Goal: Information Seeking & Learning: Learn about a topic

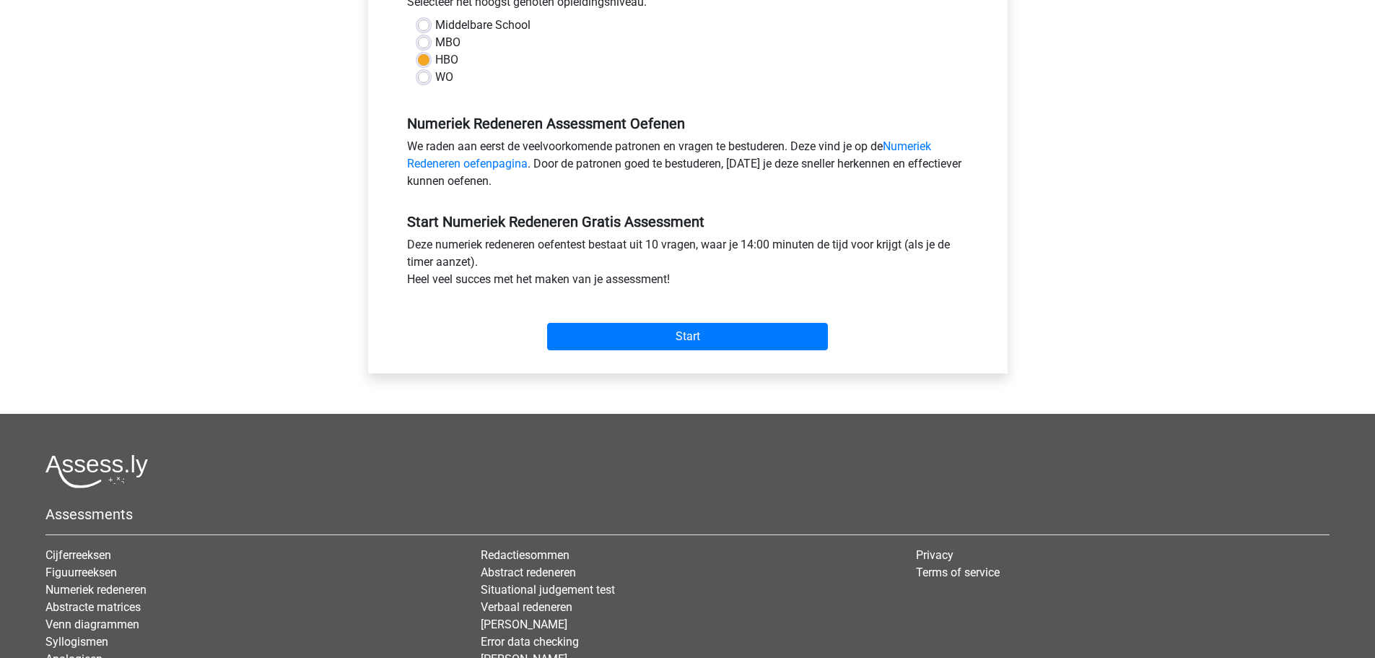
scroll to position [385, 0]
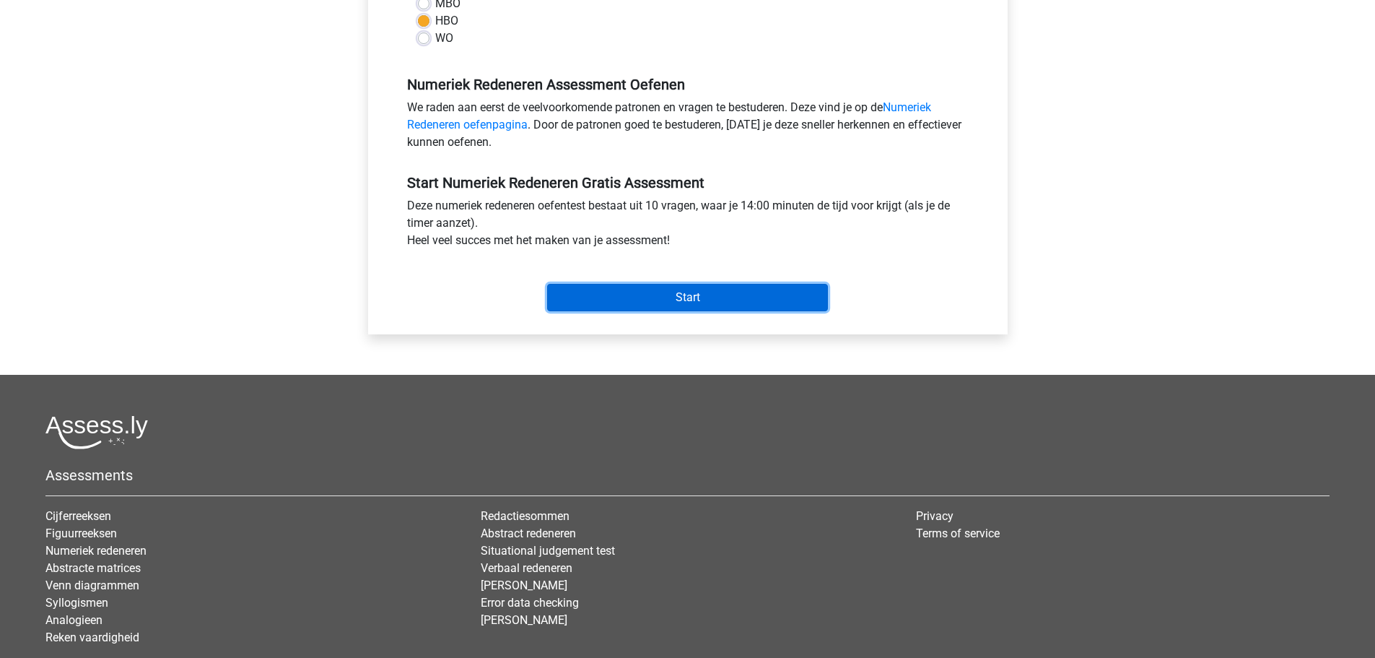
click at [666, 300] on input "Start" at bounding box center [687, 297] width 281 height 27
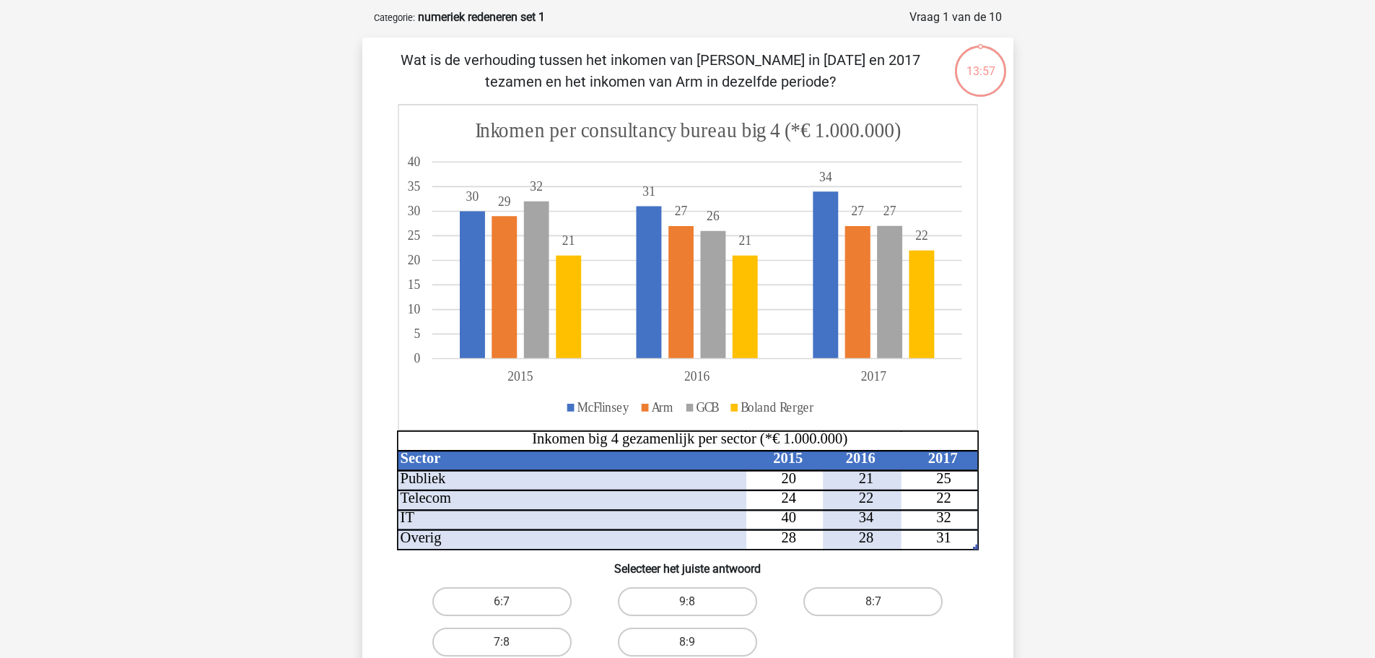
scroll to position [96, 0]
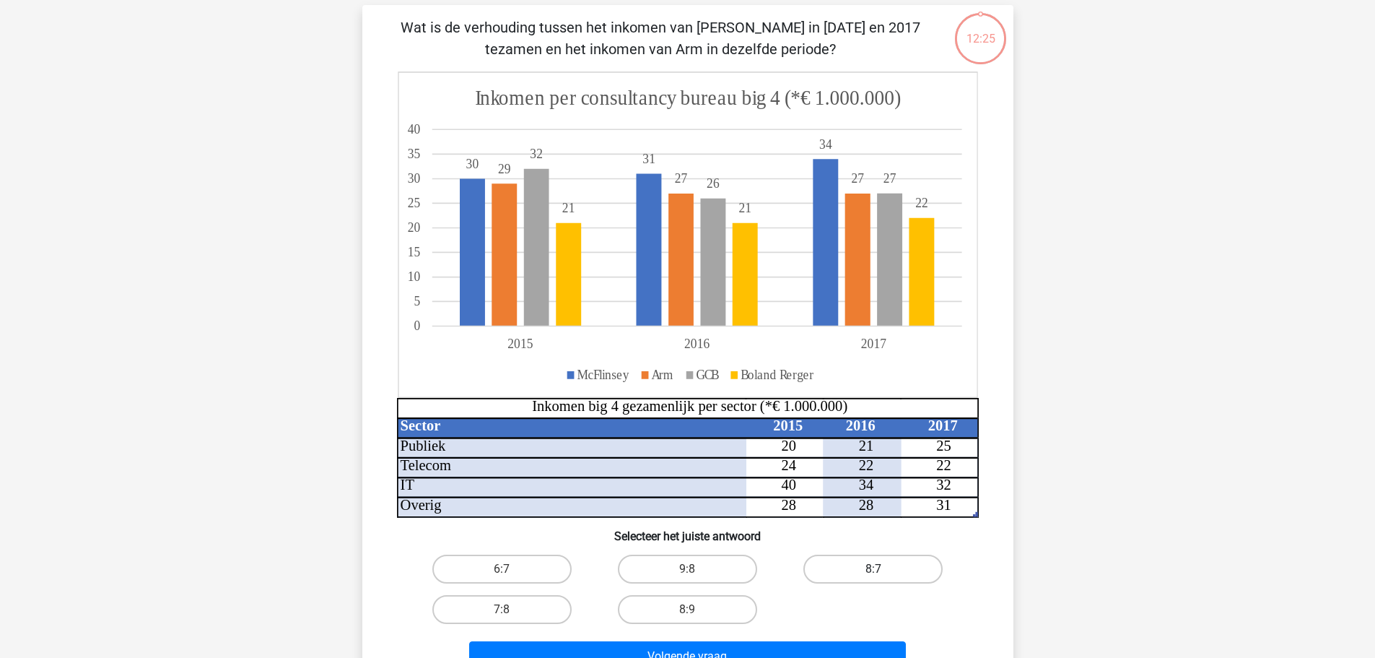
click at [897, 559] on label "8:7" at bounding box center [872, 568] width 139 height 29
click at [883, 569] on input "8:7" at bounding box center [877, 573] width 9 height 9
radio input "true"
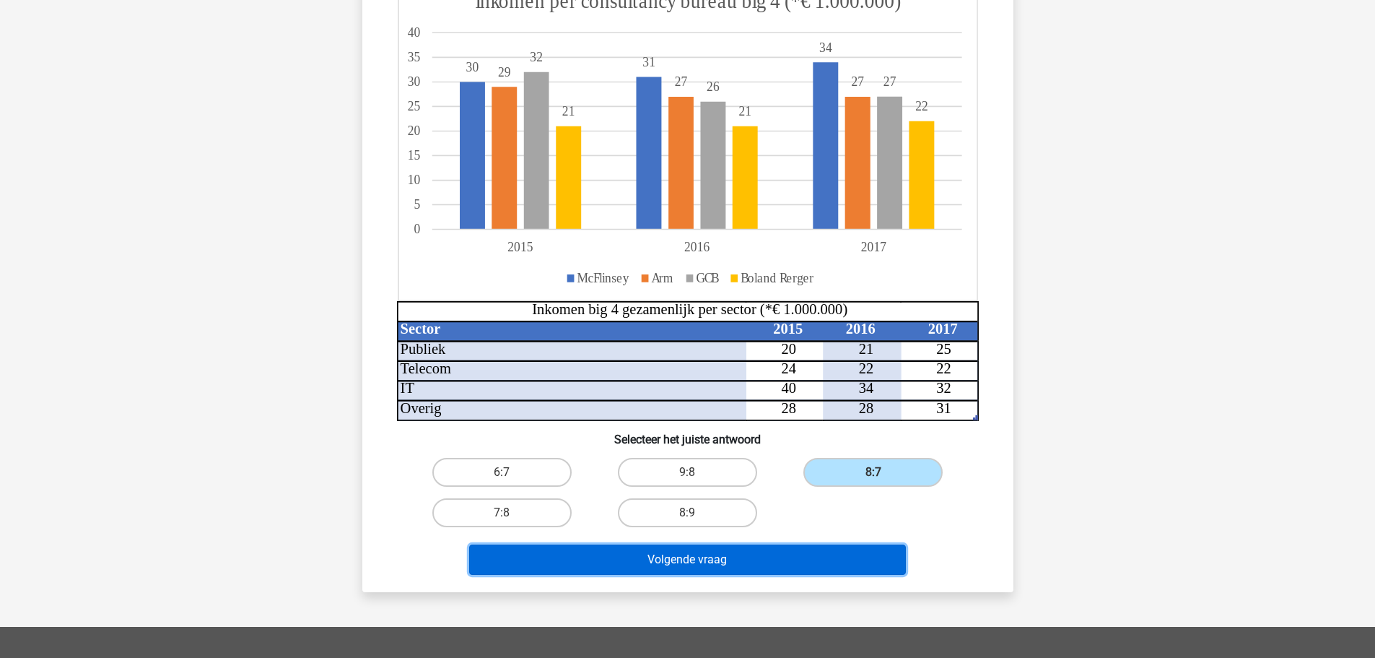
click at [717, 563] on button "Volgende vraag" at bounding box center [687, 559] width 437 height 30
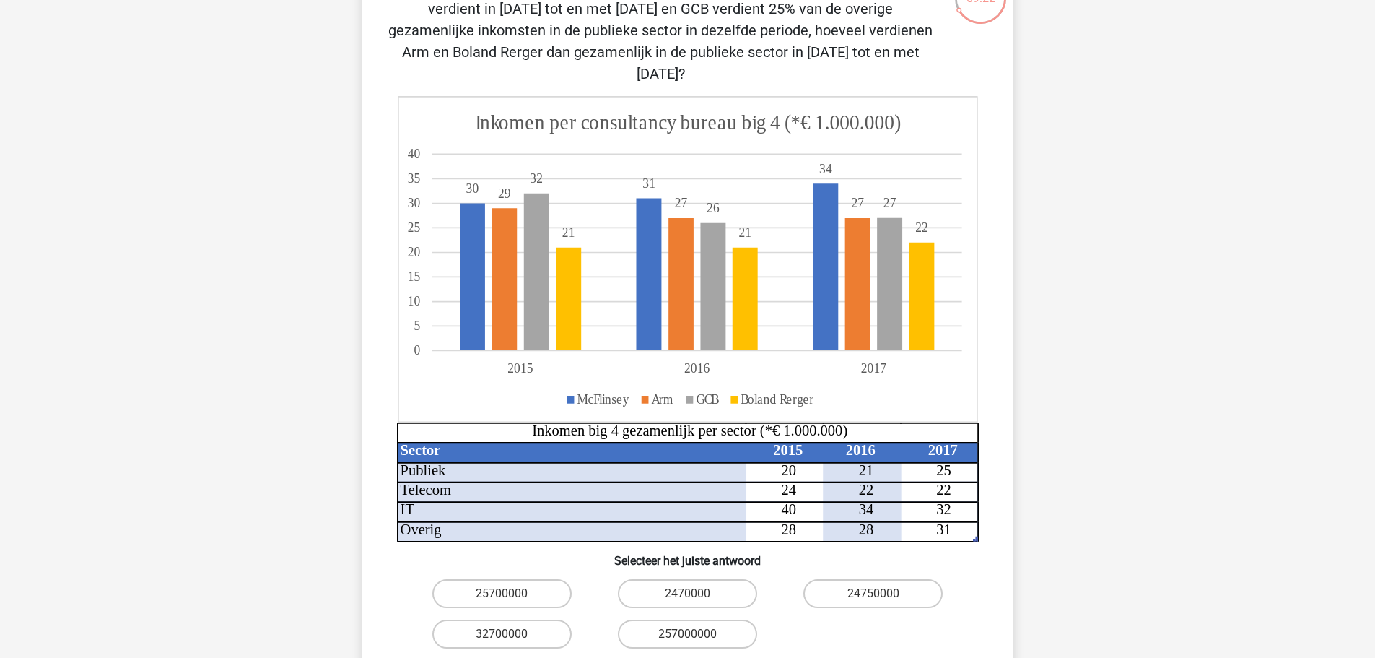
scroll to position [169, 0]
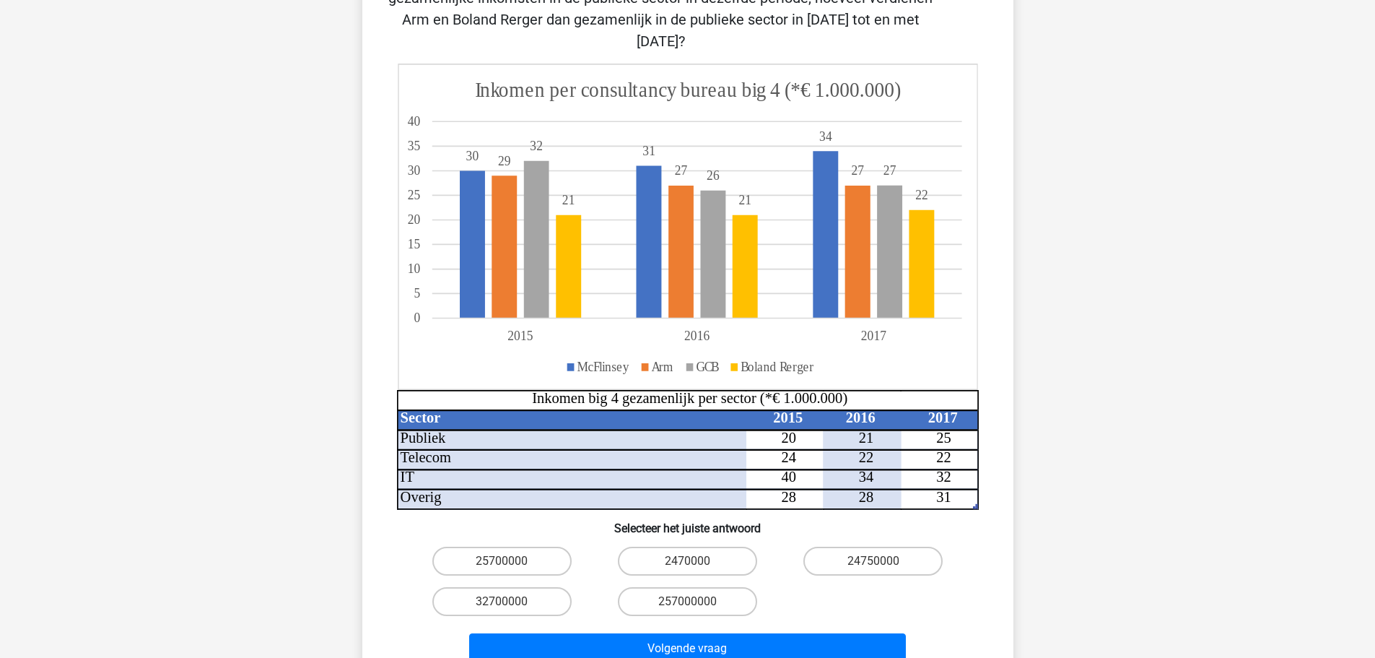
click at [506, 601] on input "32700000" at bounding box center [506, 605] width 9 height 9
radio input "true"
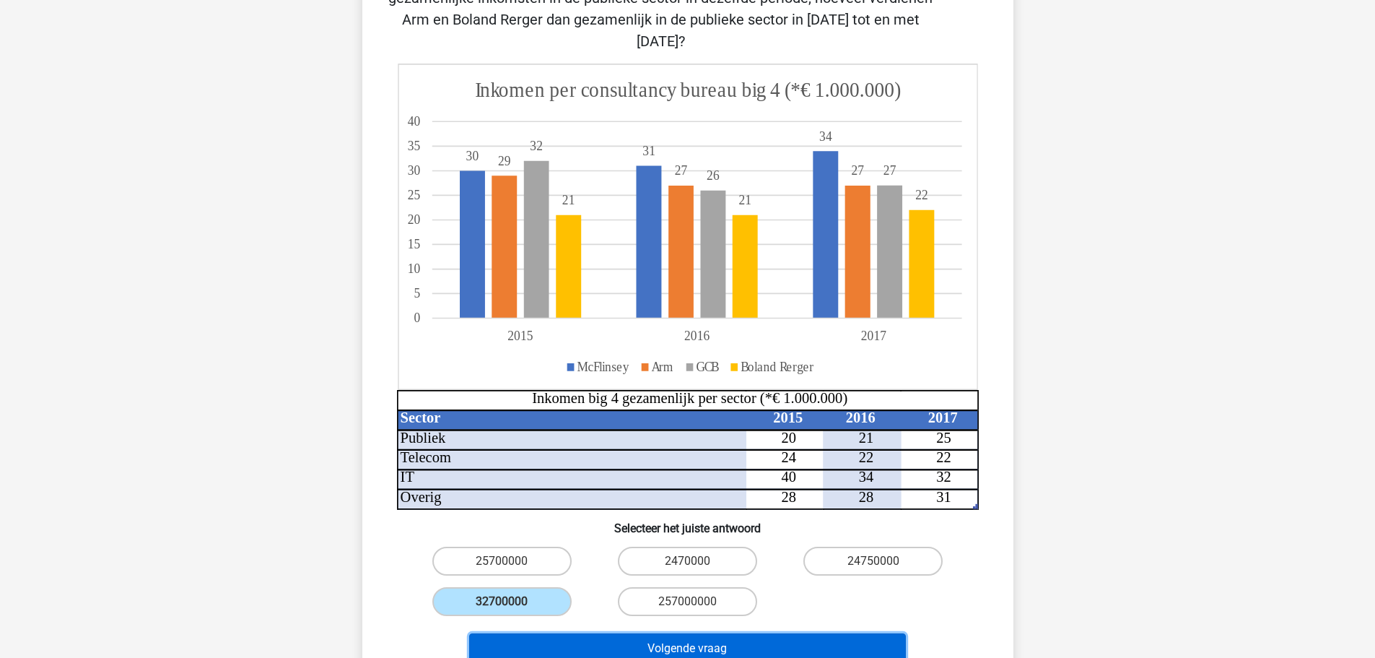
click at [689, 633] on button "Volgende vraag" at bounding box center [687, 648] width 437 height 30
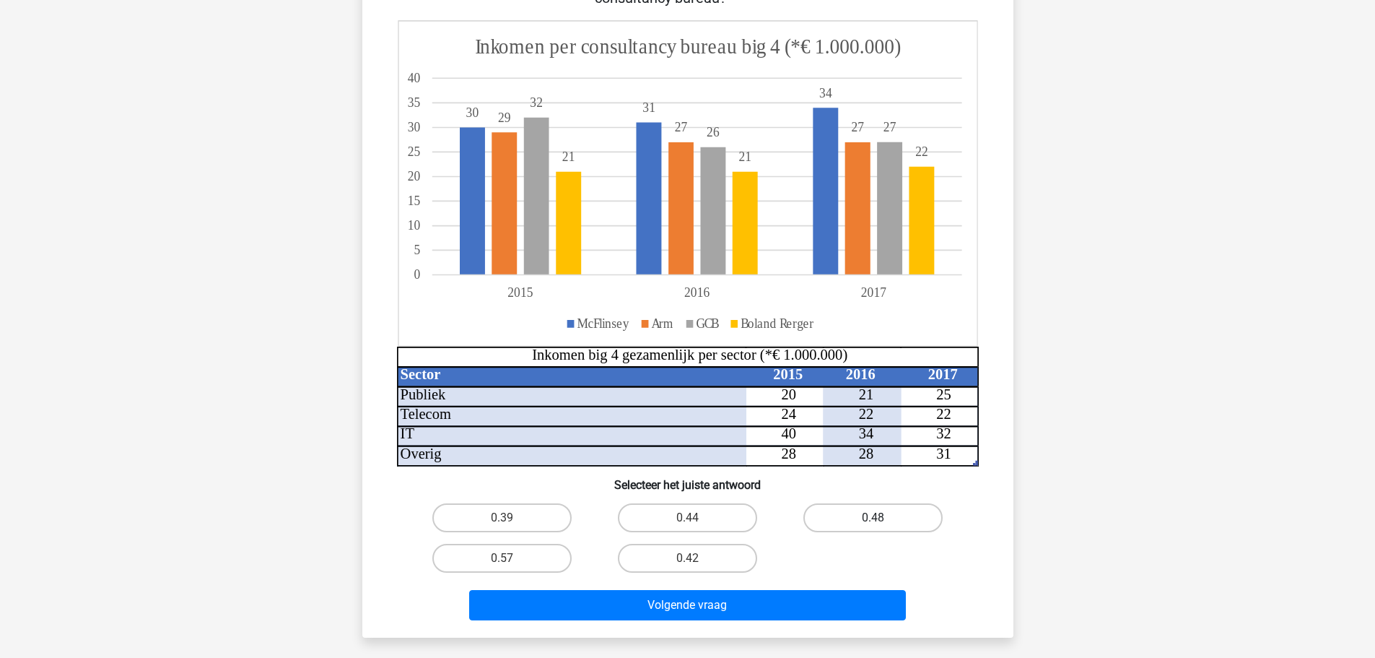
click at [906, 522] on label "0.48" at bounding box center [872, 517] width 139 height 29
click at [883, 522] on input "0.48" at bounding box center [877, 521] width 9 height 9
radio input "true"
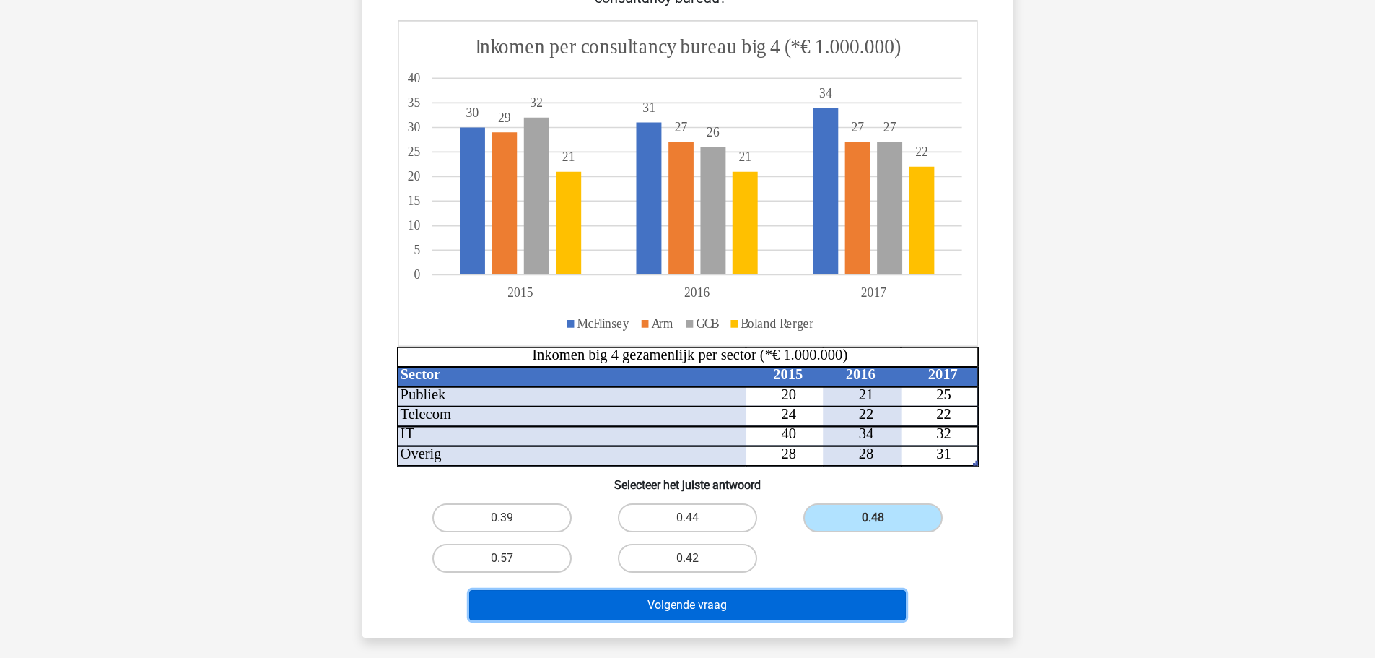
click at [694, 609] on button "Volgende vraag" at bounding box center [687, 605] width 437 height 30
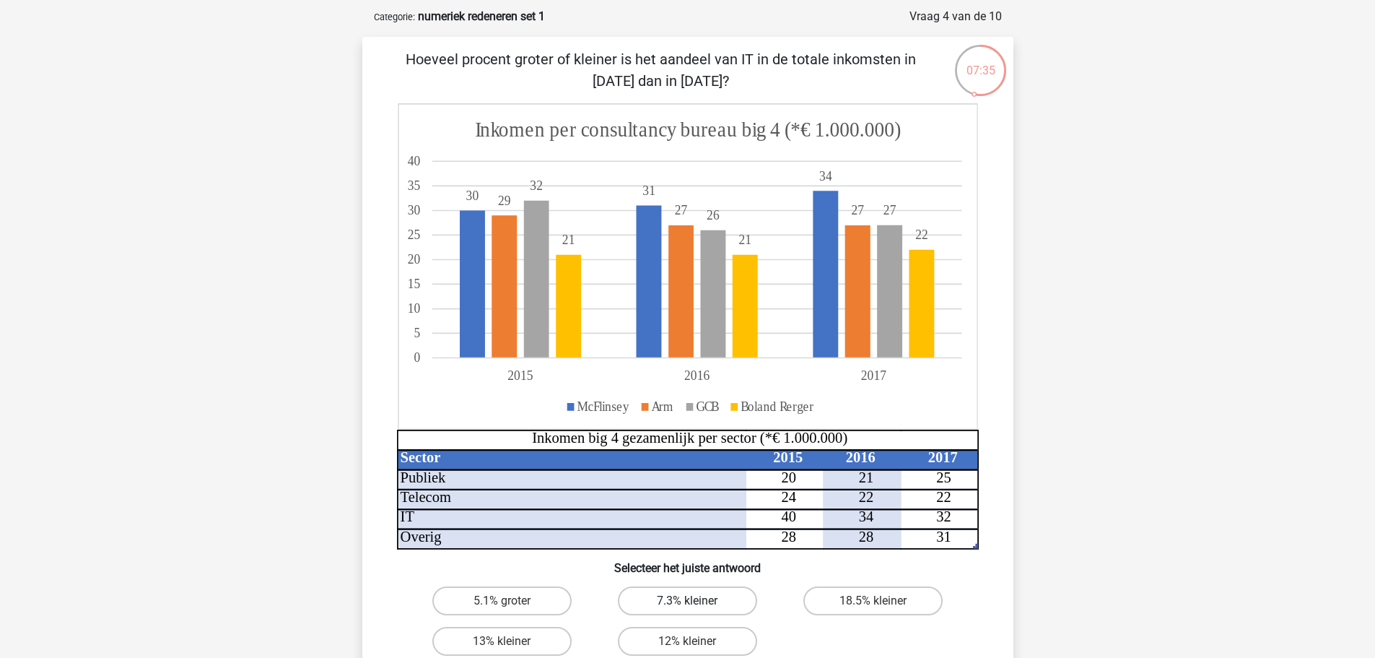
scroll to position [96, 0]
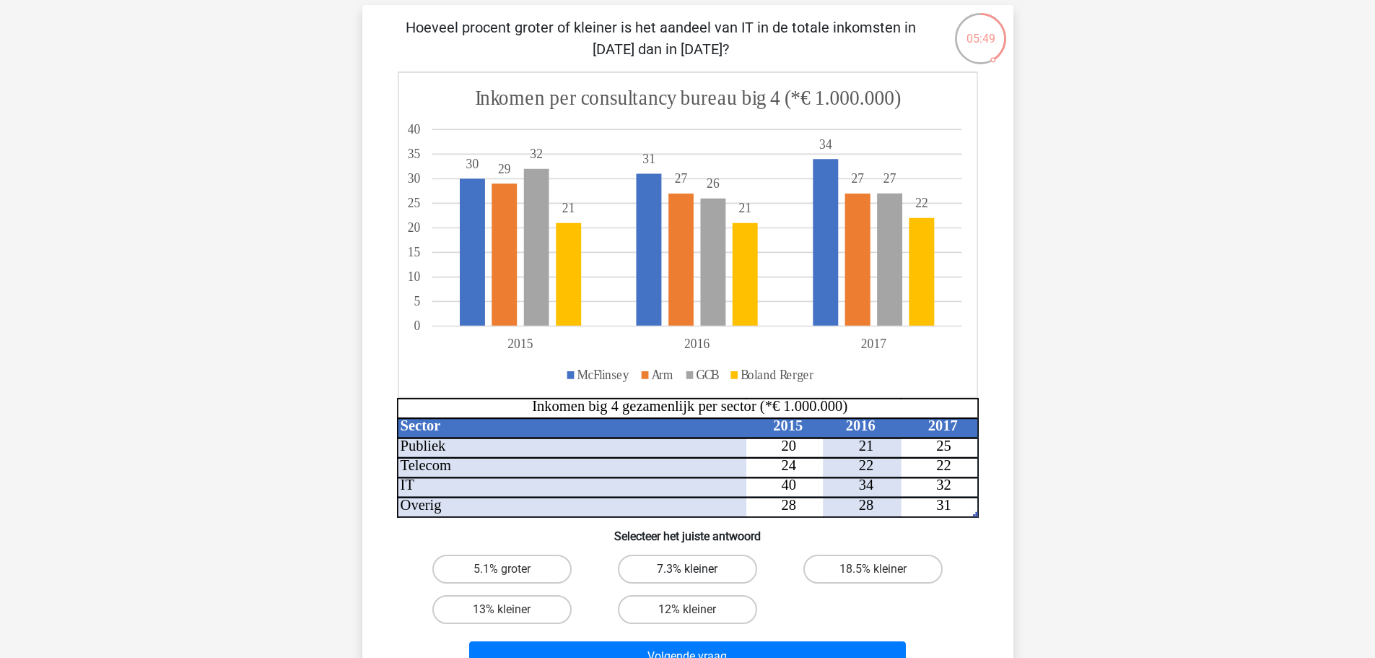
click at [691, 568] on label "7.3% kleiner" at bounding box center [687, 568] width 139 height 29
click at [691, 569] on input "7.3% kleiner" at bounding box center [691, 573] width 9 height 9
radio input "true"
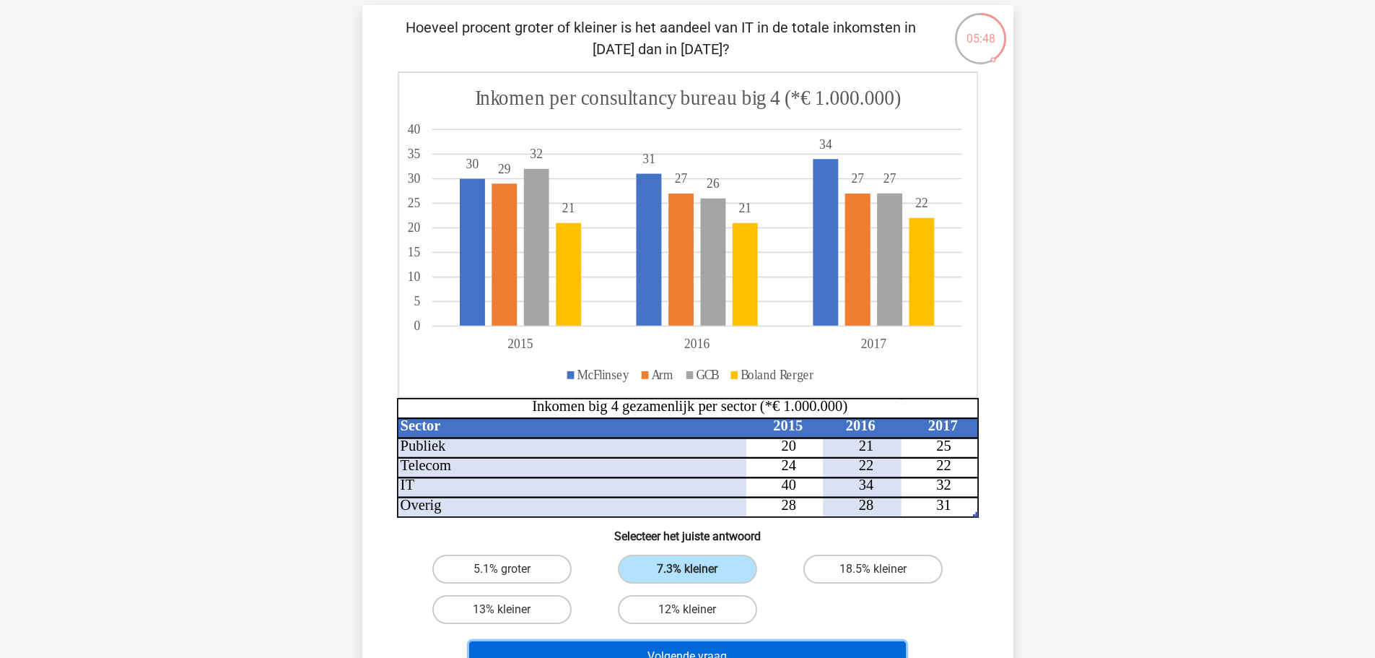
click at [698, 647] on button "Volgende vraag" at bounding box center [687, 656] width 437 height 30
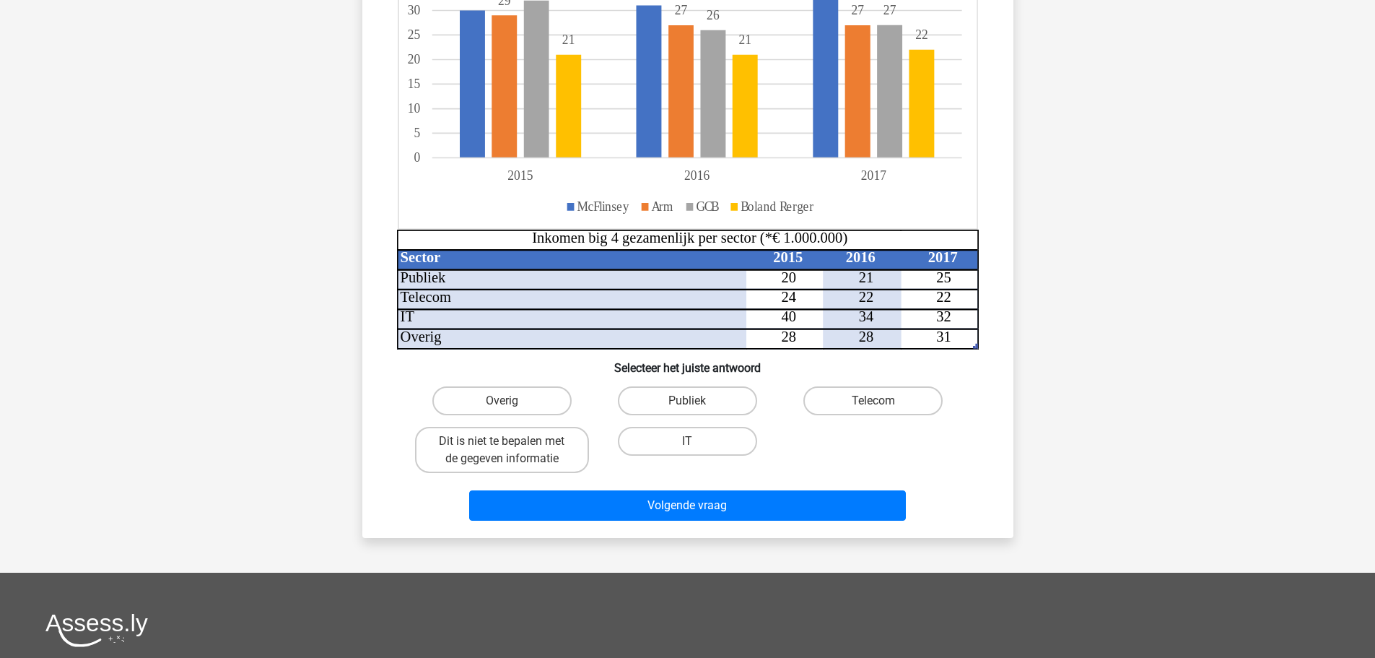
scroll to position [265, 0]
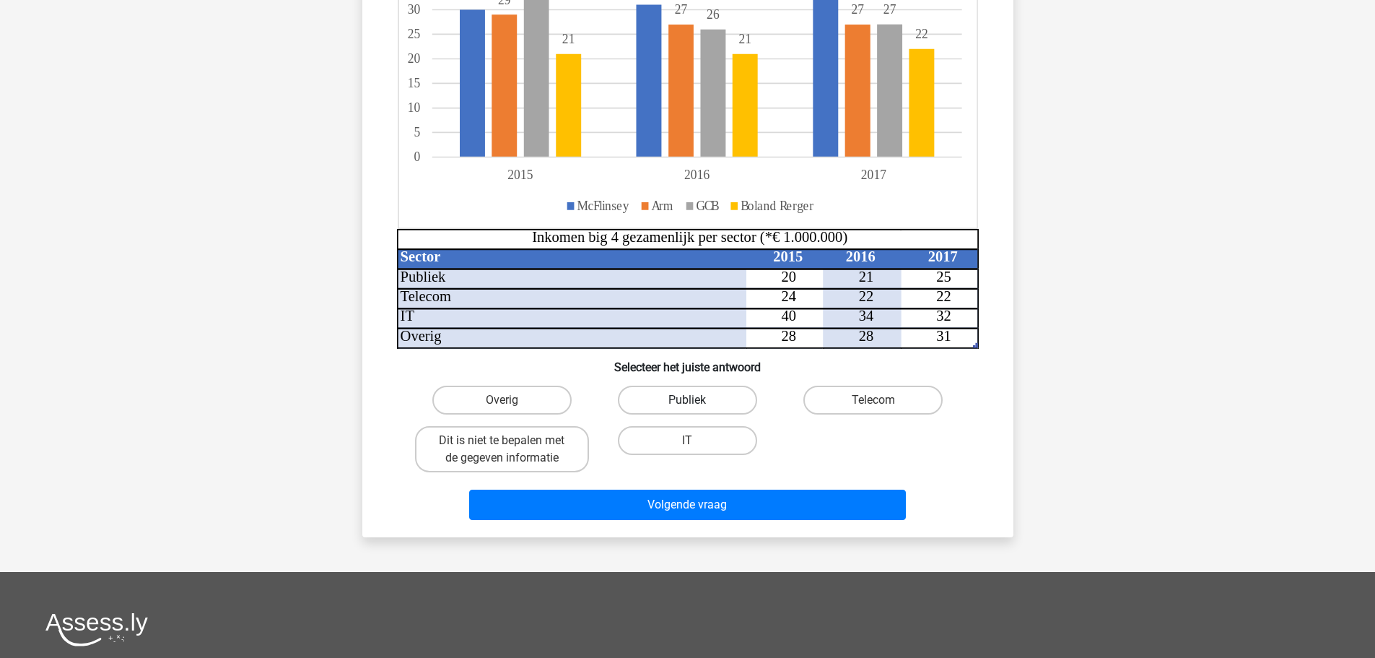
click at [668, 396] on label "Publiek" at bounding box center [687, 399] width 139 height 29
click at [687, 400] on input "Publiek" at bounding box center [691, 404] width 9 height 9
radio input "true"
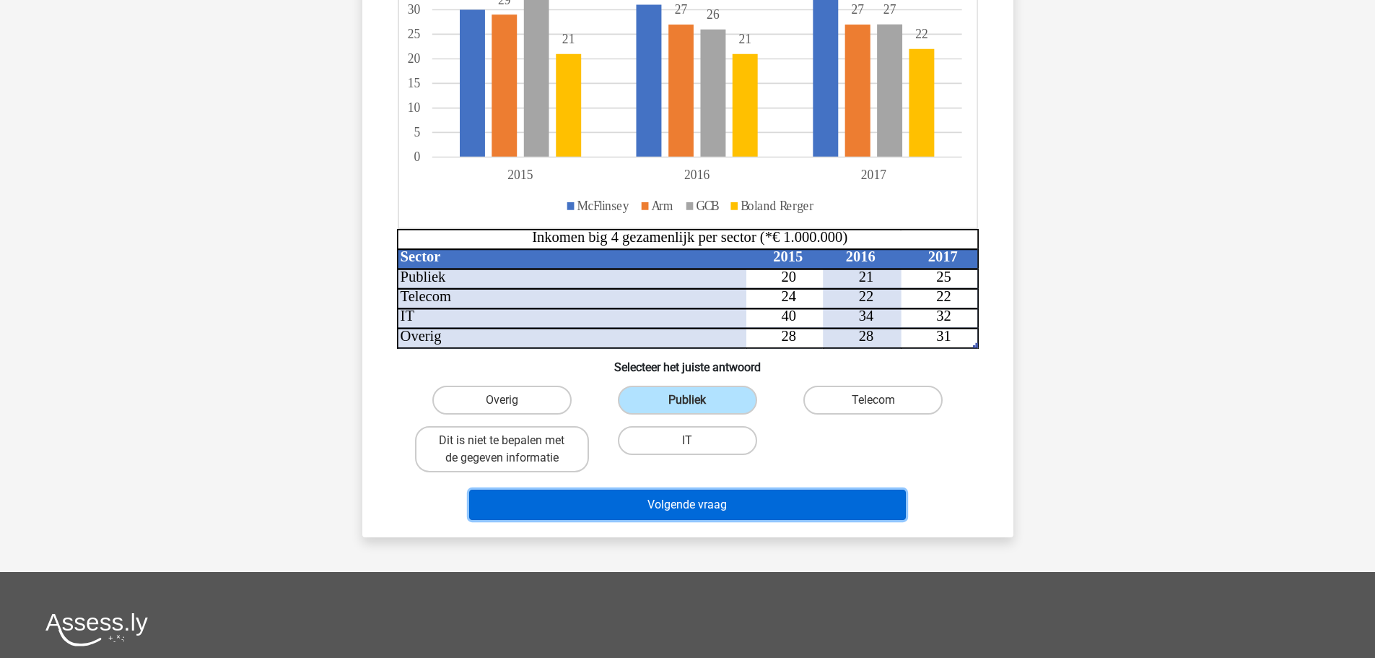
click at [716, 502] on button "Volgende vraag" at bounding box center [687, 504] width 437 height 30
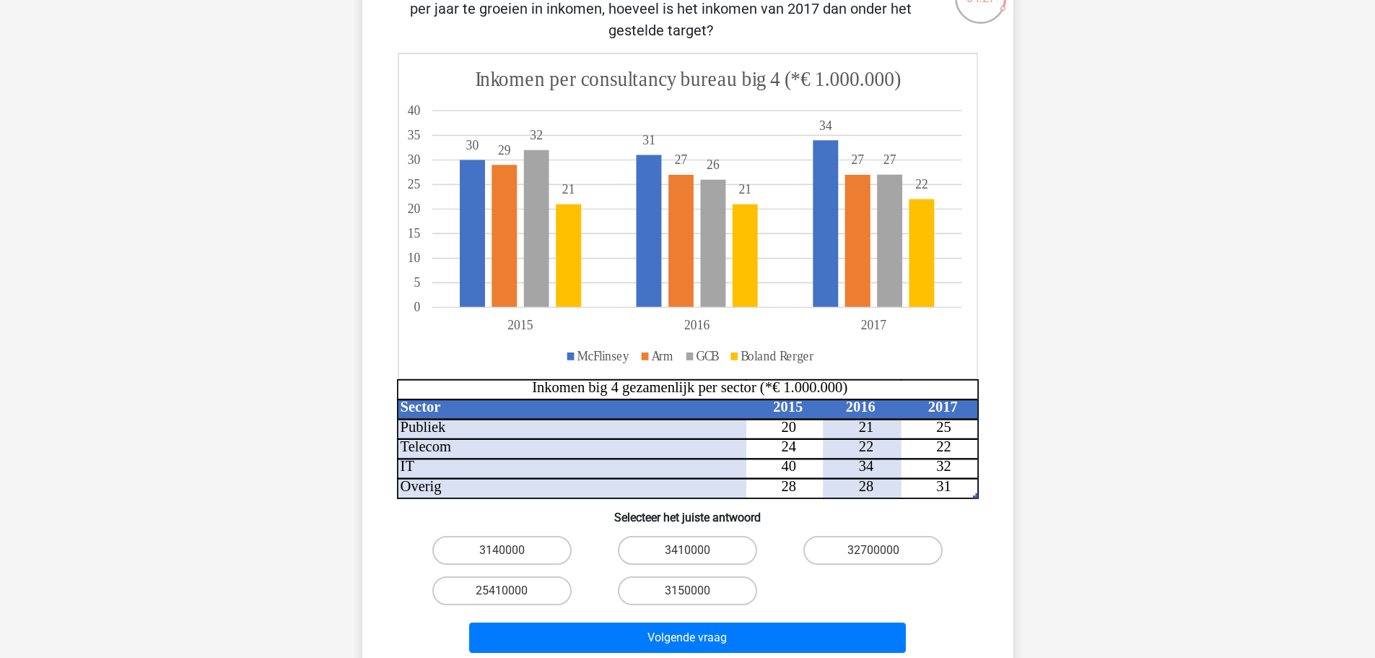
scroll to position [169, 0]
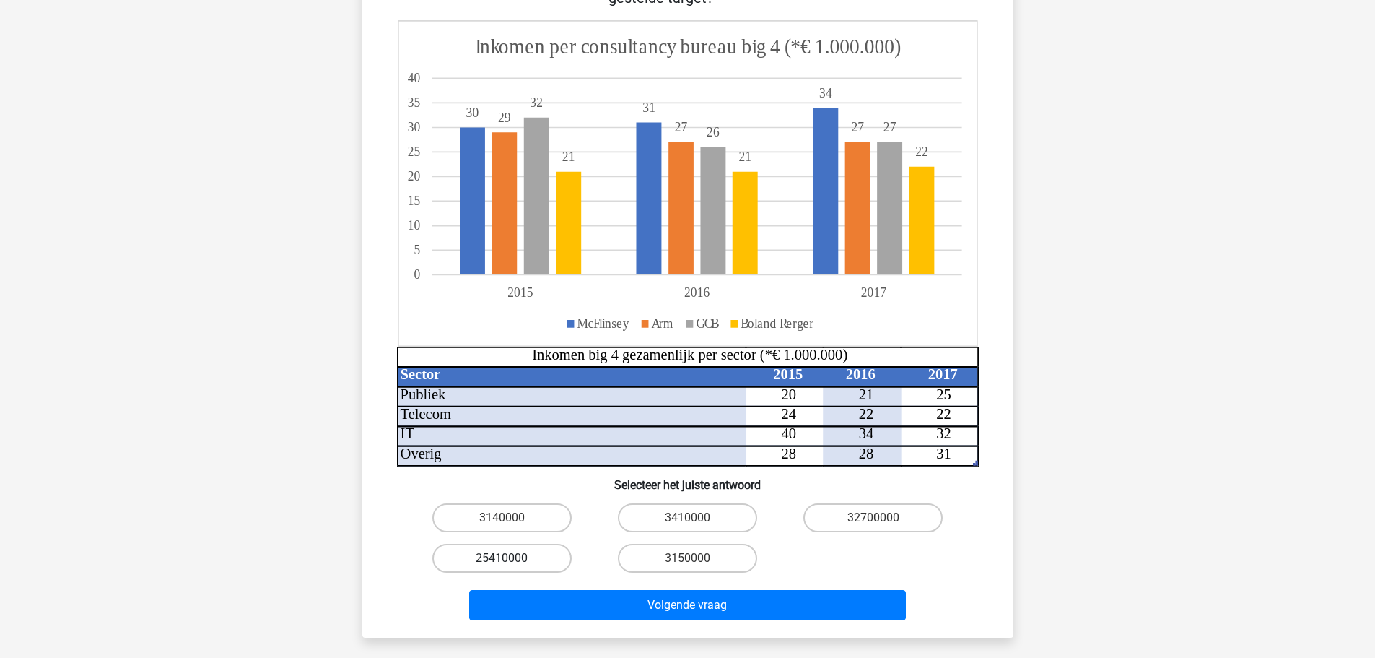
click at [525, 552] on label "25410000" at bounding box center [501, 557] width 139 height 29
click at [511, 558] on input "25410000" at bounding box center [506, 562] width 9 height 9
radio input "true"
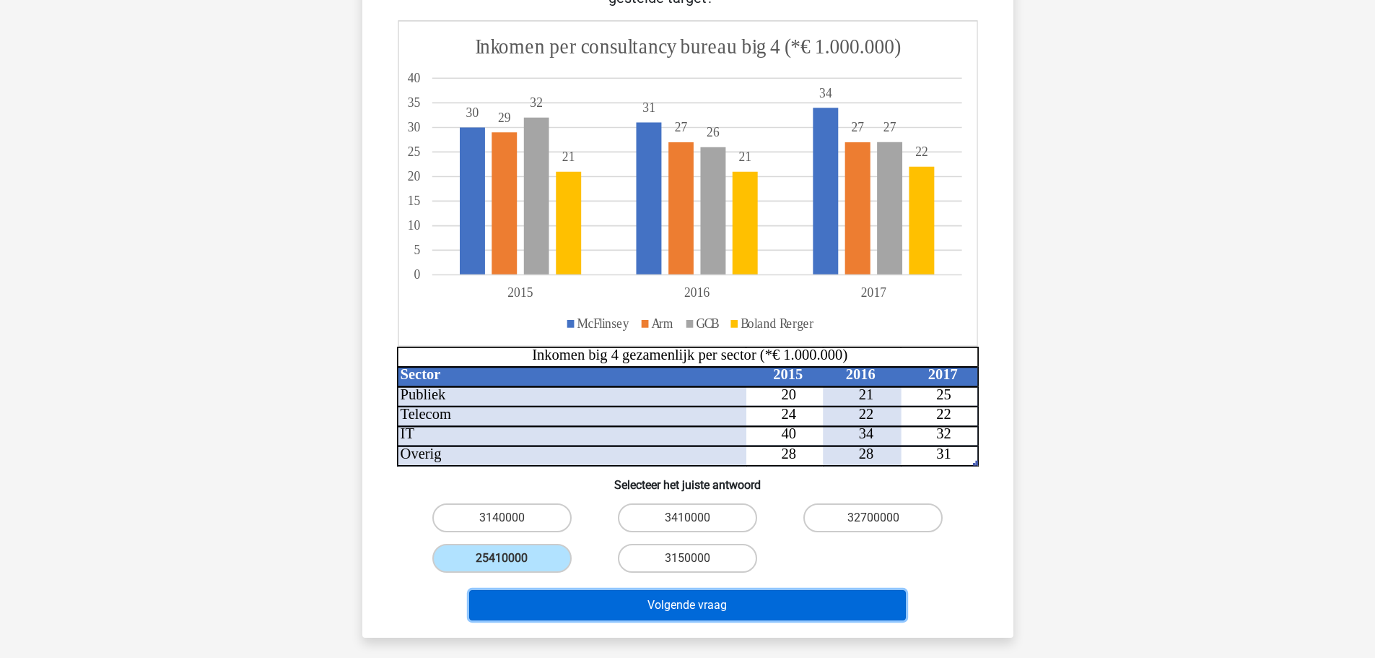
click at [646, 595] on button "Volgende vraag" at bounding box center [687, 605] width 437 height 30
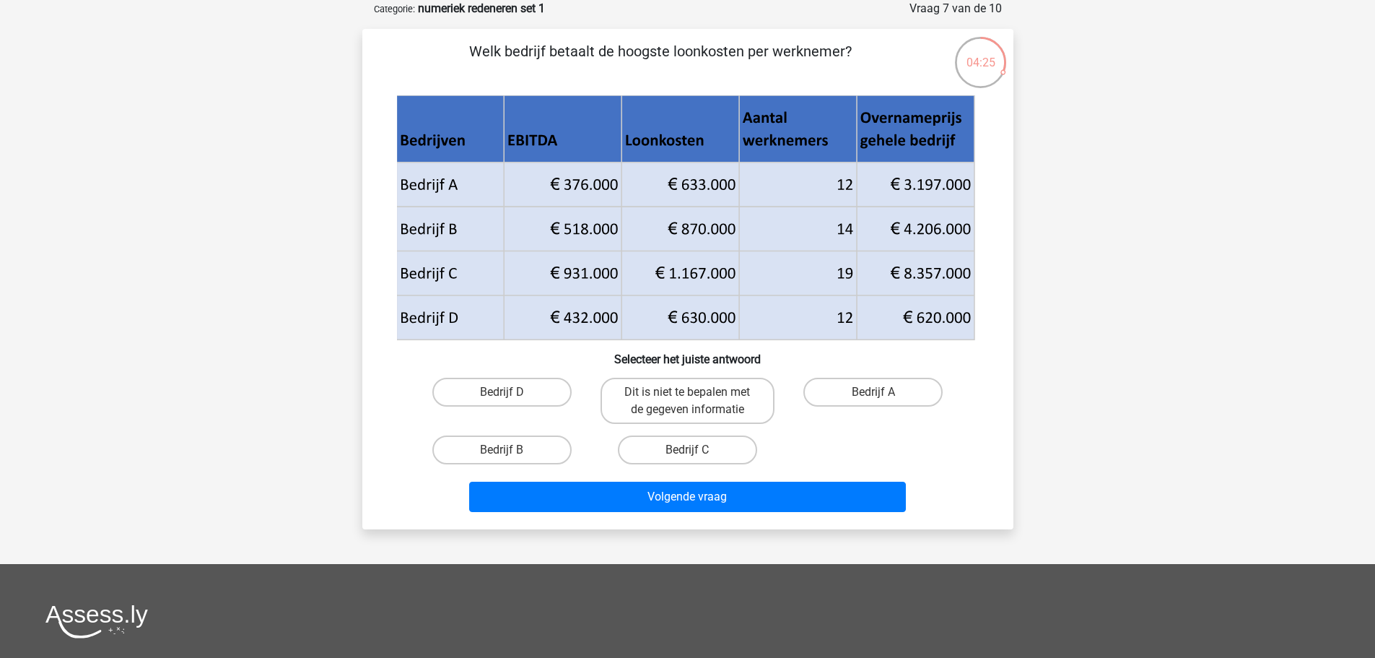
scroll to position [0, 0]
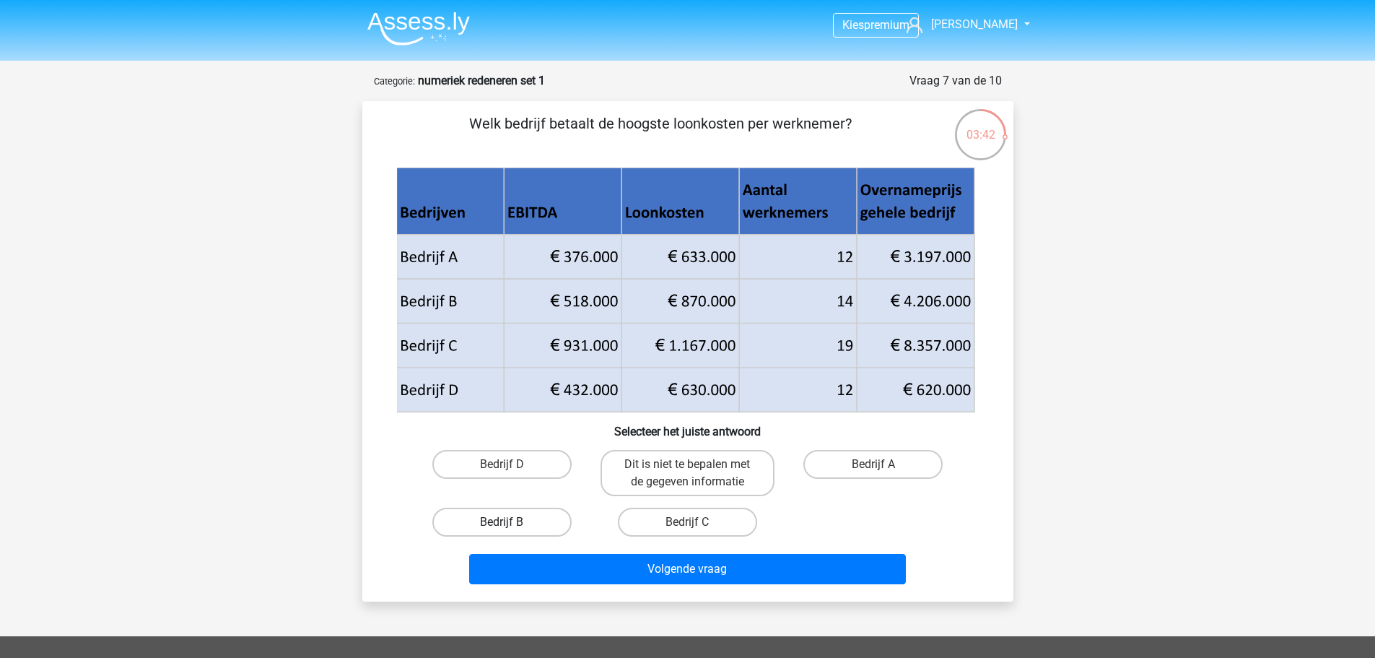
click at [502, 517] on label "Bedrijf B" at bounding box center [501, 521] width 139 height 29
click at [502, 522] on input "Bedrijf B" at bounding box center [506, 526] width 9 height 9
radio input "true"
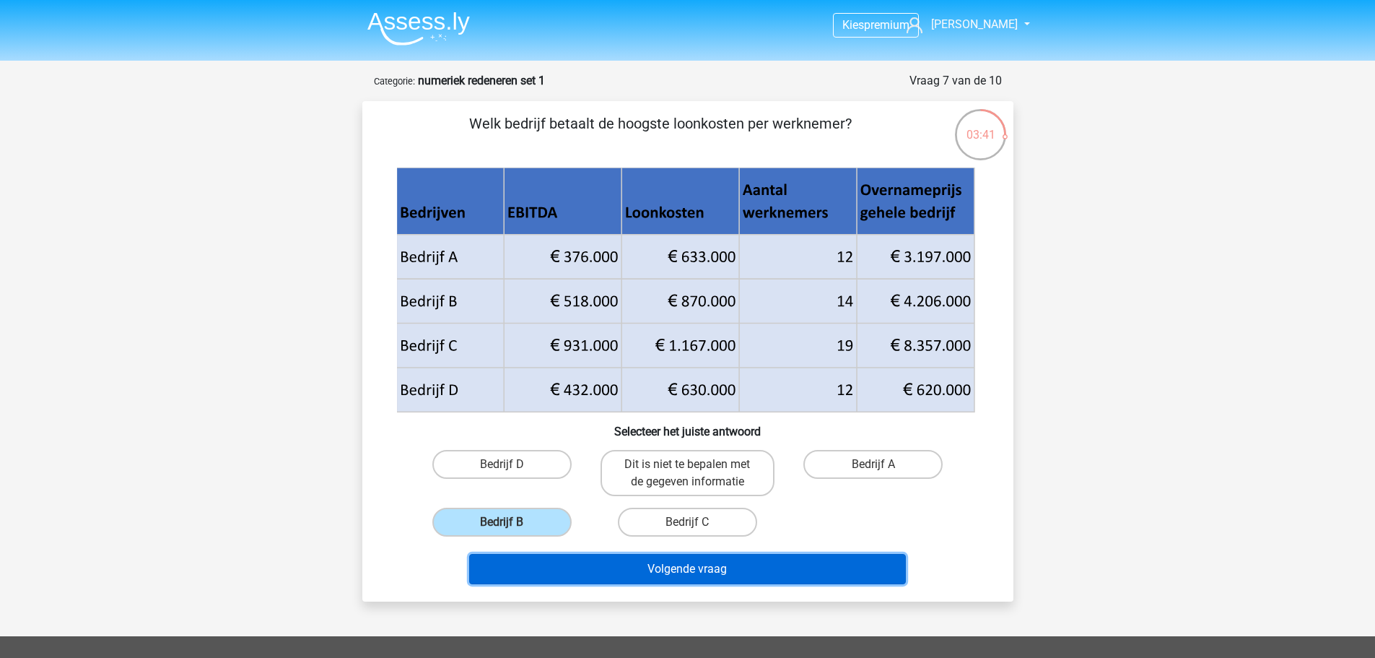
click at [624, 564] on button "Volgende vraag" at bounding box center [687, 569] width 437 height 30
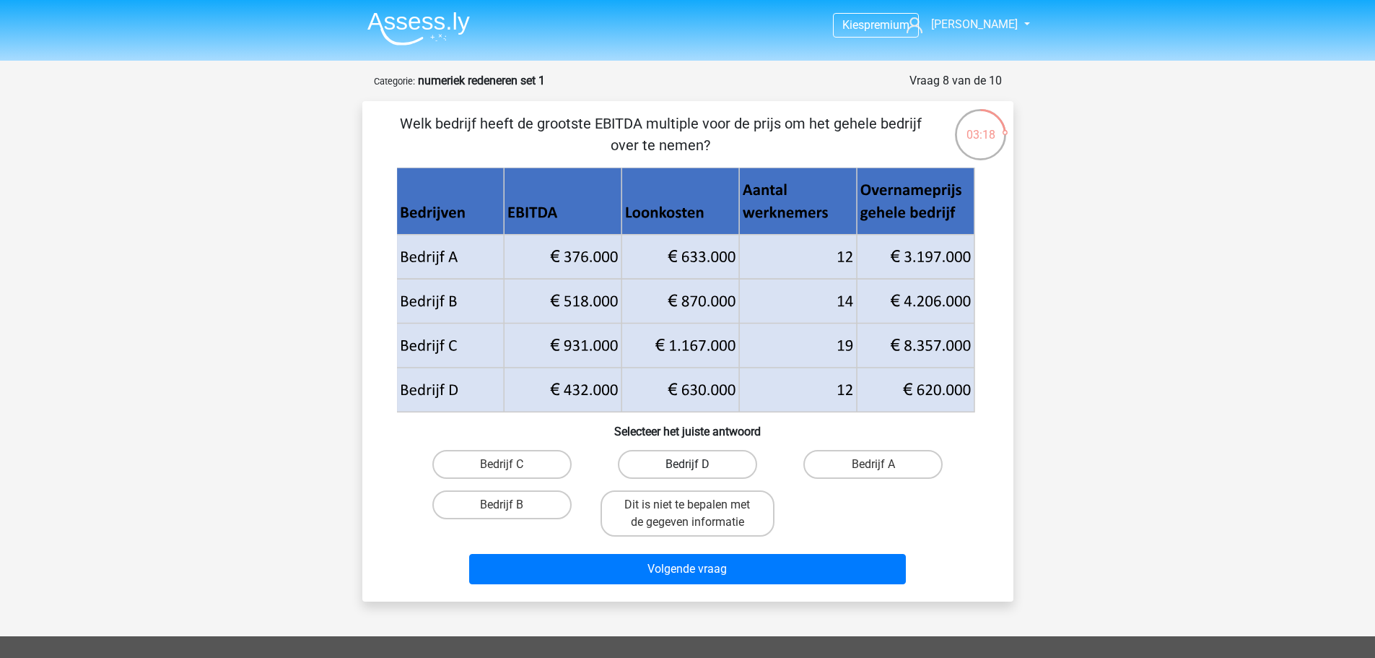
click at [696, 462] on label "Bedrijf D" at bounding box center [687, 464] width 139 height 29
click at [696, 464] on input "Bedrijf D" at bounding box center [691, 468] width 9 height 9
radio input "true"
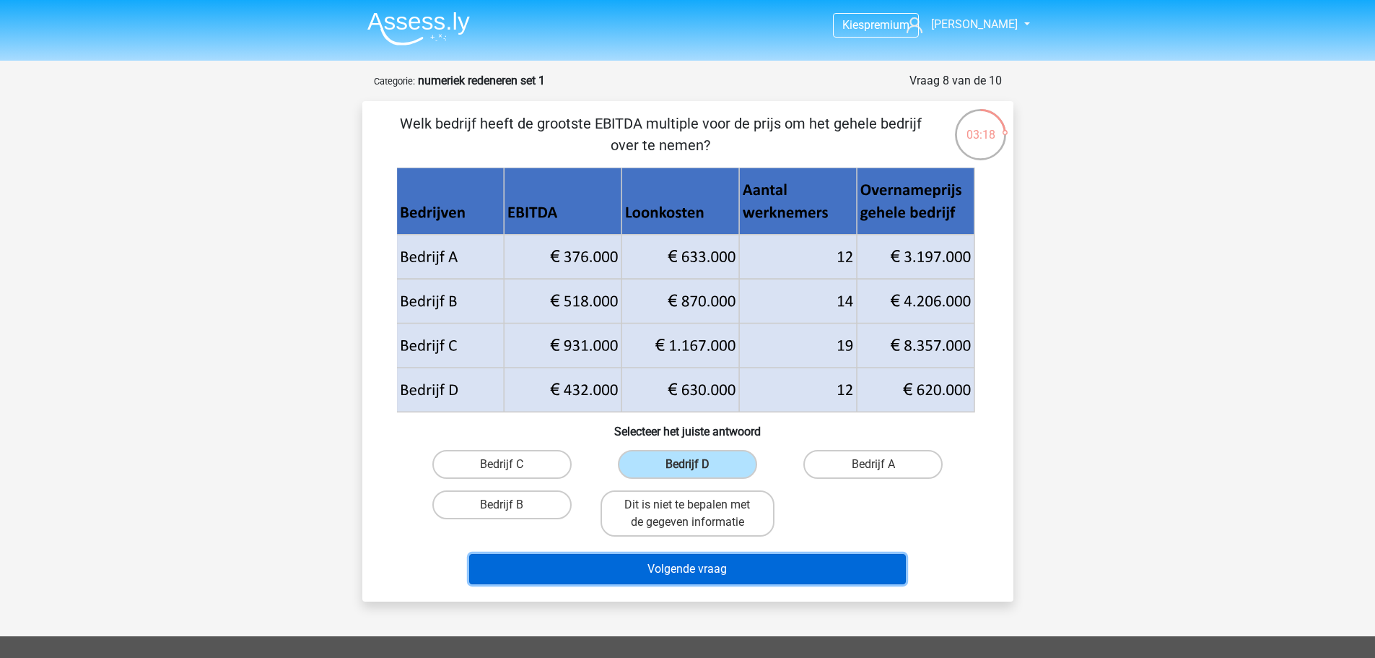
click at [743, 577] on button "Volgende vraag" at bounding box center [687, 569] width 437 height 30
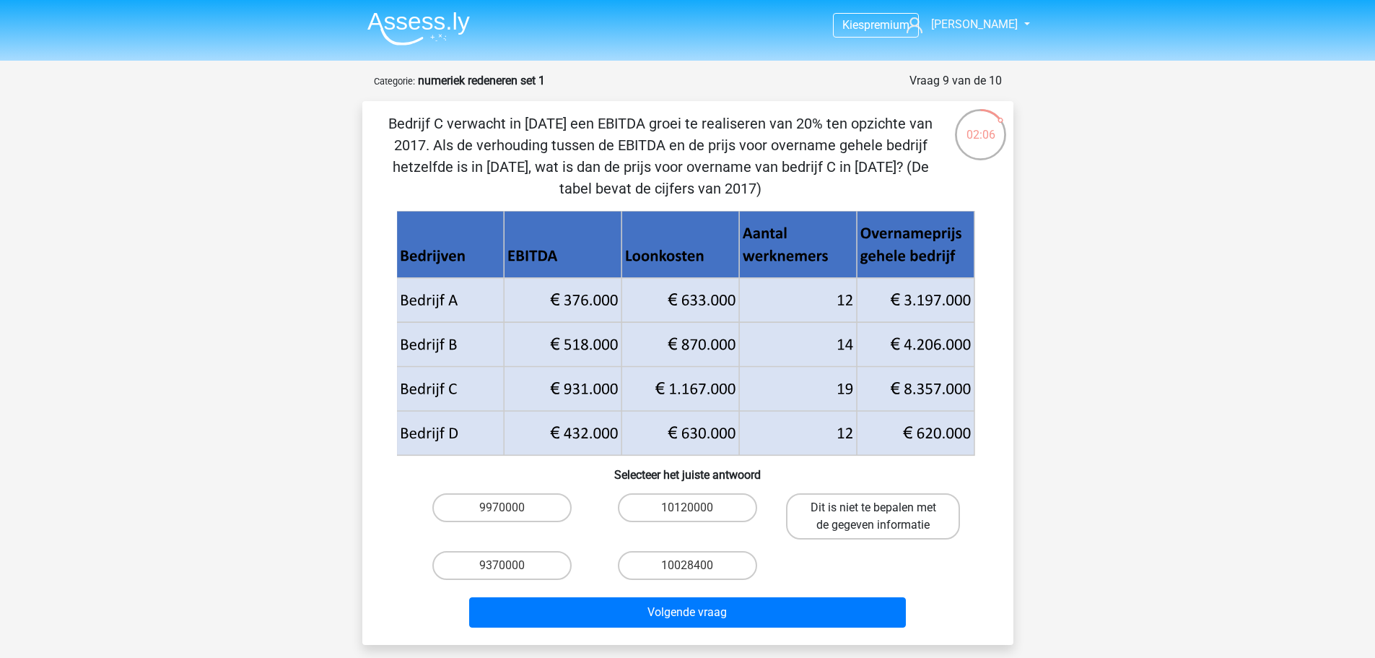
click at [868, 516] on label "Dit is niet te bepalen met de gegeven informatie" at bounding box center [873, 516] width 174 height 46
click at [873, 516] on input "Dit is niet te bepalen met de gegeven informatie" at bounding box center [877, 511] width 9 height 9
radio input "true"
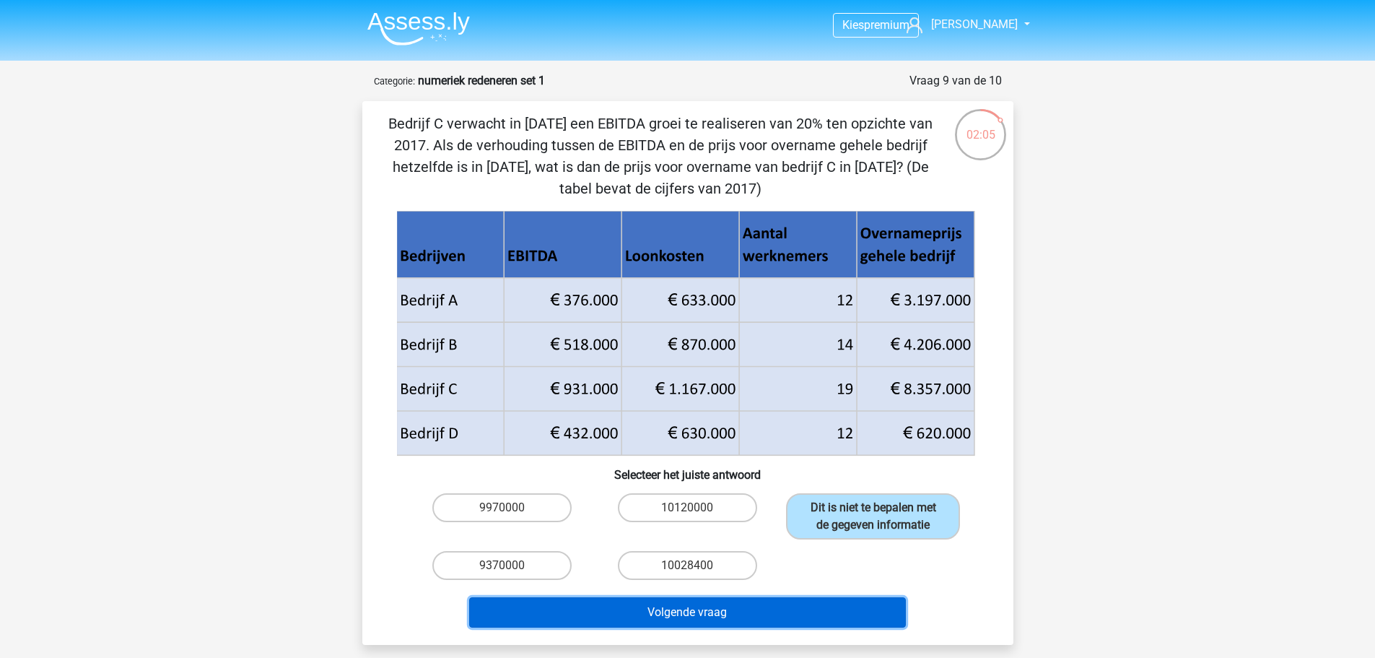
click at [758, 610] on button "Volgende vraag" at bounding box center [687, 612] width 437 height 30
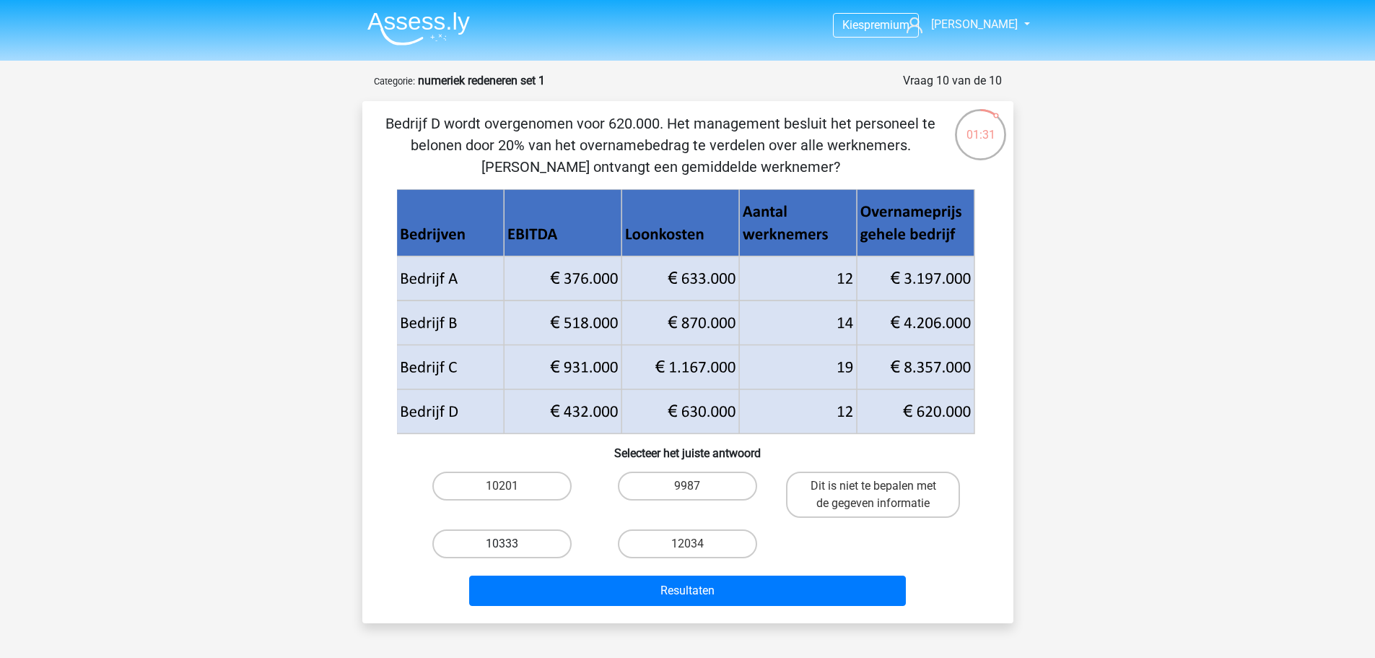
click at [491, 553] on label "10333" at bounding box center [501, 543] width 139 height 29
click at [502, 553] on input "10333" at bounding box center [506, 547] width 9 height 9
radio input "true"
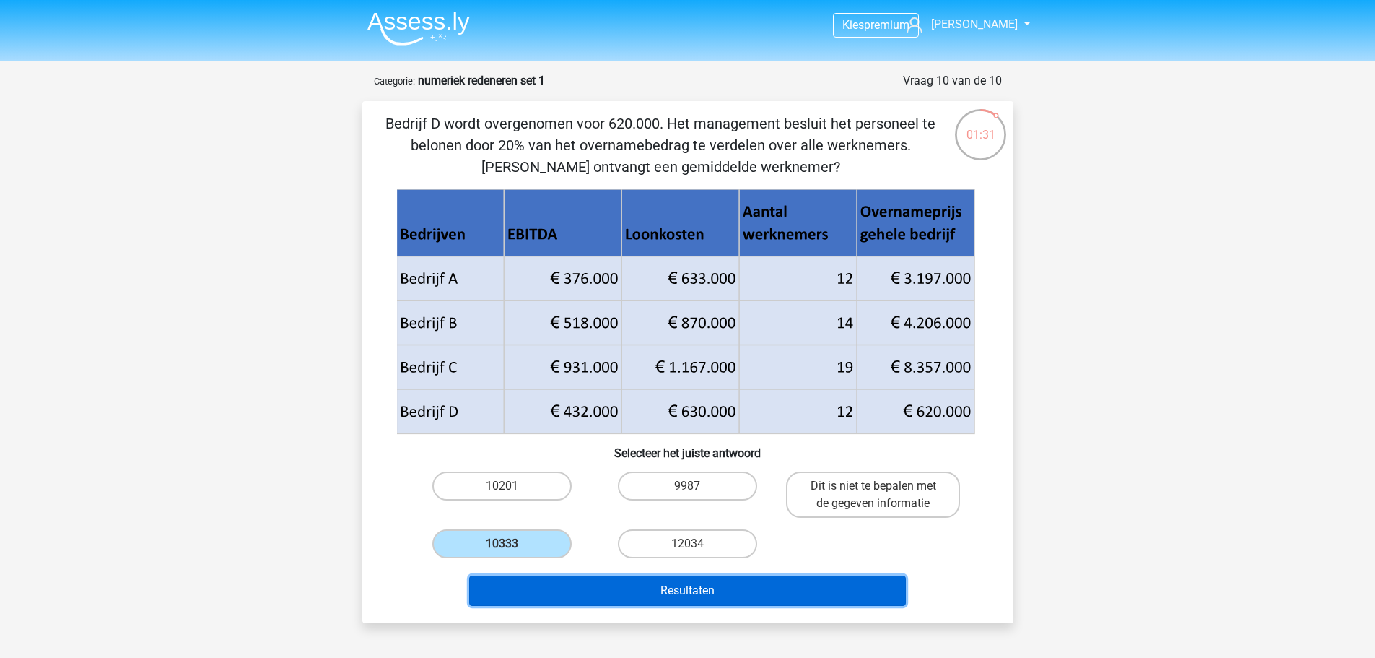
click at [601, 586] on button "Resultaten" at bounding box center [687, 590] width 437 height 30
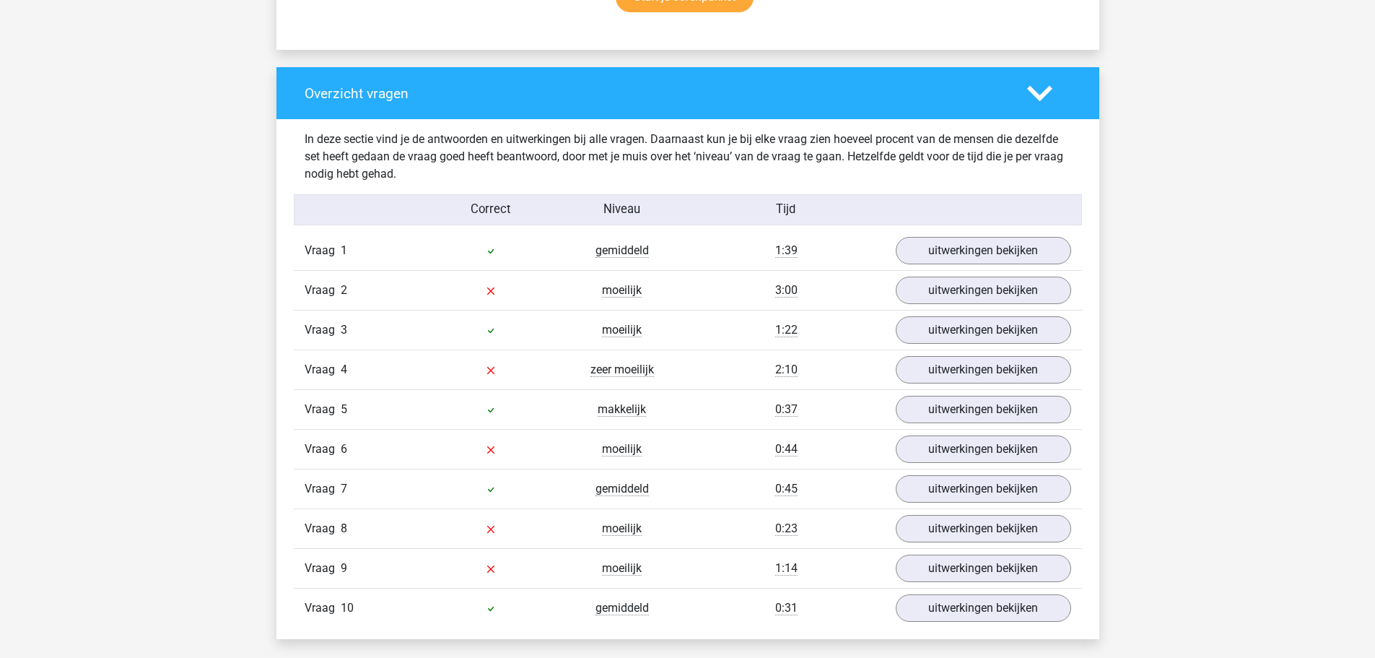
scroll to position [1059, 0]
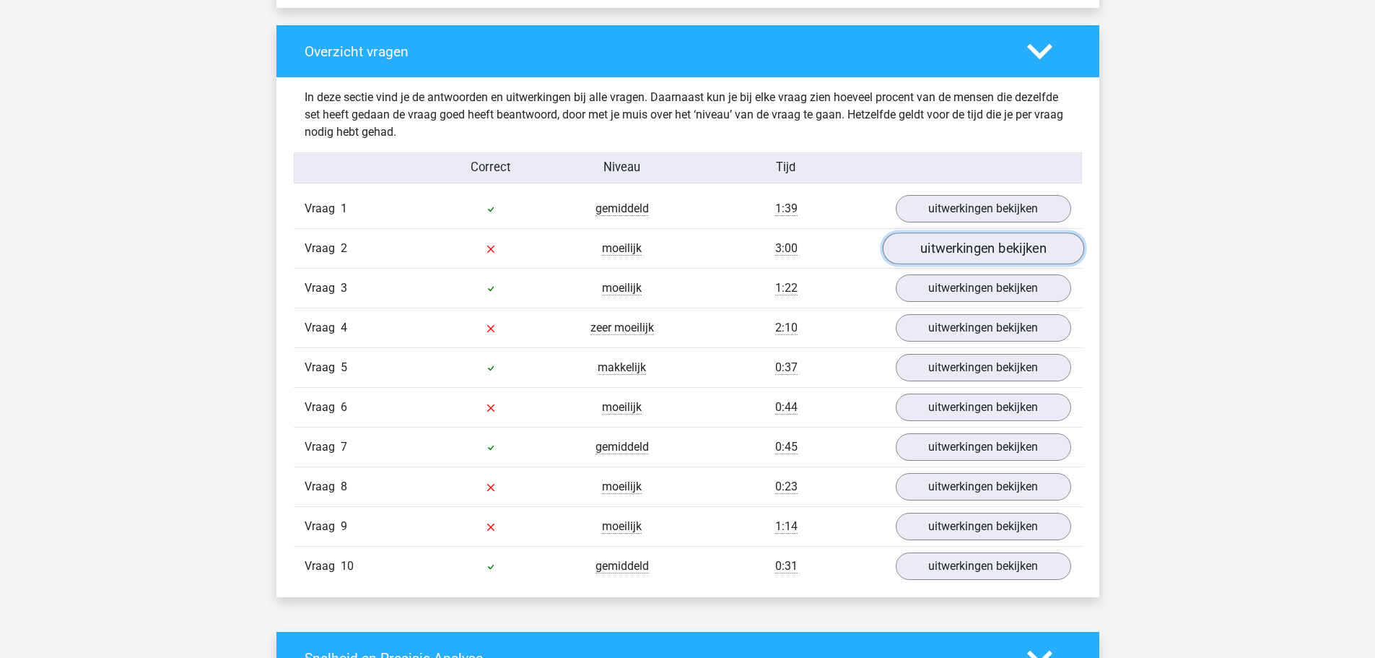
click at [1000, 250] on link "uitwerkingen bekijken" at bounding box center [982, 249] width 201 height 32
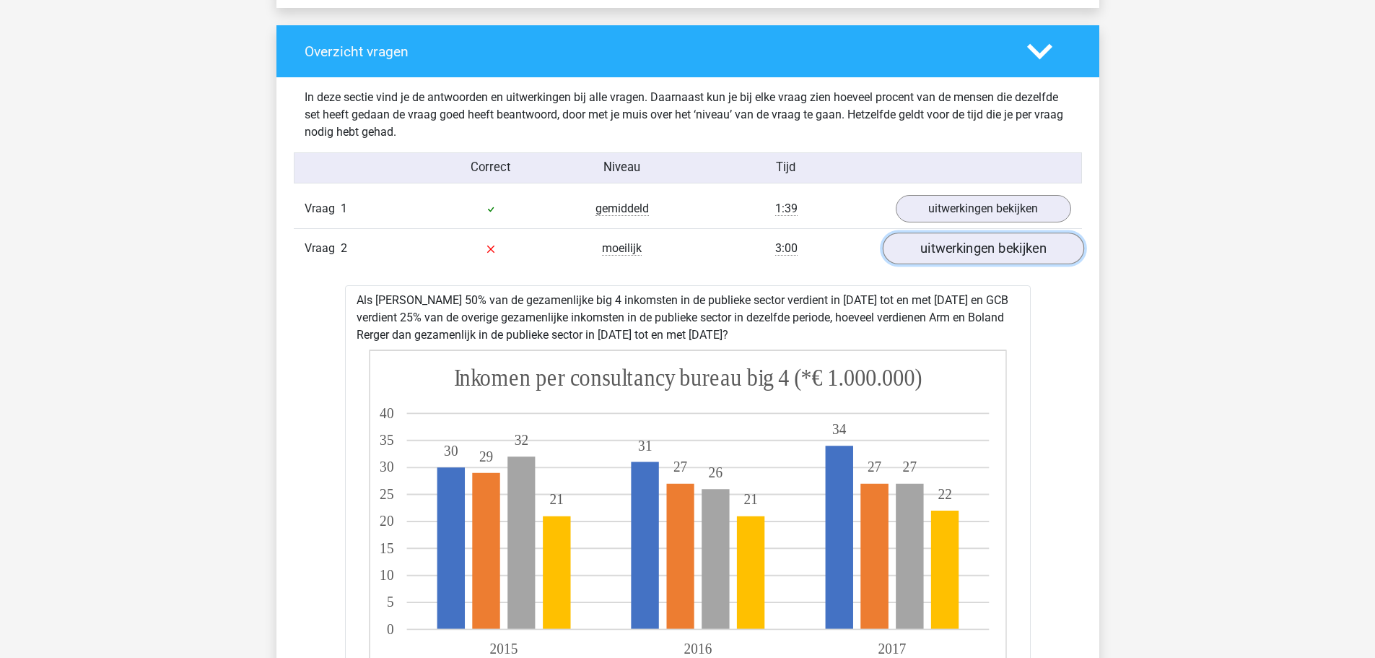
click at [1000, 250] on link "uitwerkingen bekijken" at bounding box center [982, 249] width 201 height 32
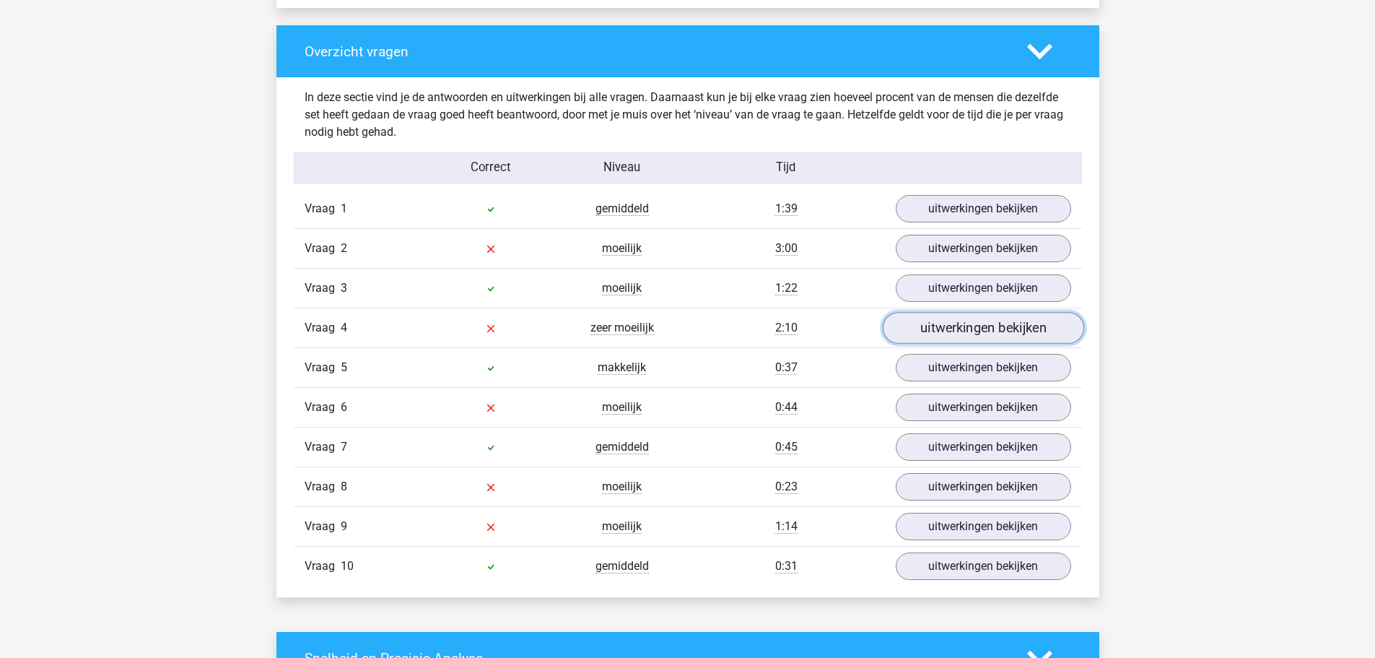
click at [995, 323] on link "uitwerkingen bekijken" at bounding box center [982, 329] width 201 height 32
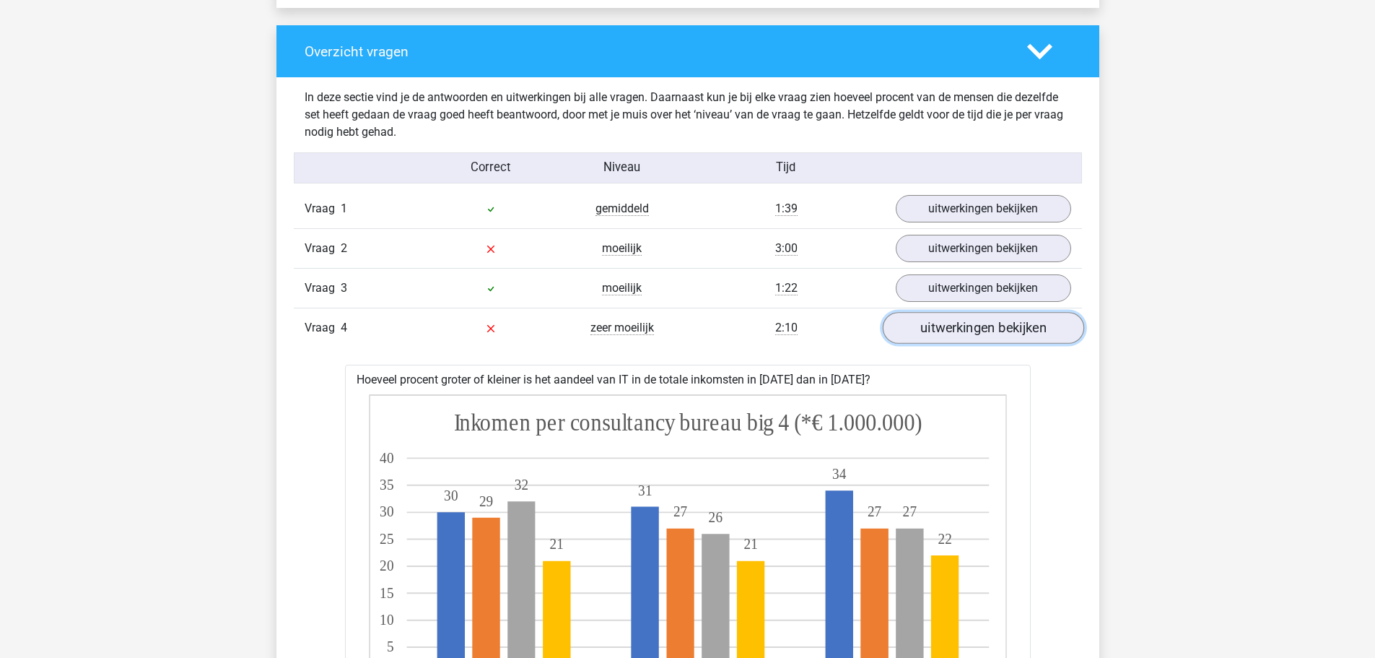
click at [1010, 328] on link "uitwerkingen bekijken" at bounding box center [982, 329] width 201 height 32
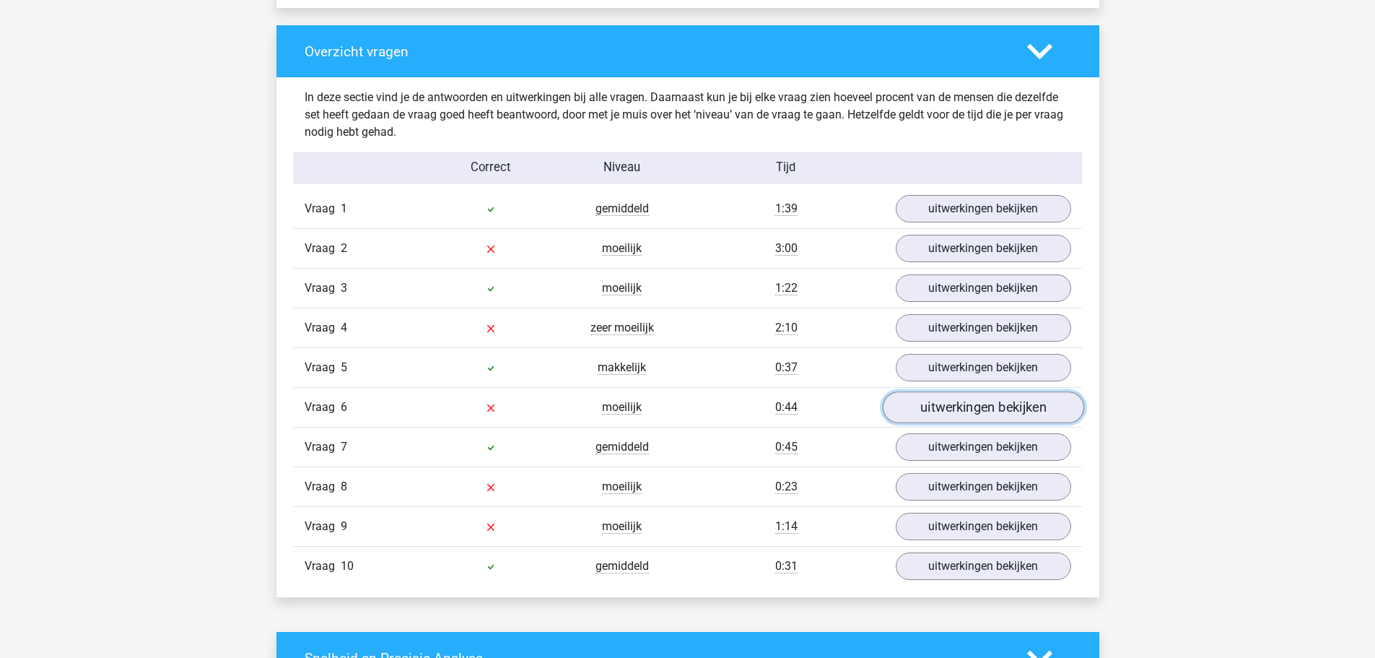
click at [1021, 409] on link "uitwerkingen bekijken" at bounding box center [982, 408] width 201 height 32
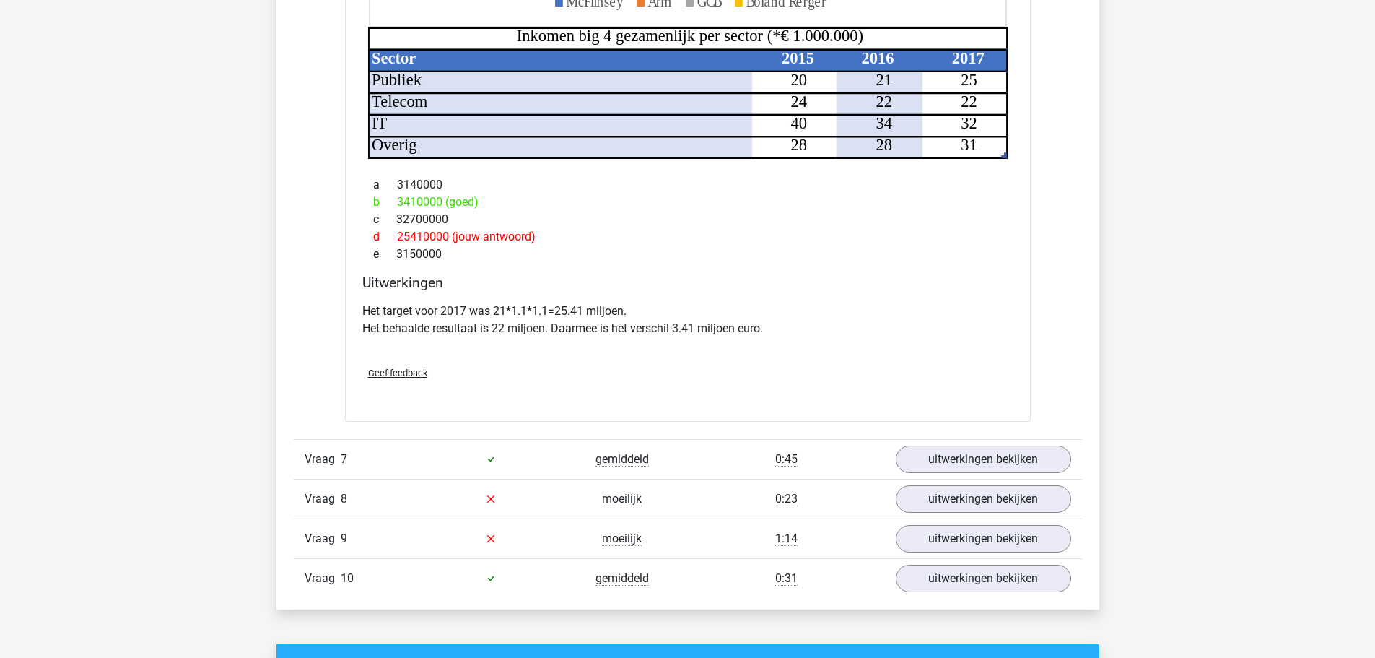
scroll to position [1925, 0]
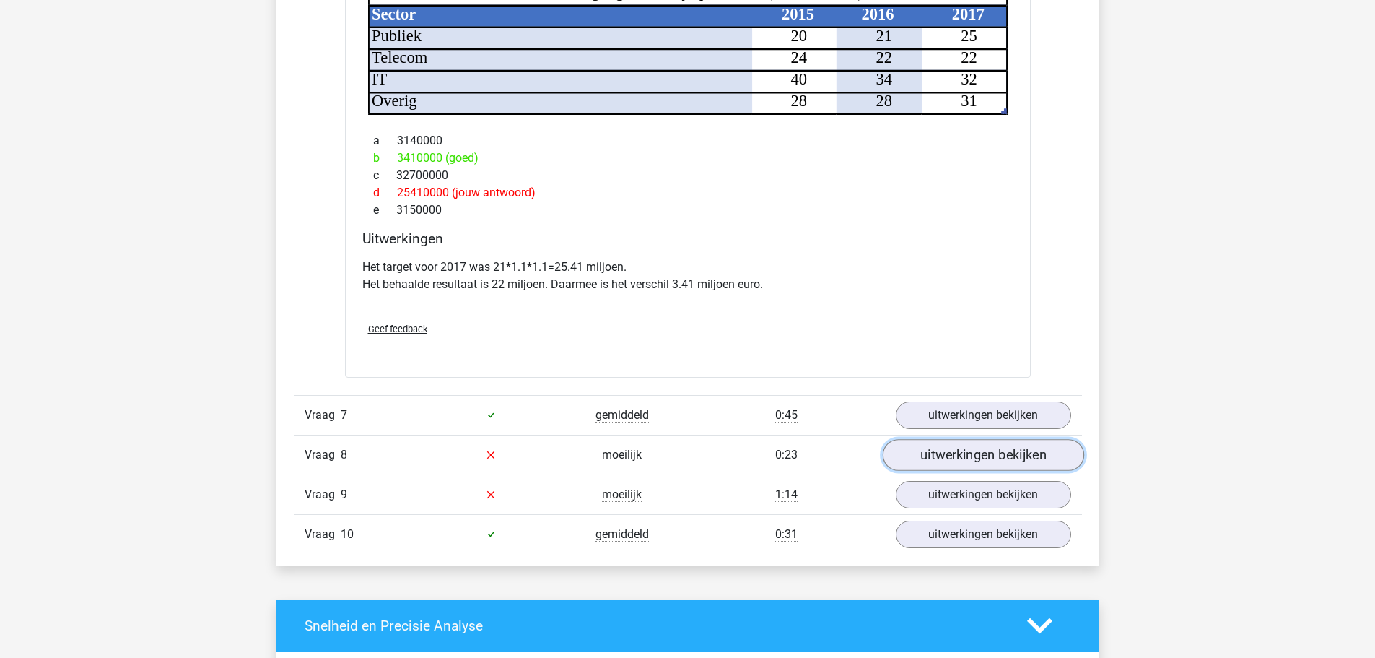
click at [943, 457] on link "uitwerkingen bekijken" at bounding box center [982, 455] width 201 height 32
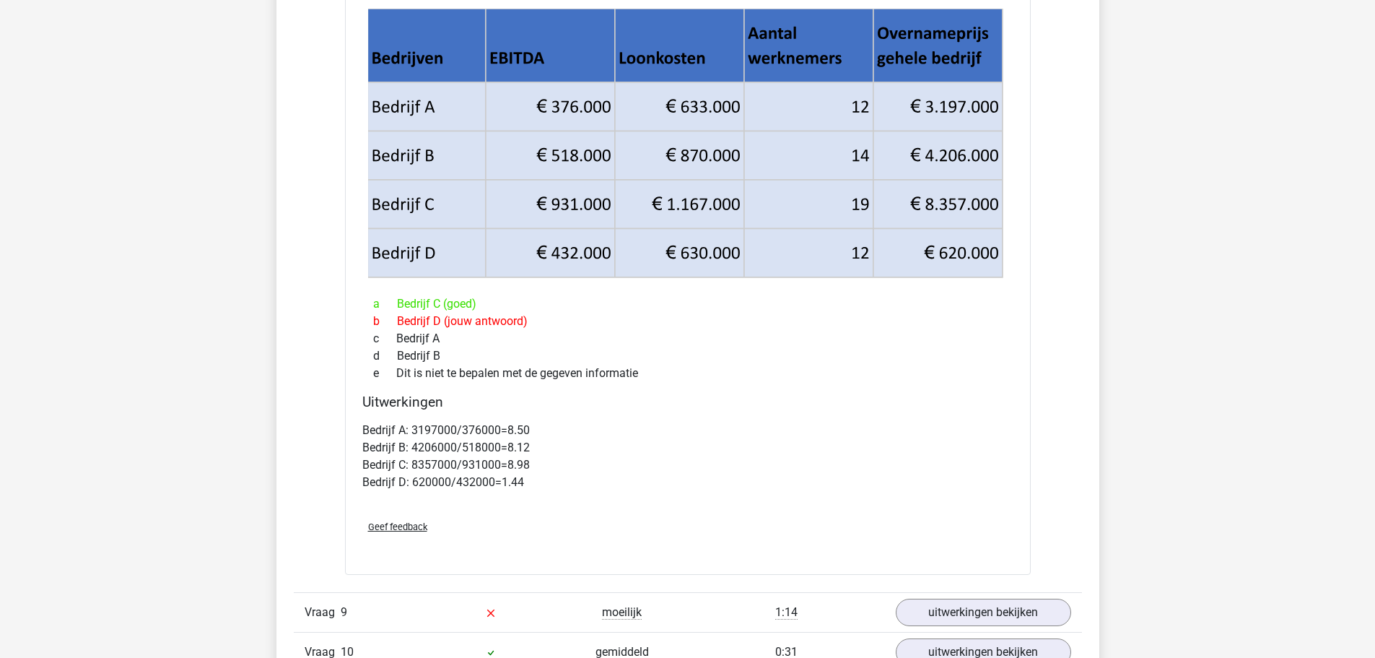
scroll to position [2502, 0]
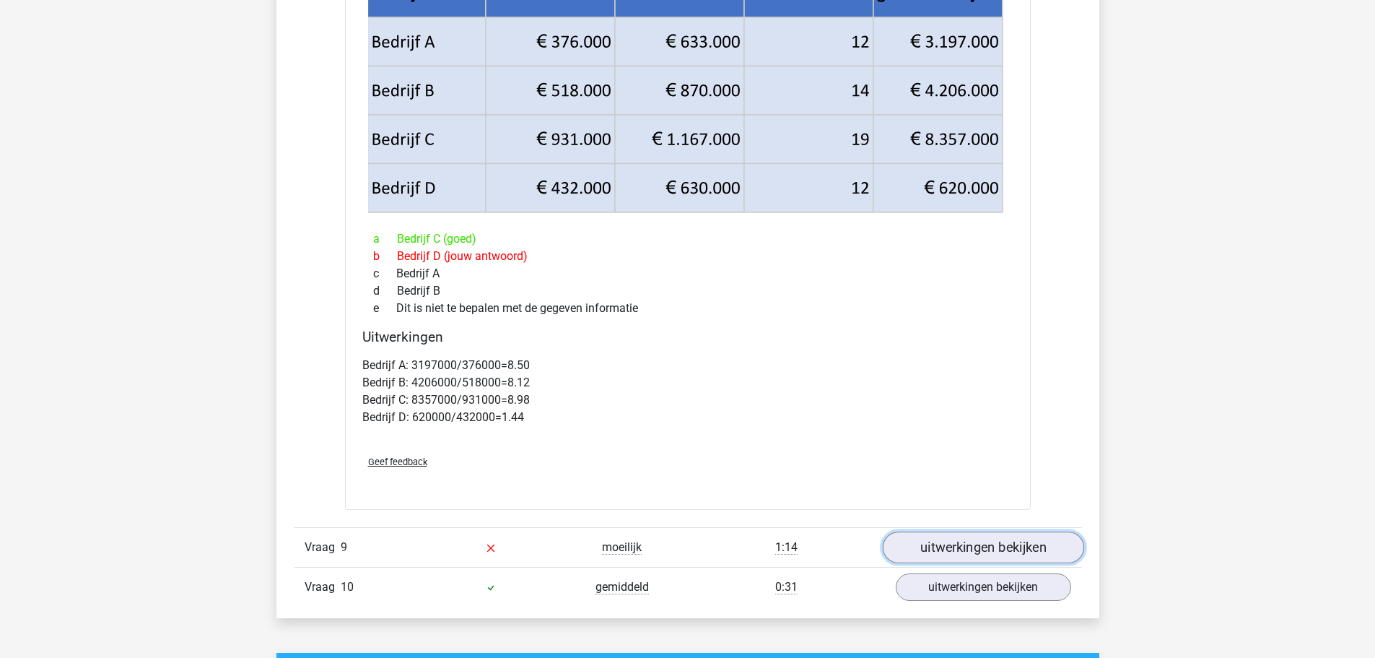
click at [951, 541] on link "uitwerkingen bekijken" at bounding box center [982, 547] width 201 height 32
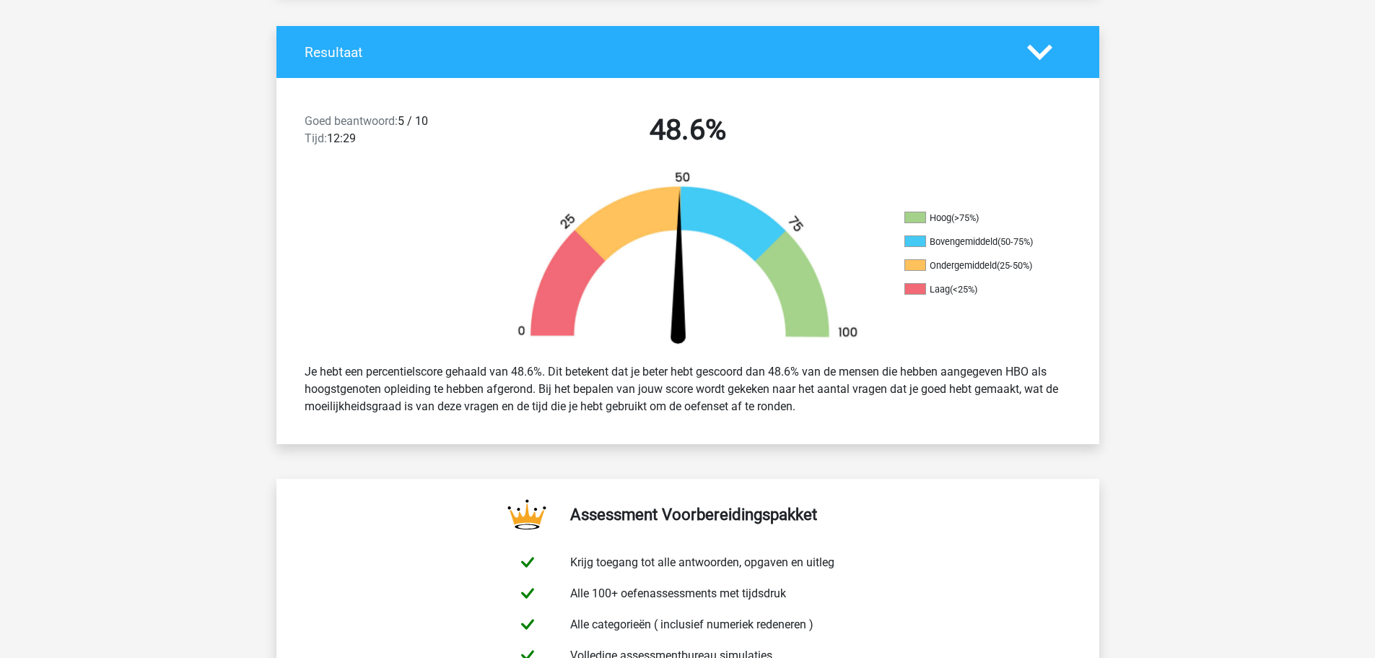
scroll to position [0, 0]
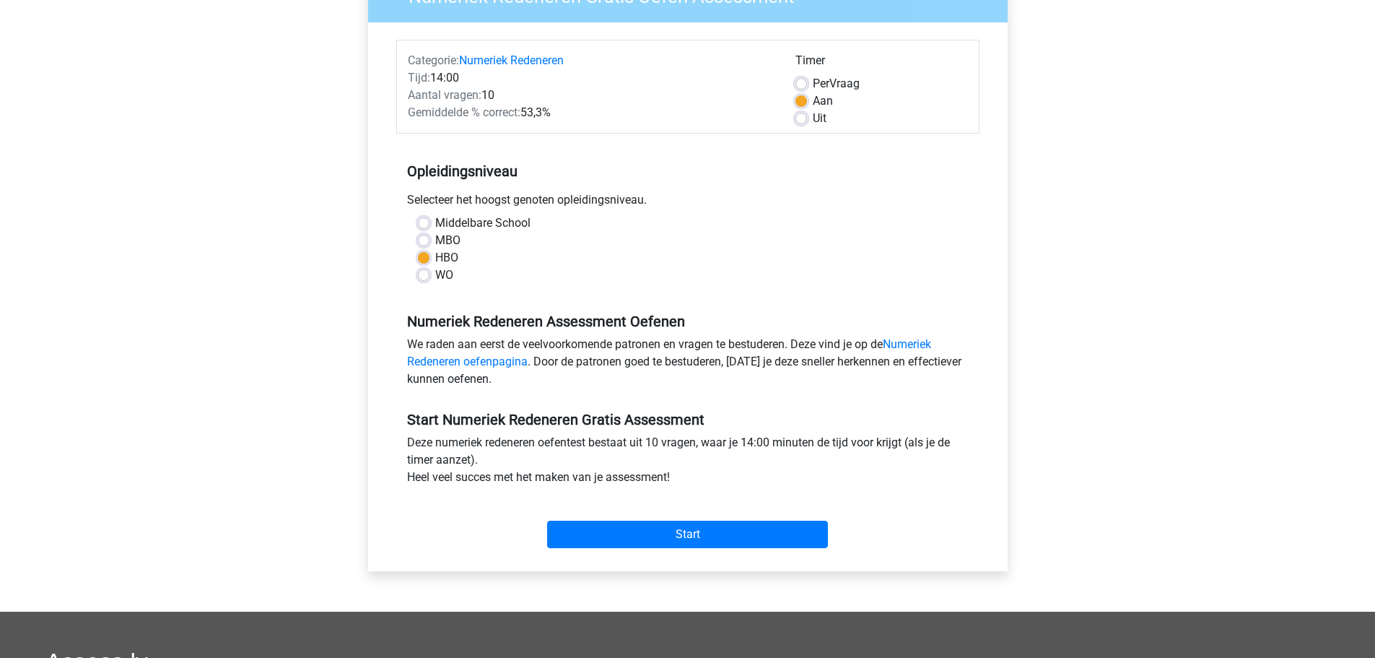
scroll to position [96, 0]
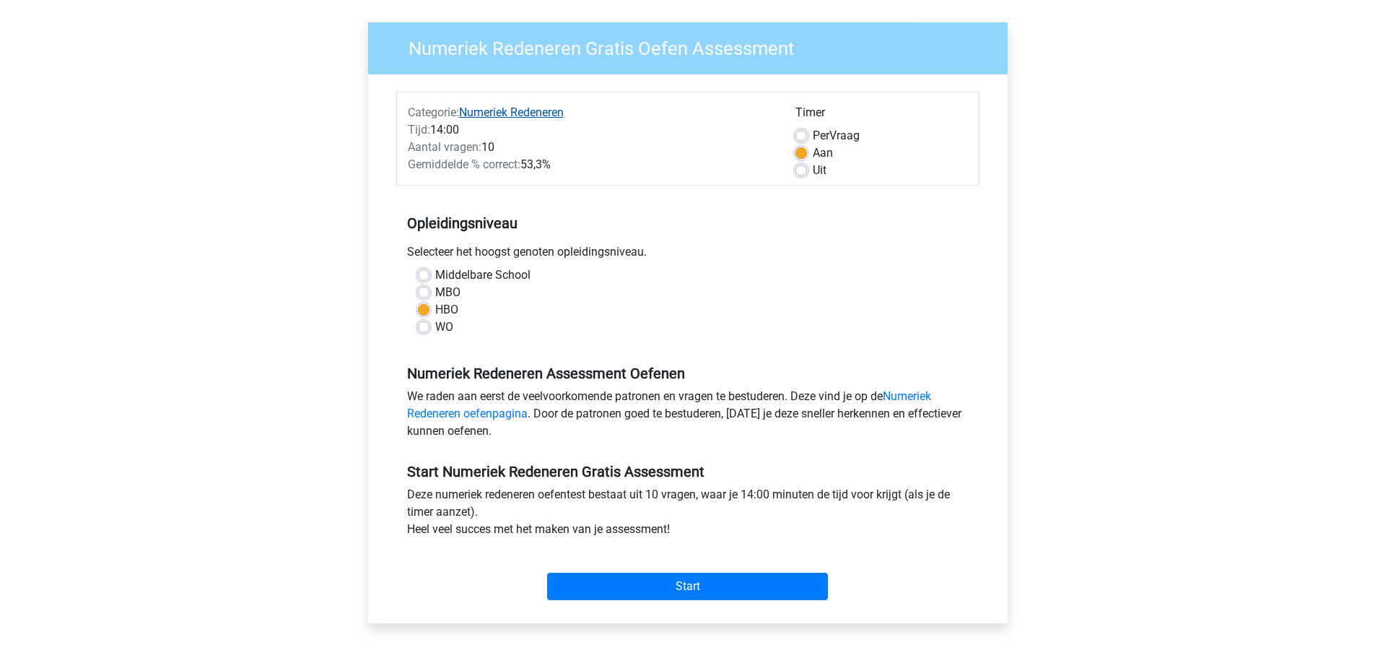
click at [509, 108] on link "Numeriek Redeneren" at bounding box center [511, 112] width 105 height 14
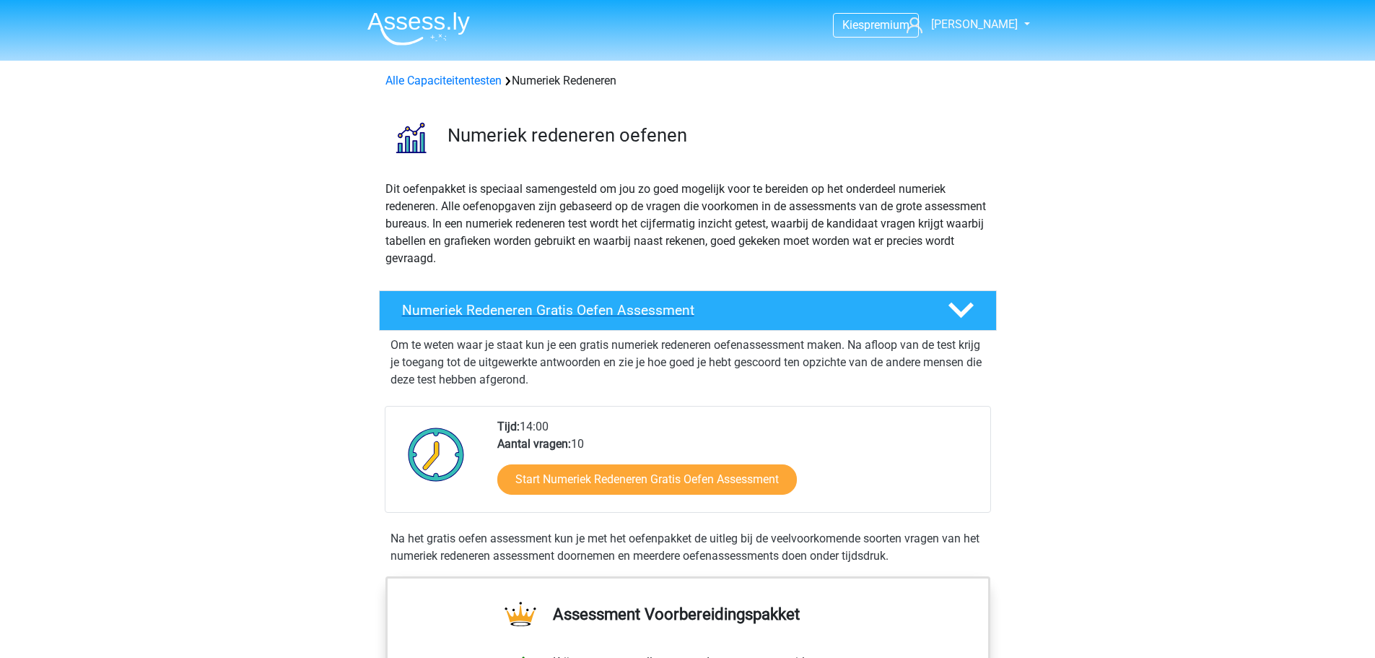
click at [977, 300] on div at bounding box center [959, 309] width 49 height 25
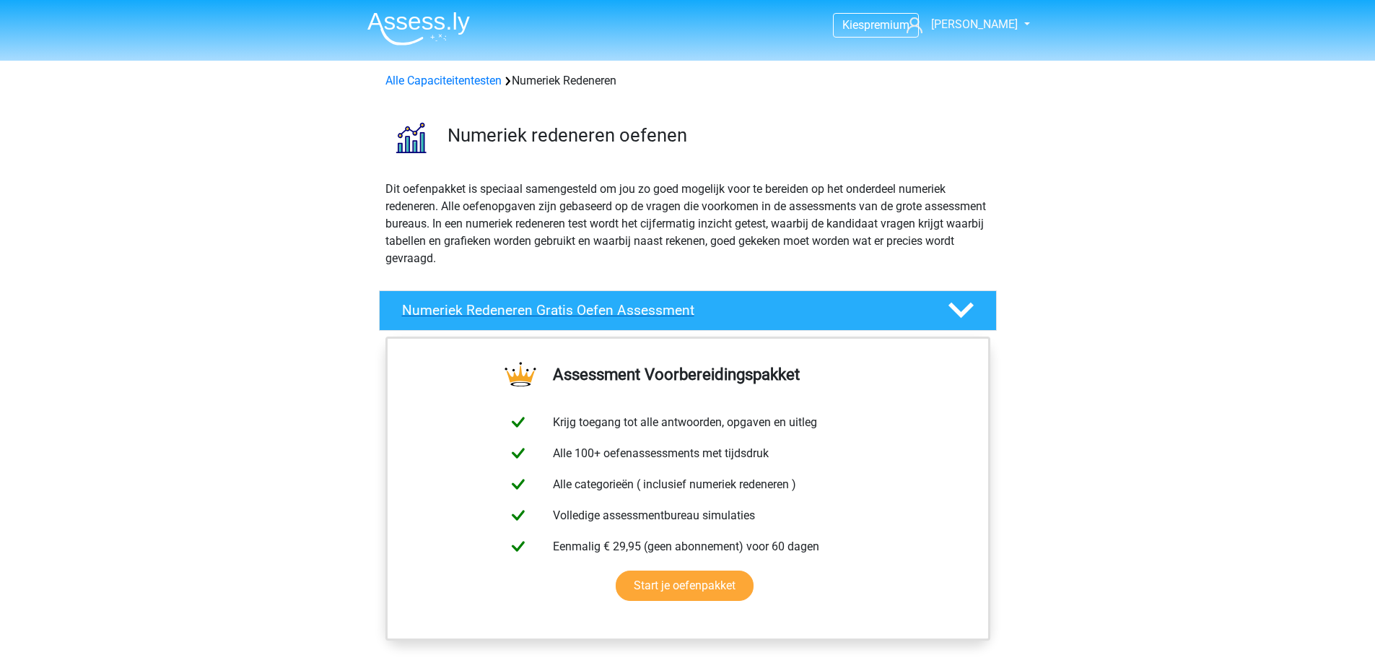
click at [977, 300] on div at bounding box center [959, 309] width 49 height 25
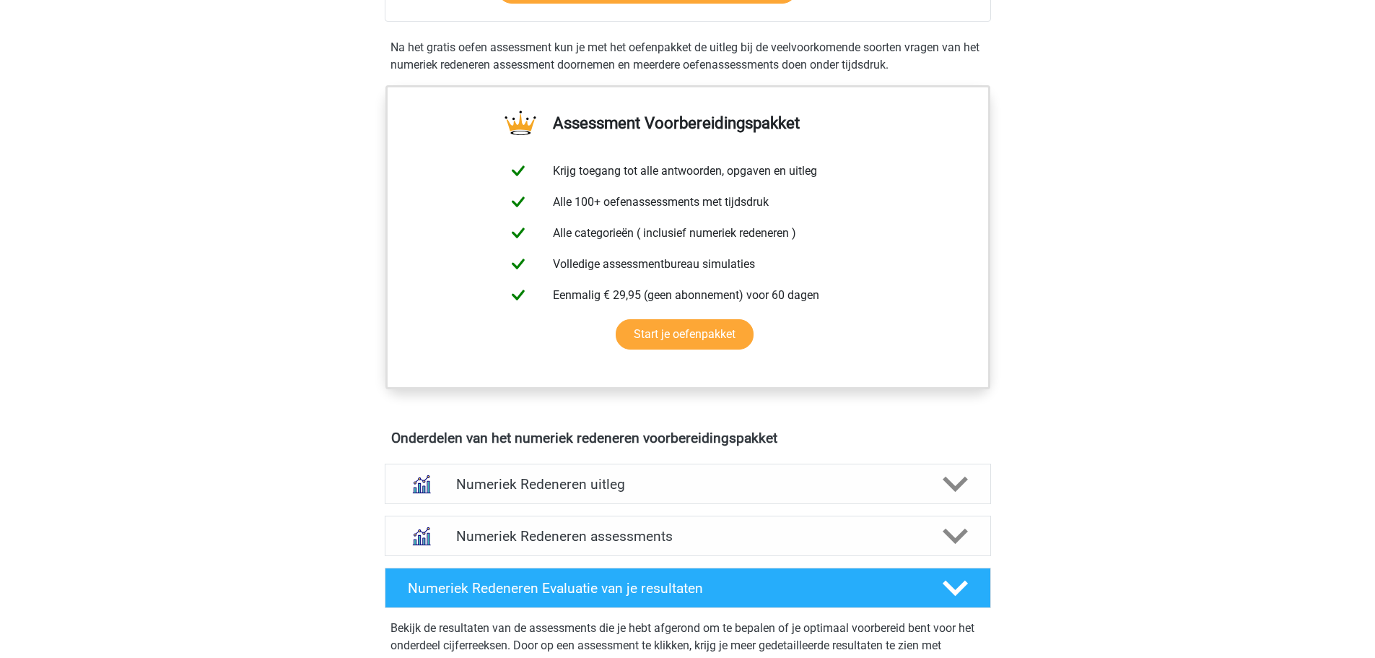
scroll to position [673, 0]
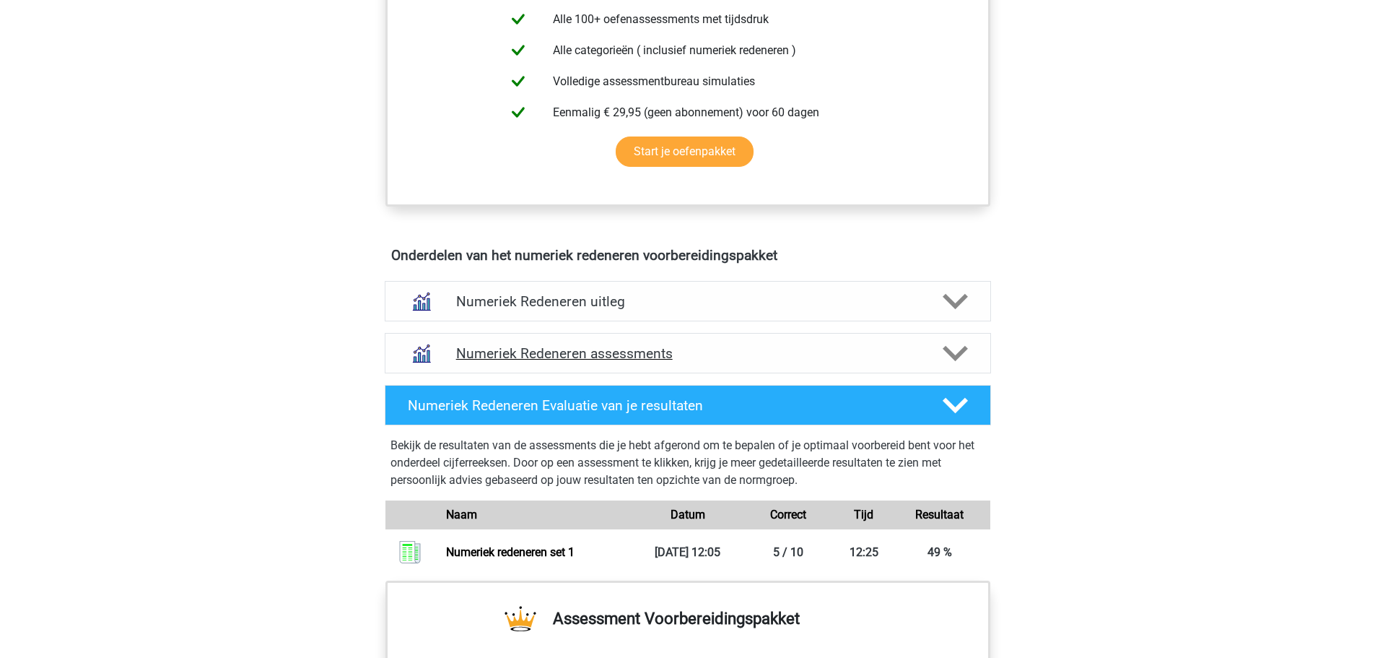
click at [958, 351] on icon at bounding box center [955, 353] width 25 height 25
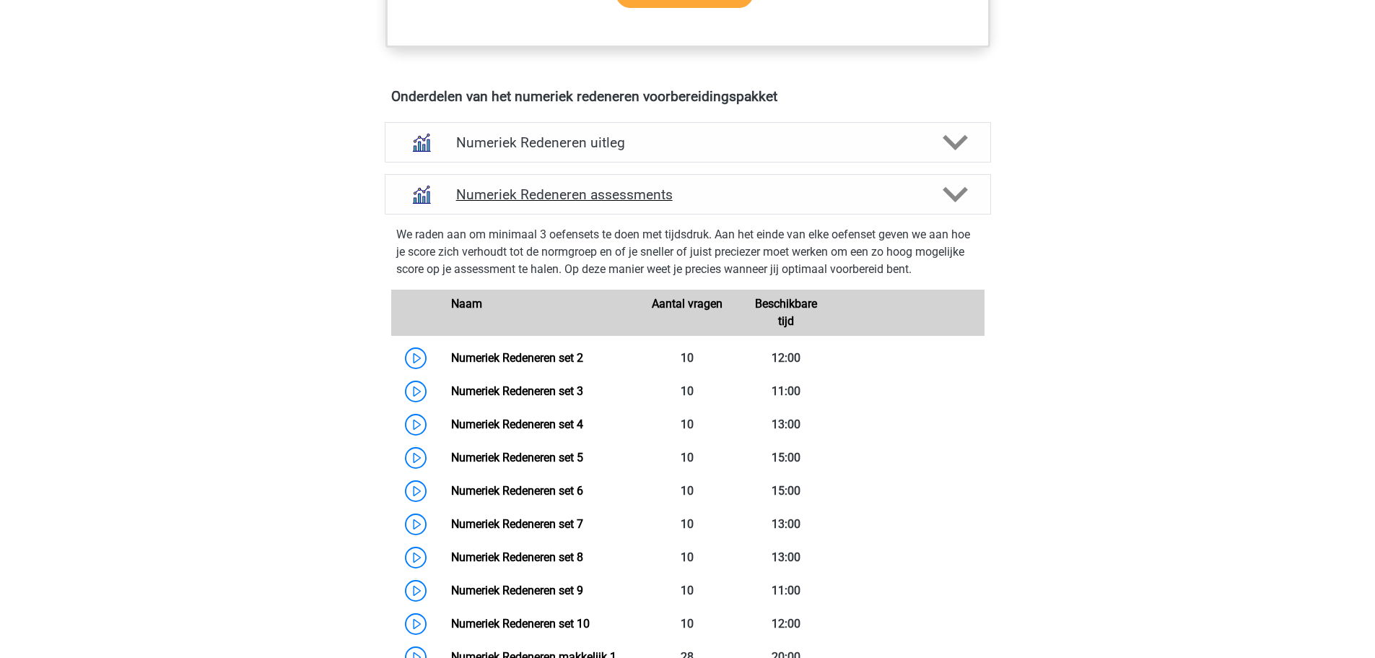
scroll to position [866, 0]
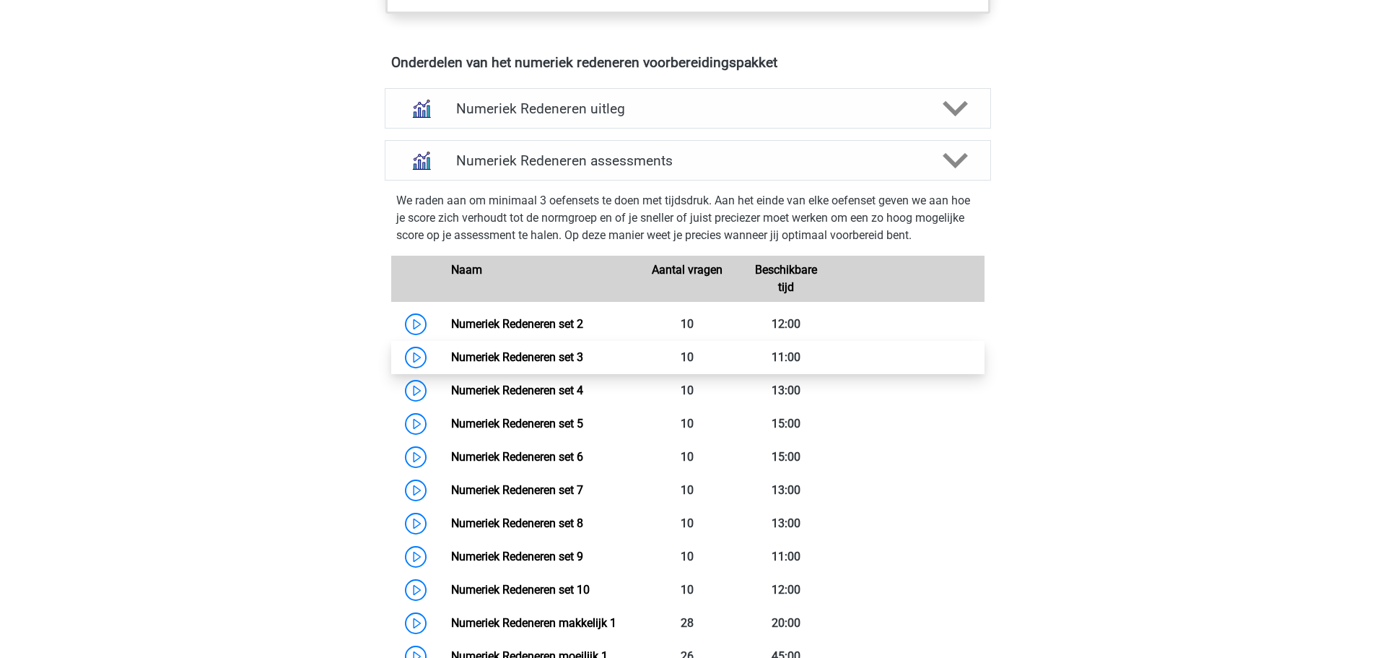
click at [533, 359] on link "Numeriek Redeneren set 3" at bounding box center [517, 357] width 132 height 14
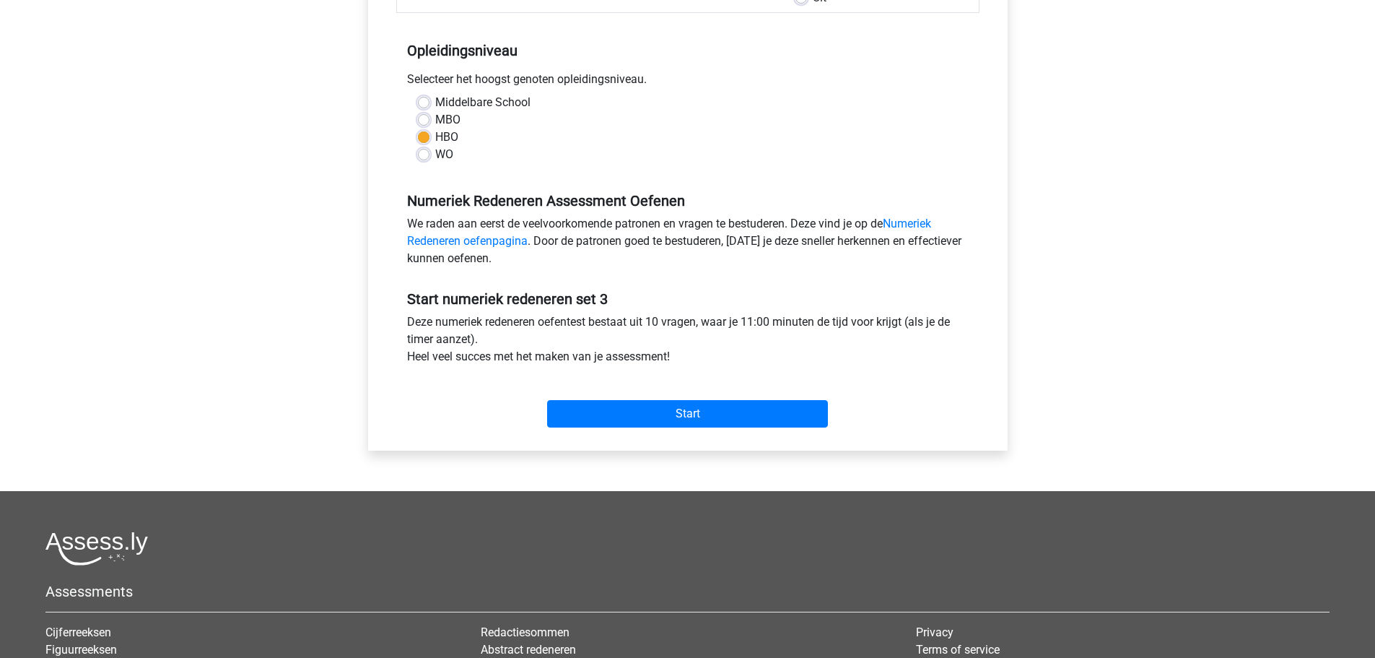
scroll to position [385, 0]
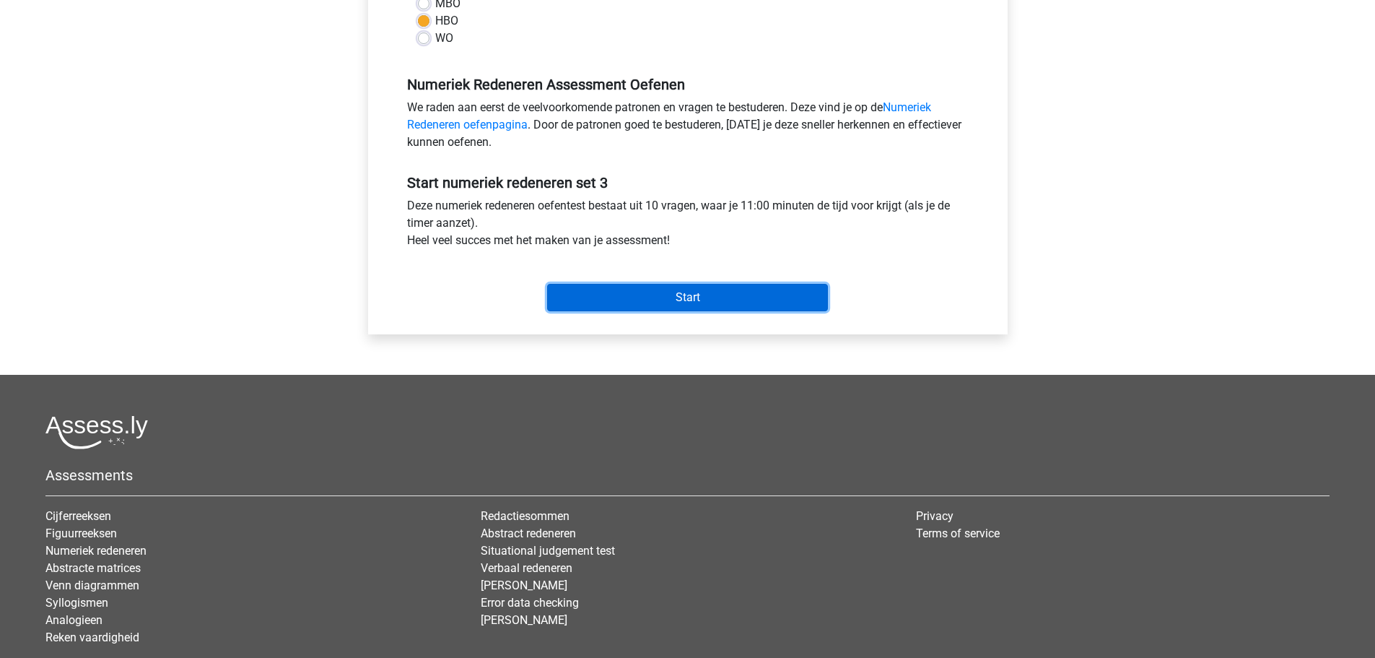
click at [680, 298] on input "Start" at bounding box center [687, 297] width 281 height 27
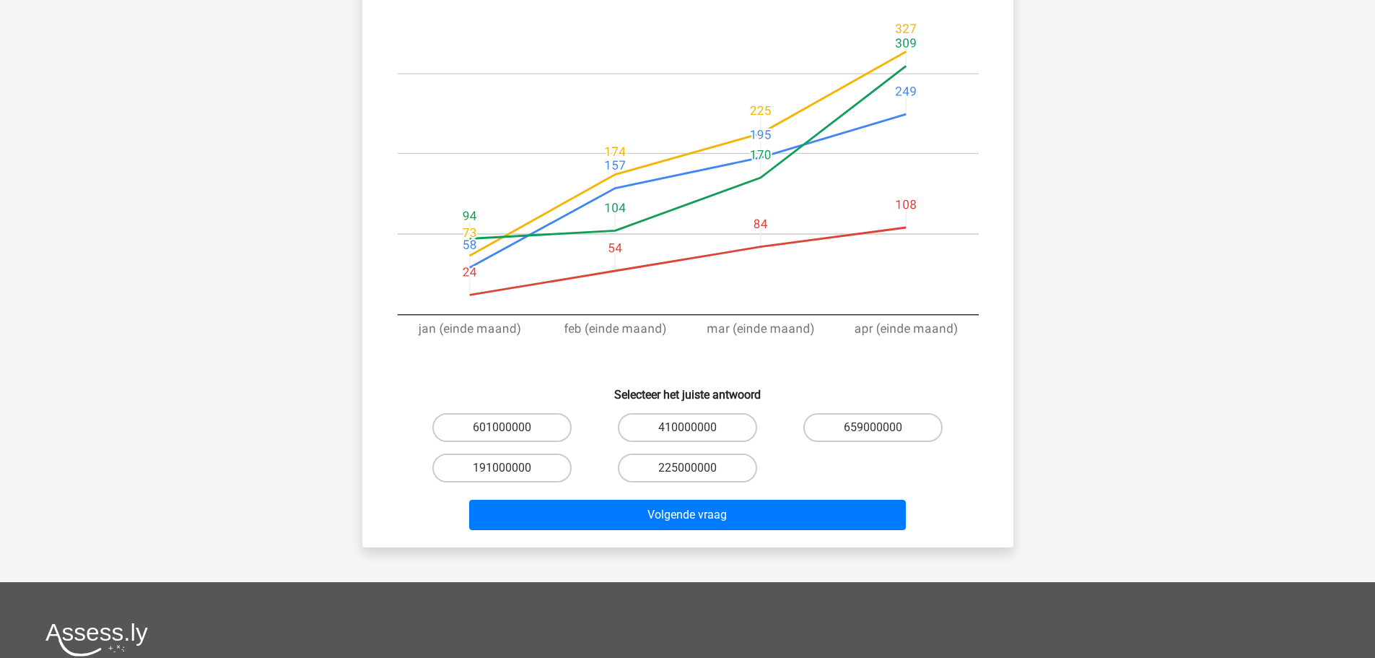
scroll to position [289, 0]
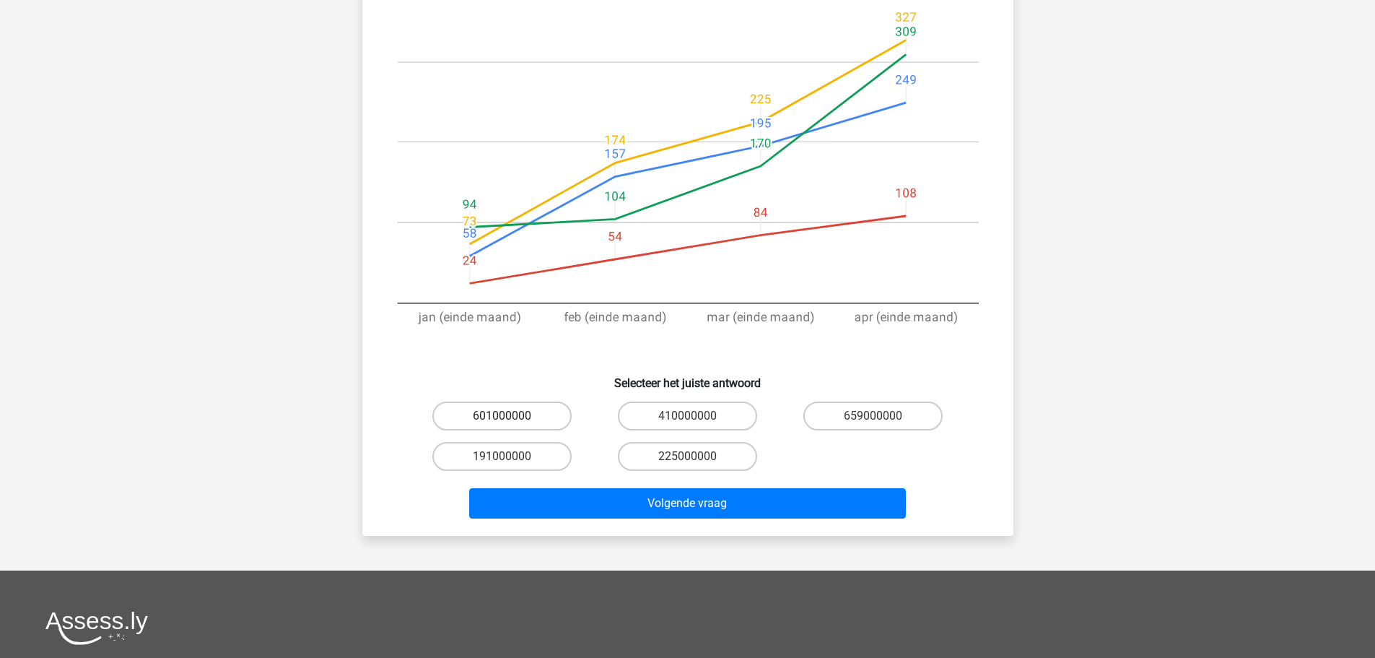
click at [515, 414] on label "601000000" at bounding box center [501, 415] width 139 height 29
click at [511, 416] on input "601000000" at bounding box center [506, 420] width 9 height 9
radio input "true"
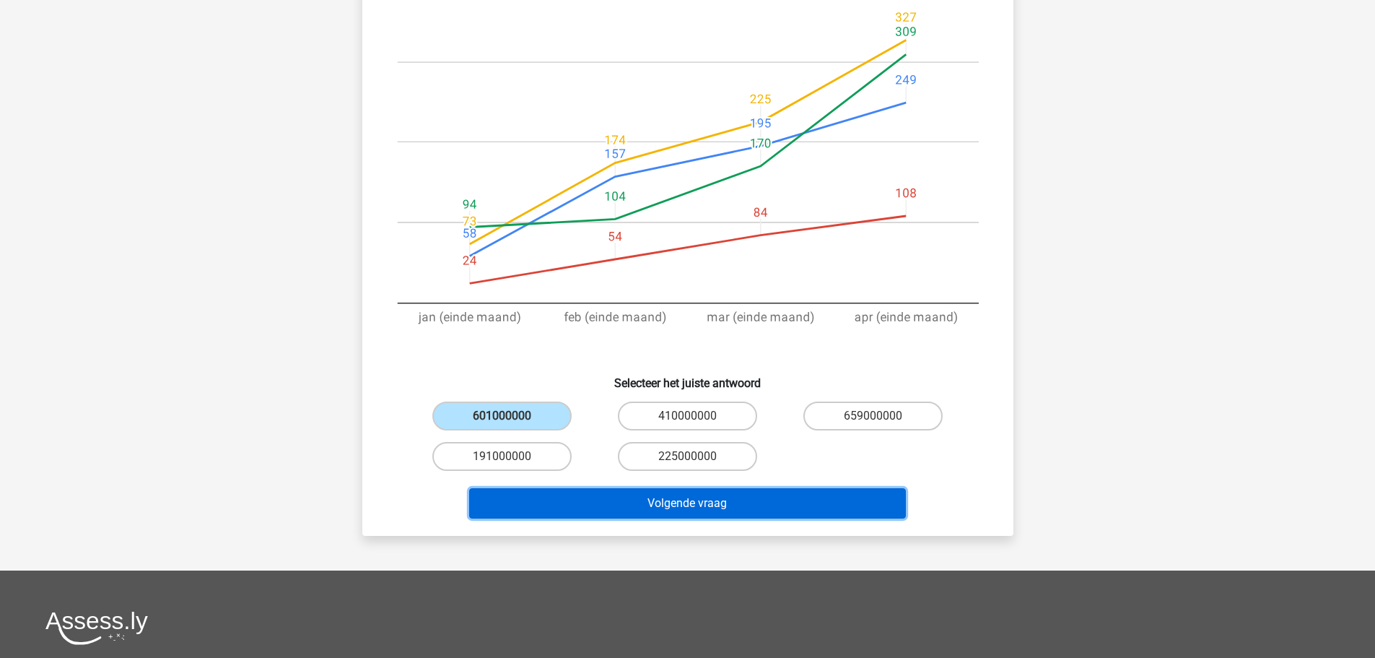
click at [671, 498] on button "Volgende vraag" at bounding box center [687, 503] width 437 height 30
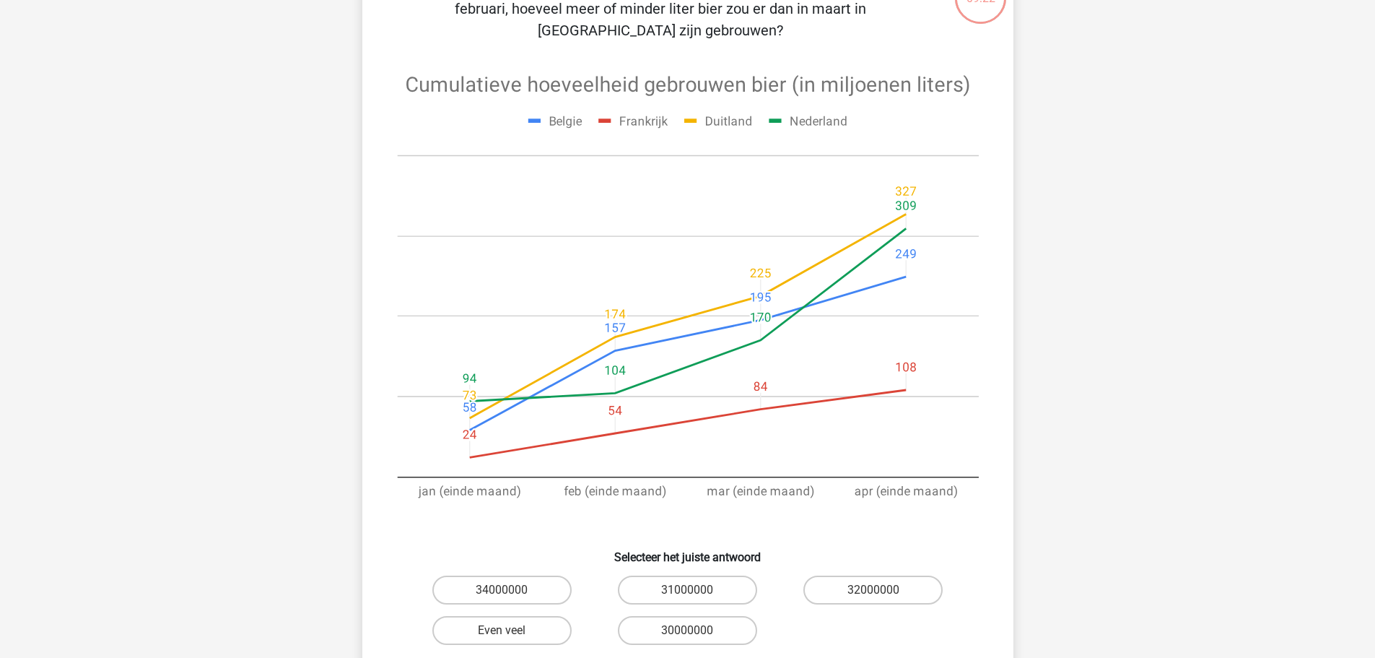
scroll to position [169, 0]
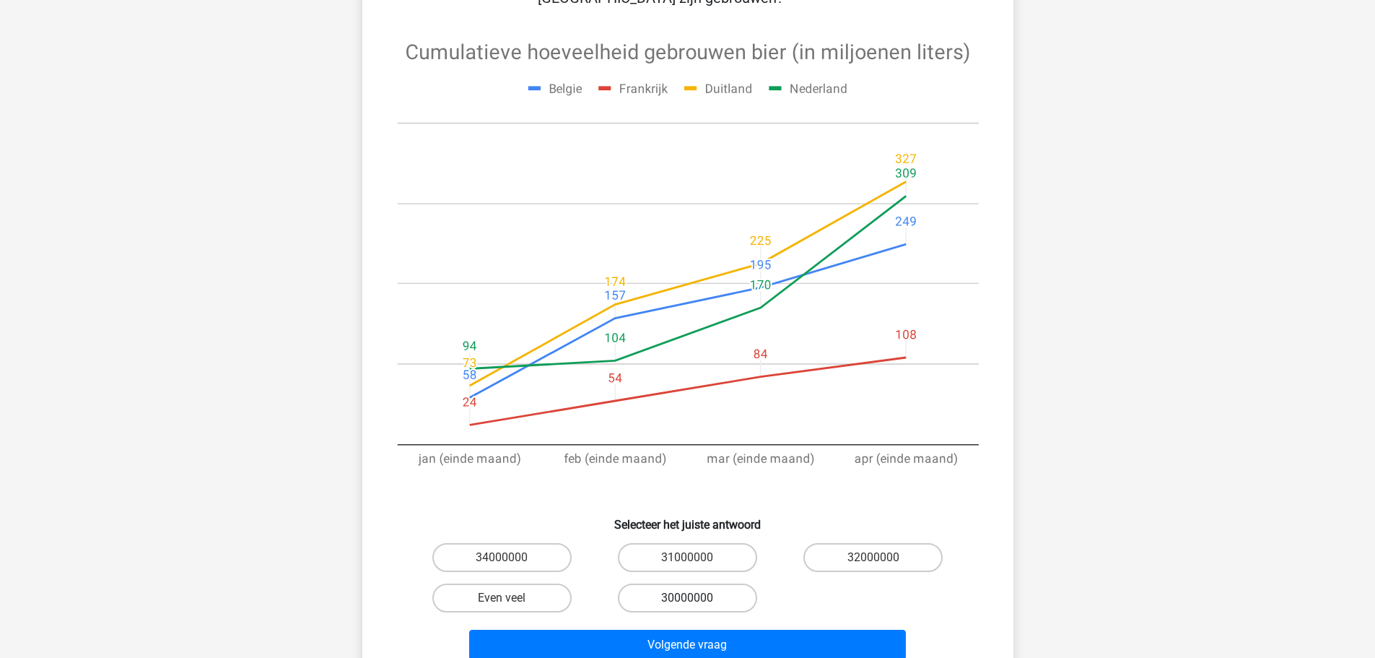
click at [695, 583] on label "30000000" at bounding box center [687, 597] width 139 height 29
click at [695, 598] on input "30000000" at bounding box center [691, 602] width 9 height 9
radio input "true"
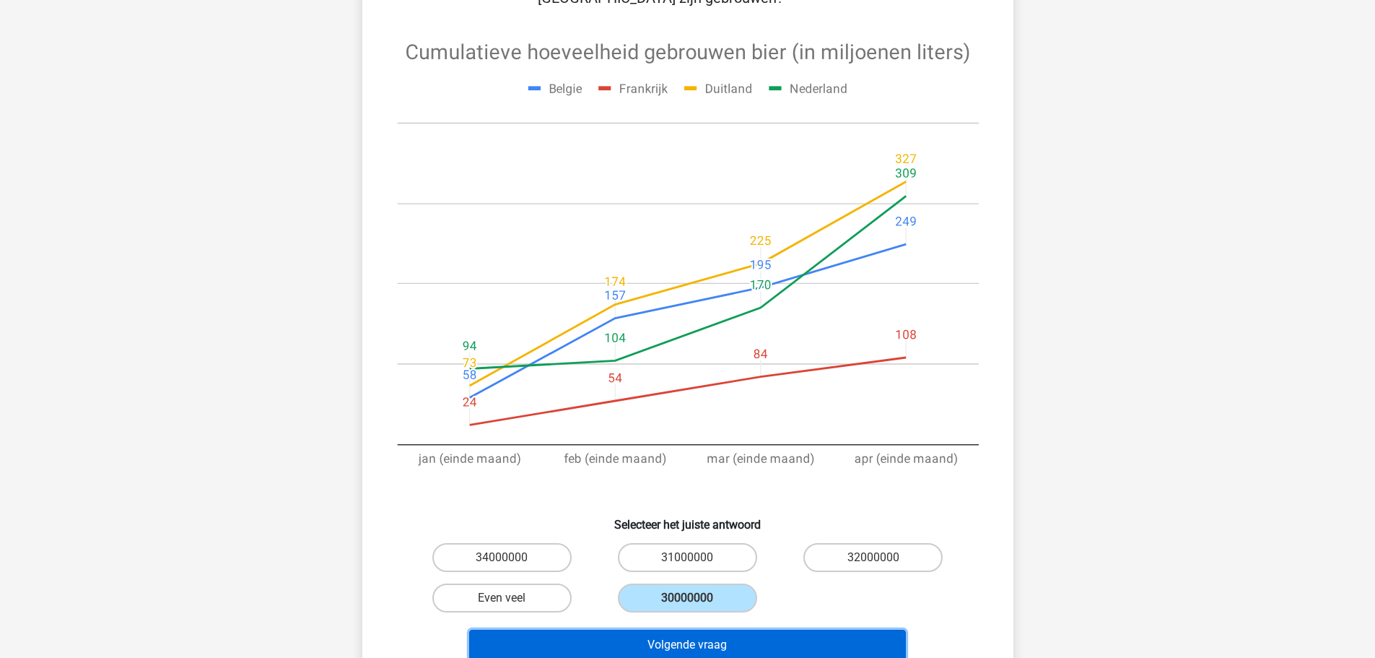
click at [739, 633] on button "Volgende vraag" at bounding box center [687, 644] width 437 height 30
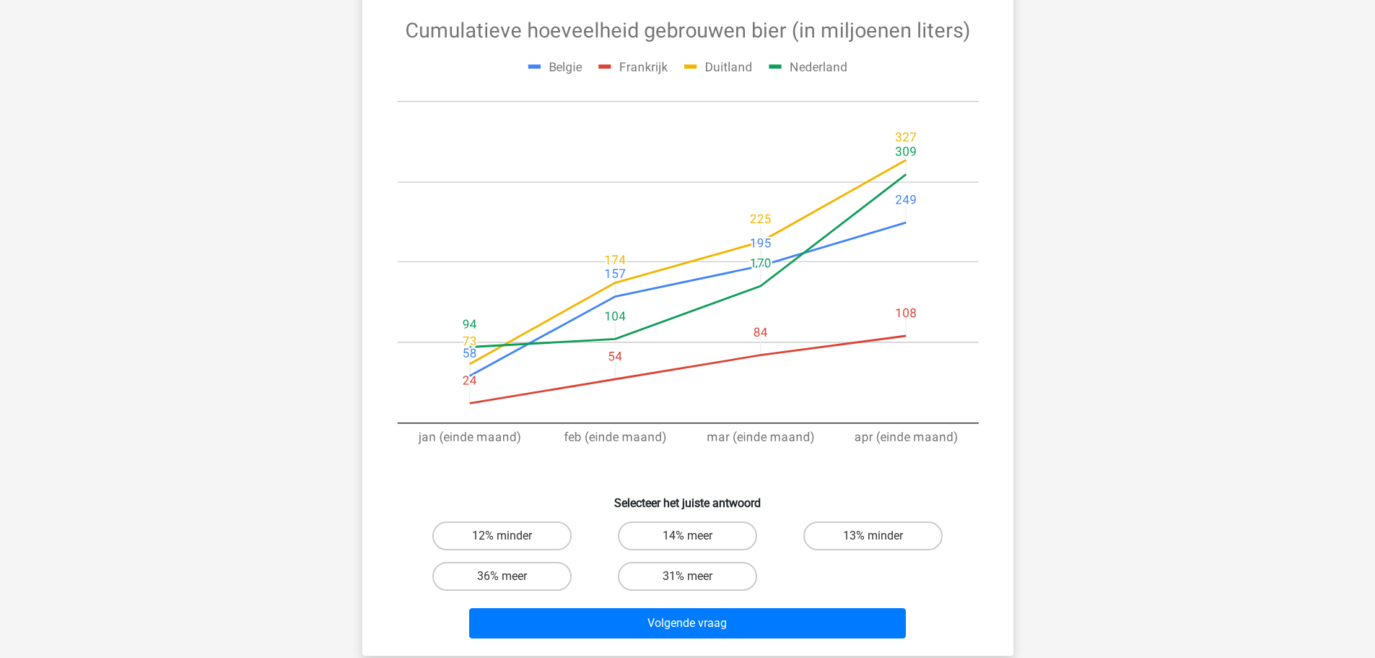
click at [507, 585] on input "36% meer" at bounding box center [506, 580] width 9 height 9
radio input "true"
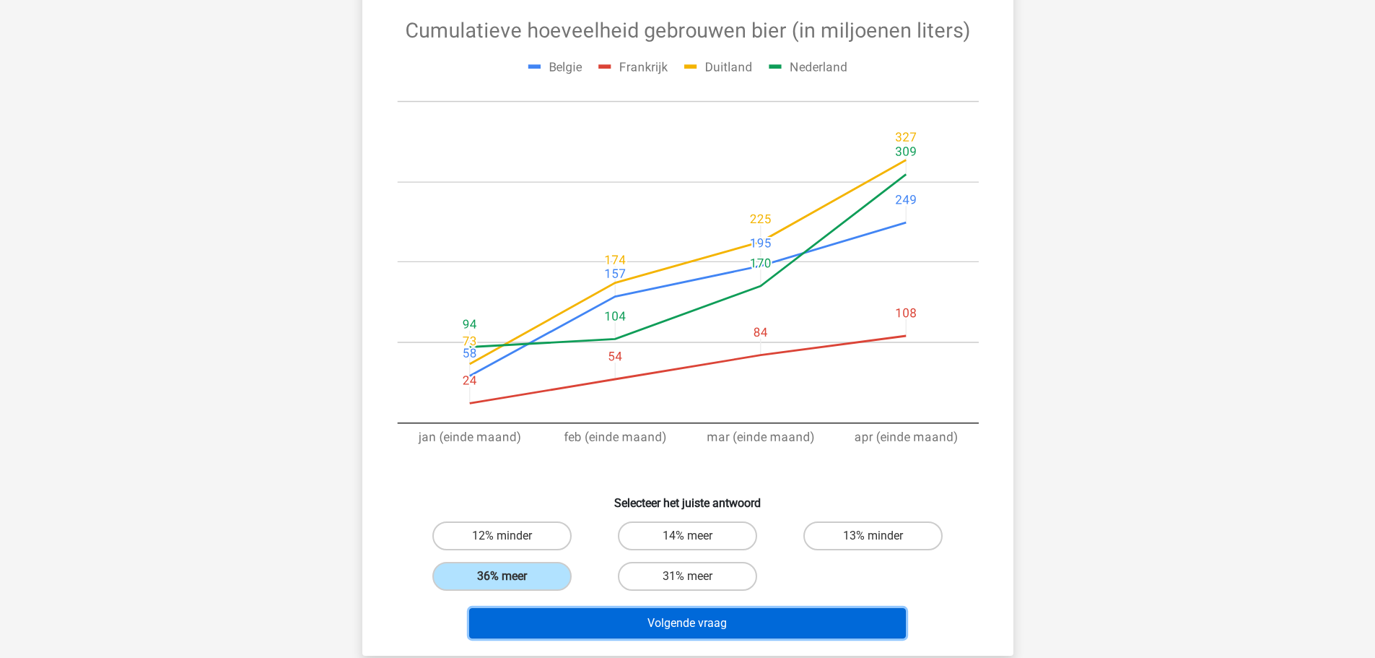
click at [647, 619] on button "Volgende vraag" at bounding box center [687, 623] width 437 height 30
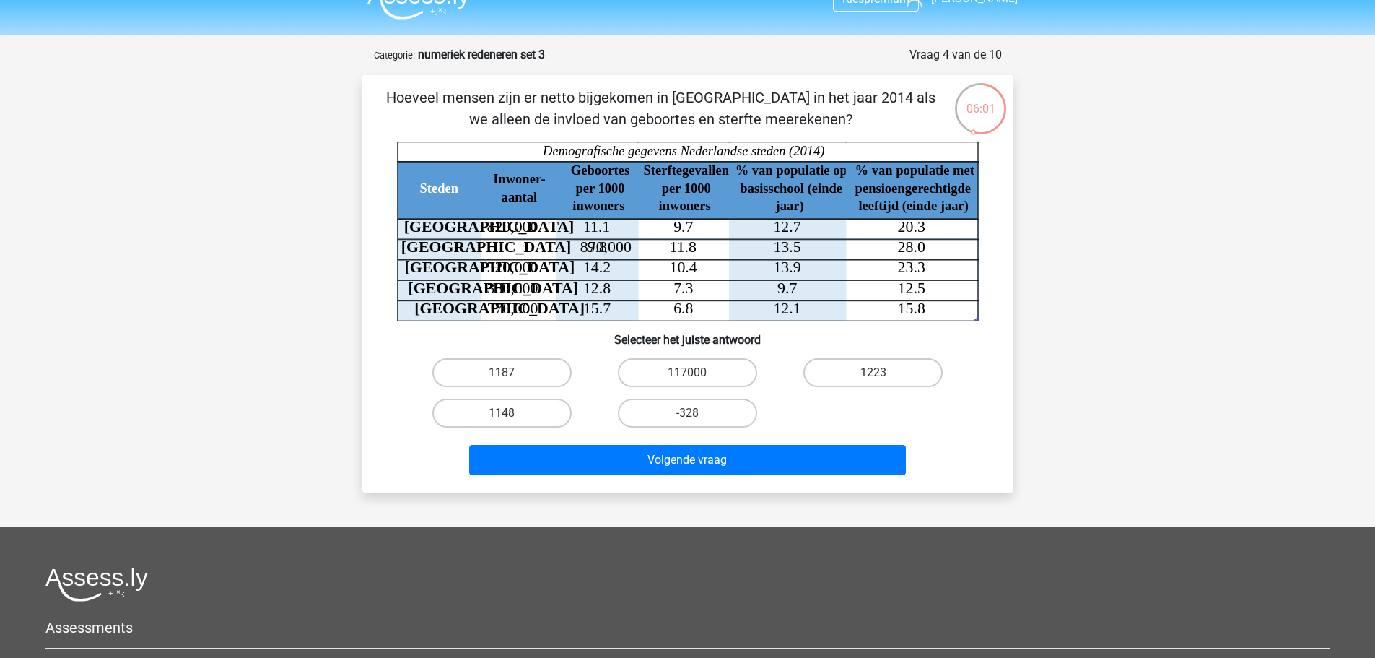
scroll to position [0, 0]
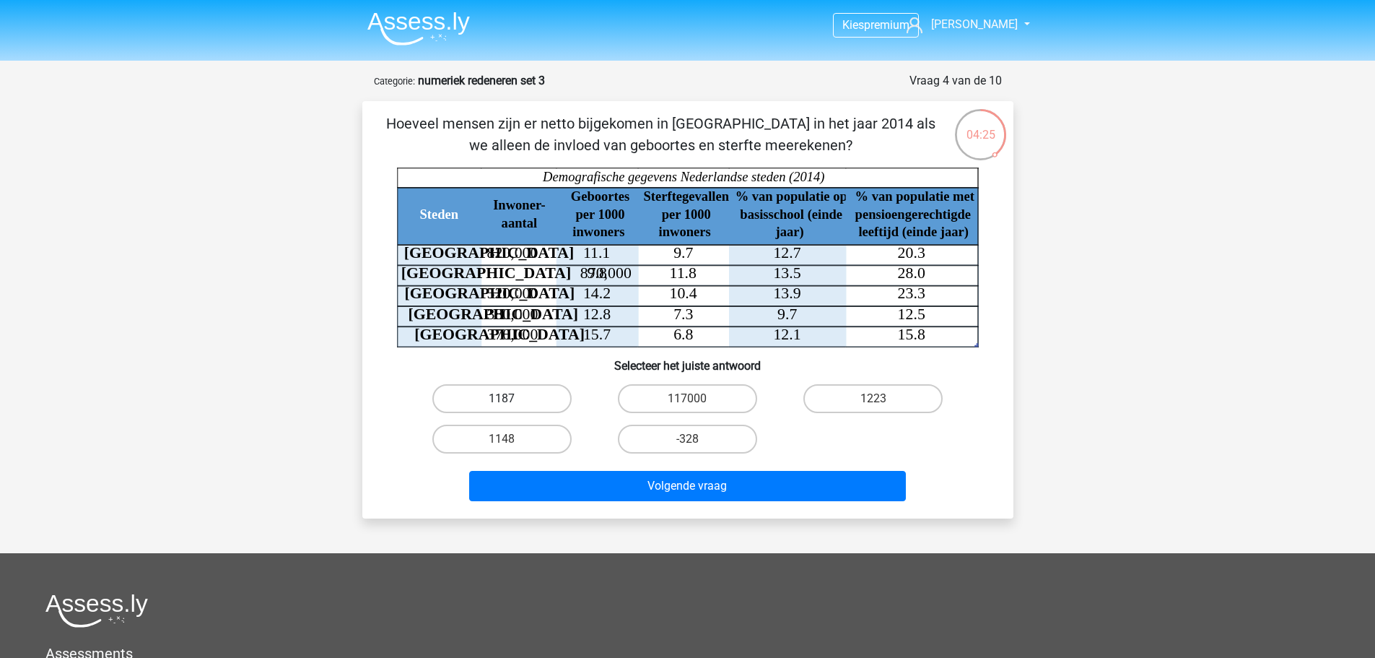
click at [533, 398] on label "1187" at bounding box center [501, 398] width 139 height 29
click at [511, 398] on input "1187" at bounding box center [506, 402] width 9 height 9
radio input "true"
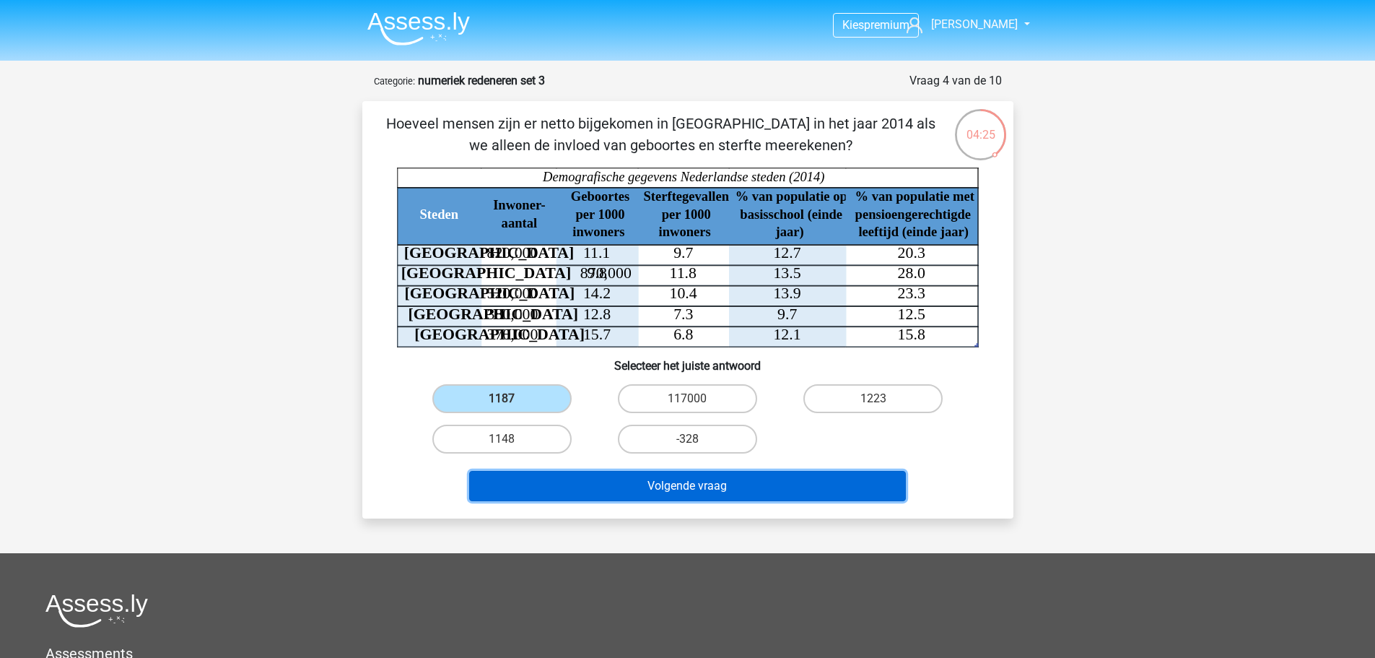
click at [653, 486] on button "Volgende vraag" at bounding box center [687, 486] width 437 height 30
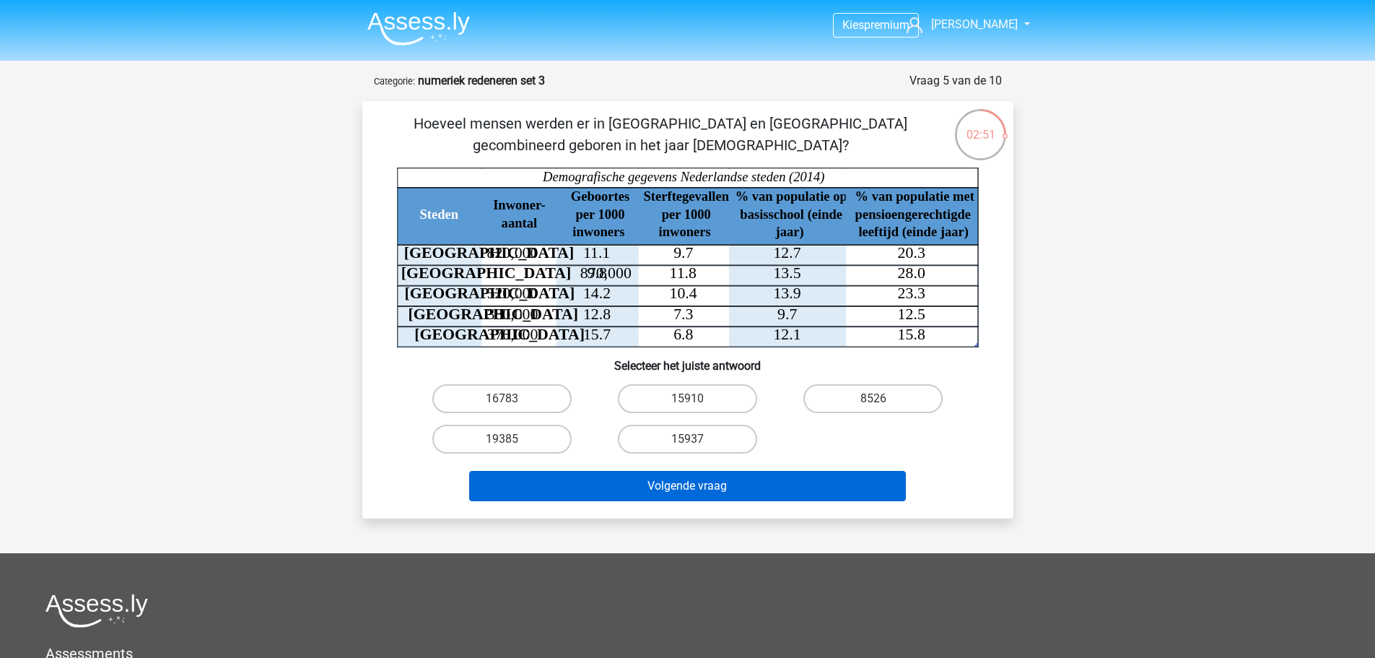
click at [696, 403] on input "15910" at bounding box center [691, 402] width 9 height 9
radio input "true"
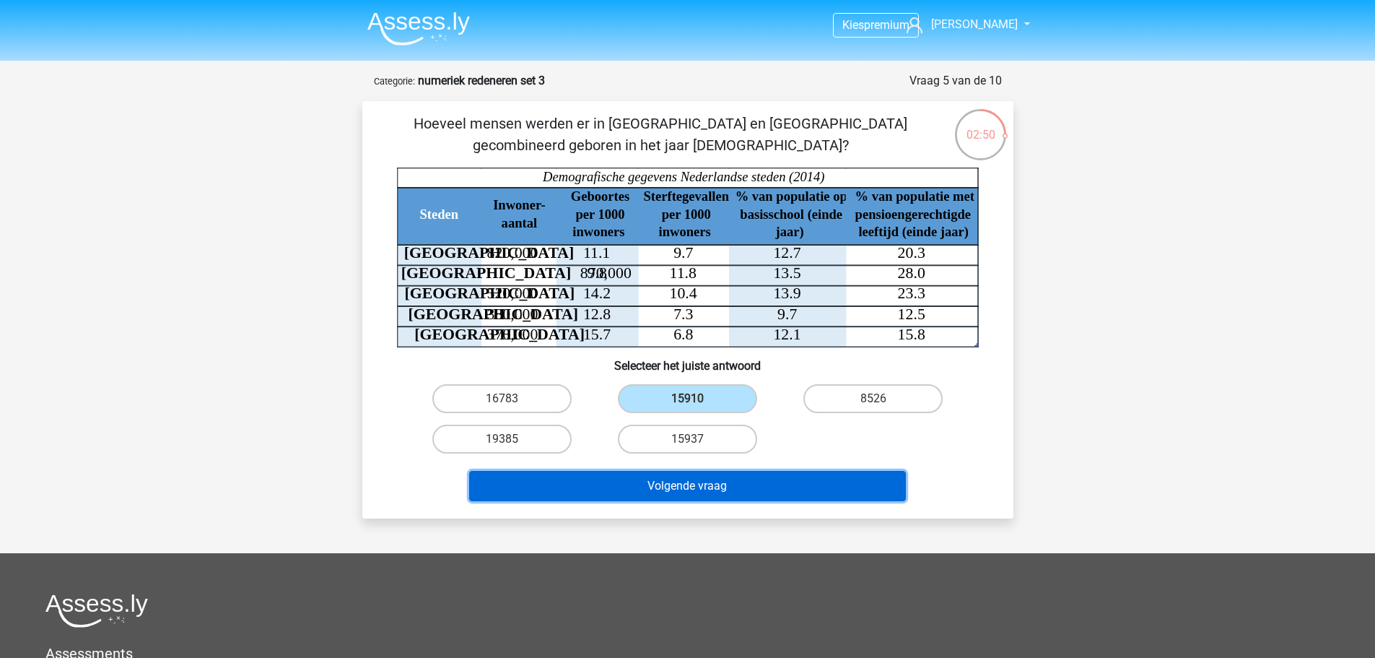
click at [715, 485] on button "Volgende vraag" at bounding box center [687, 486] width 437 height 30
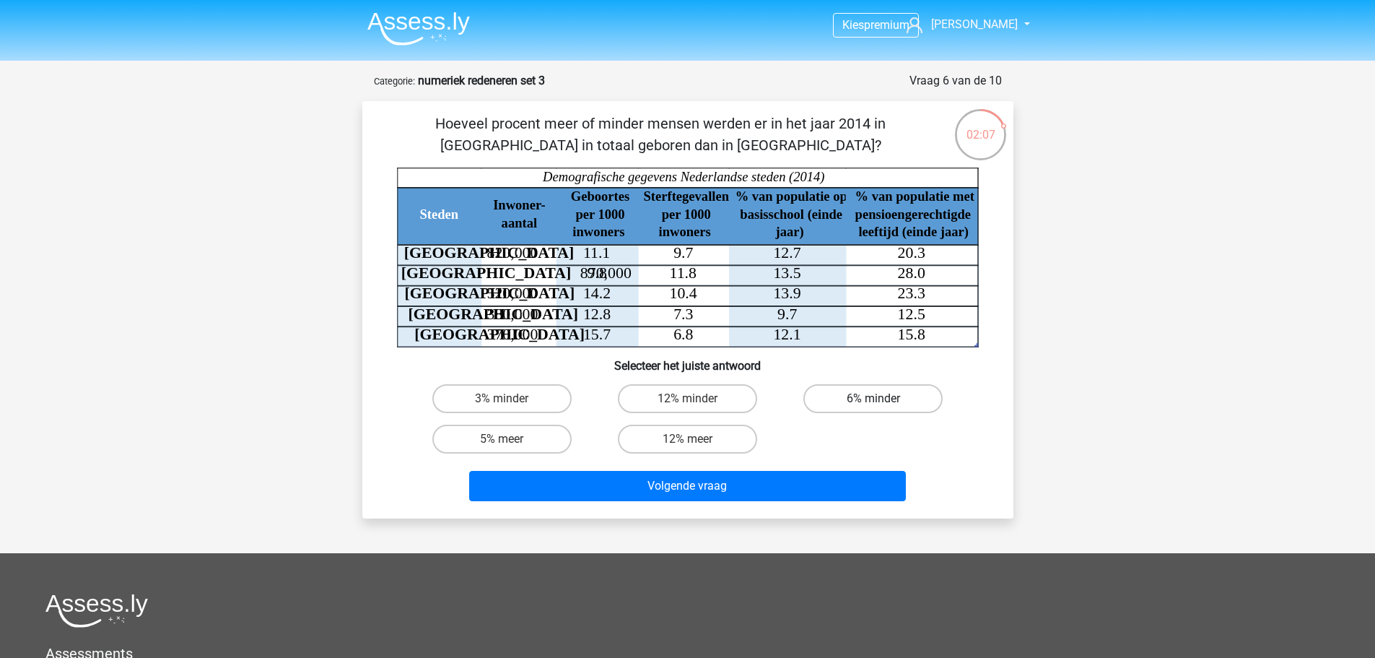
click at [878, 390] on label "6% minder" at bounding box center [872, 398] width 139 height 29
click at [878, 398] on input "6% minder" at bounding box center [877, 402] width 9 height 9
radio input "true"
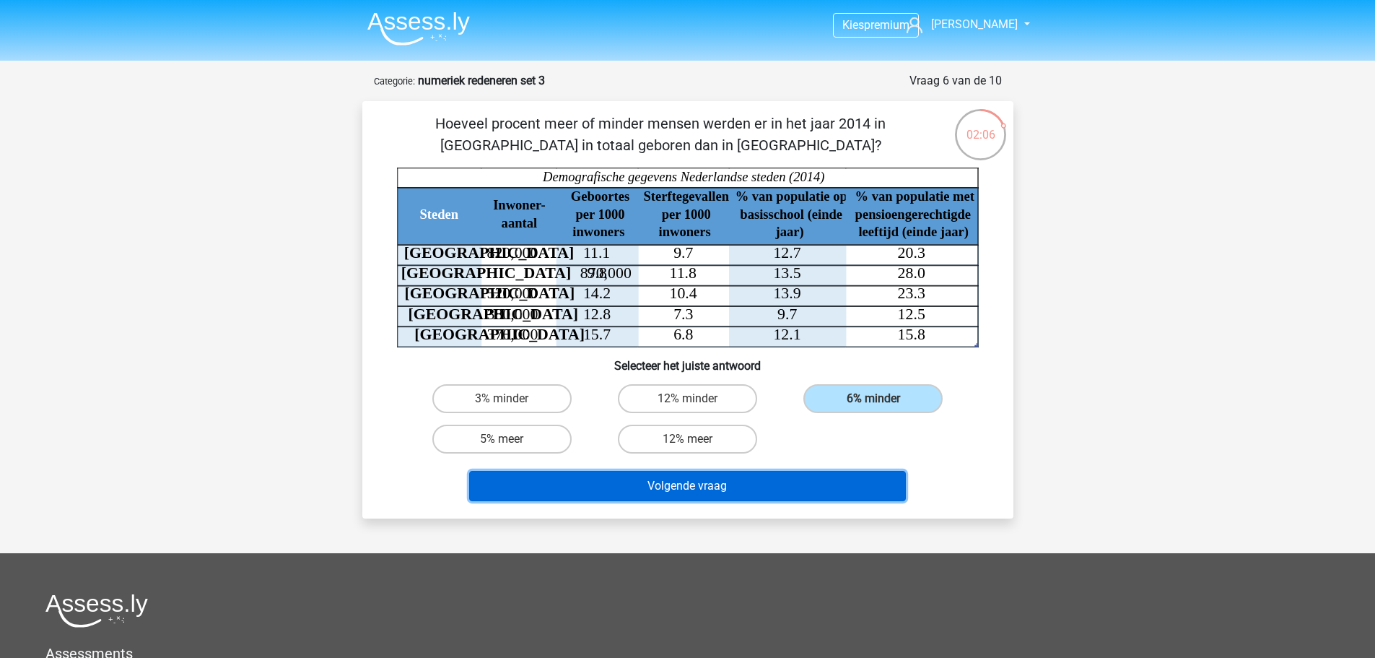
click at [773, 480] on button "Volgende vraag" at bounding box center [687, 486] width 437 height 30
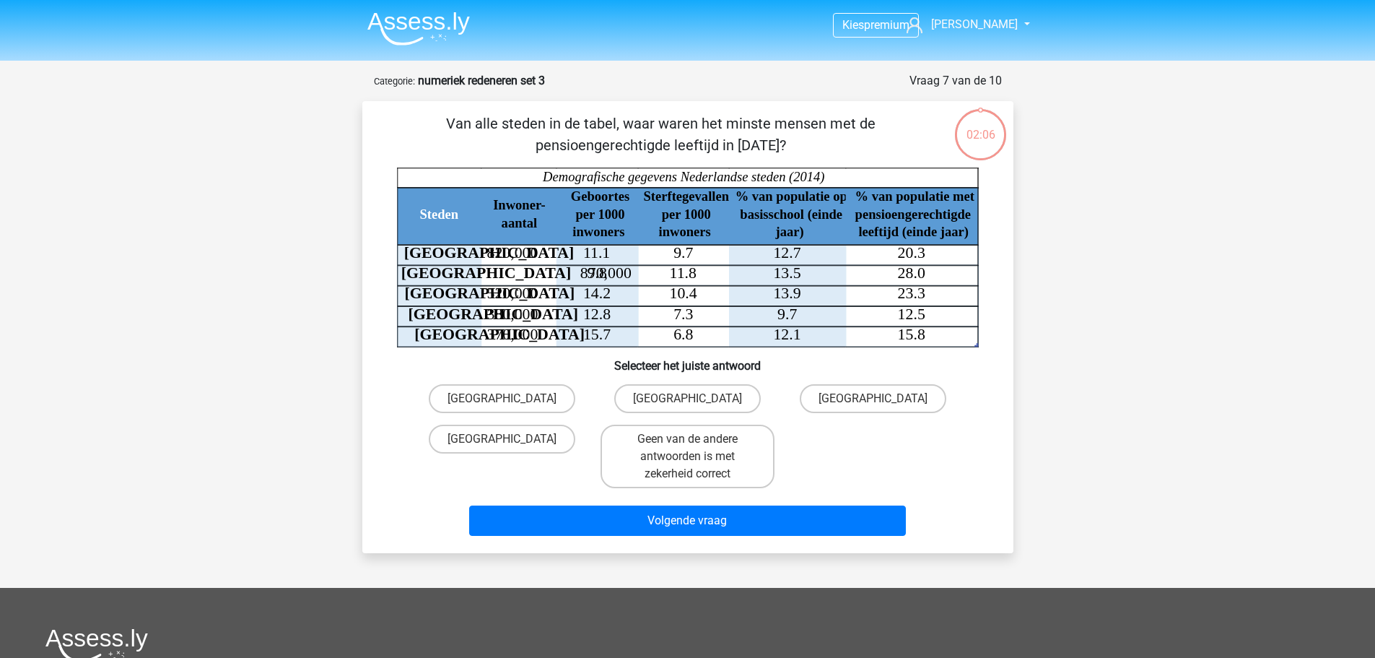
scroll to position [72, 0]
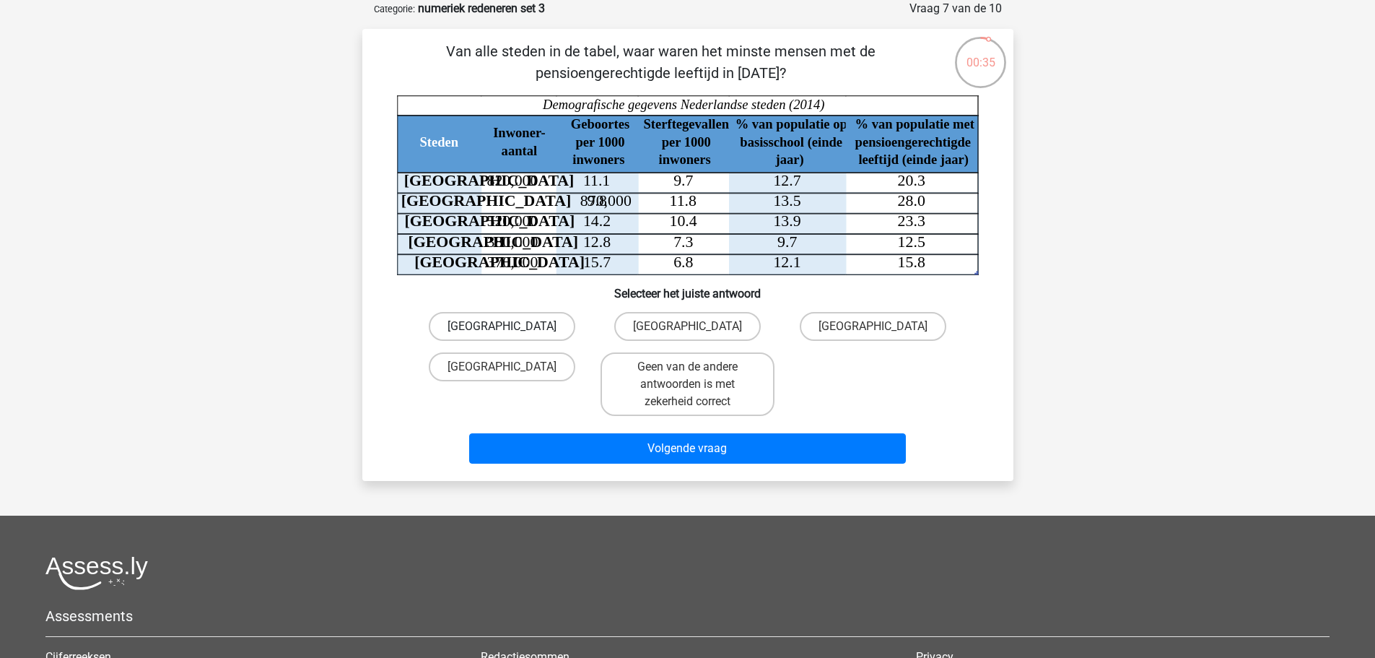
click at [500, 319] on label "[GEOGRAPHIC_DATA]" at bounding box center [502, 326] width 147 height 29
click at [502, 326] on input "[GEOGRAPHIC_DATA]" at bounding box center [506, 330] width 9 height 9
radio input "true"
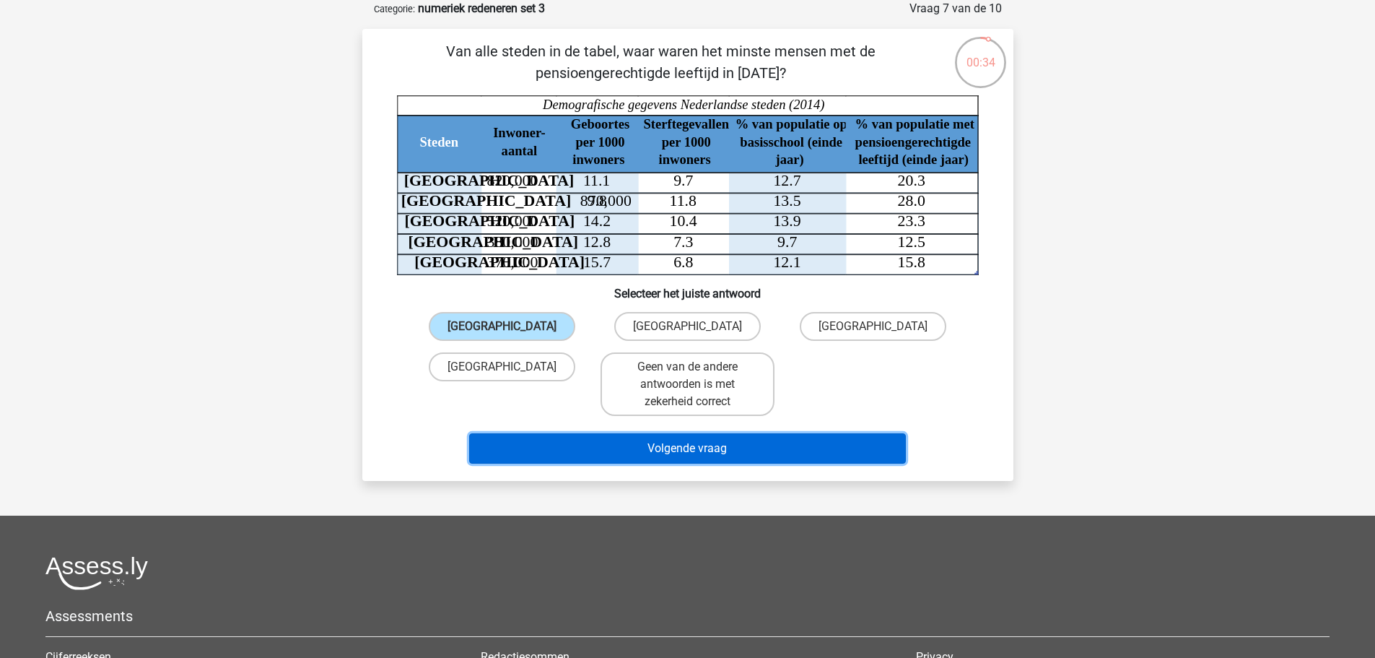
click at [699, 449] on button "Volgende vraag" at bounding box center [687, 448] width 437 height 30
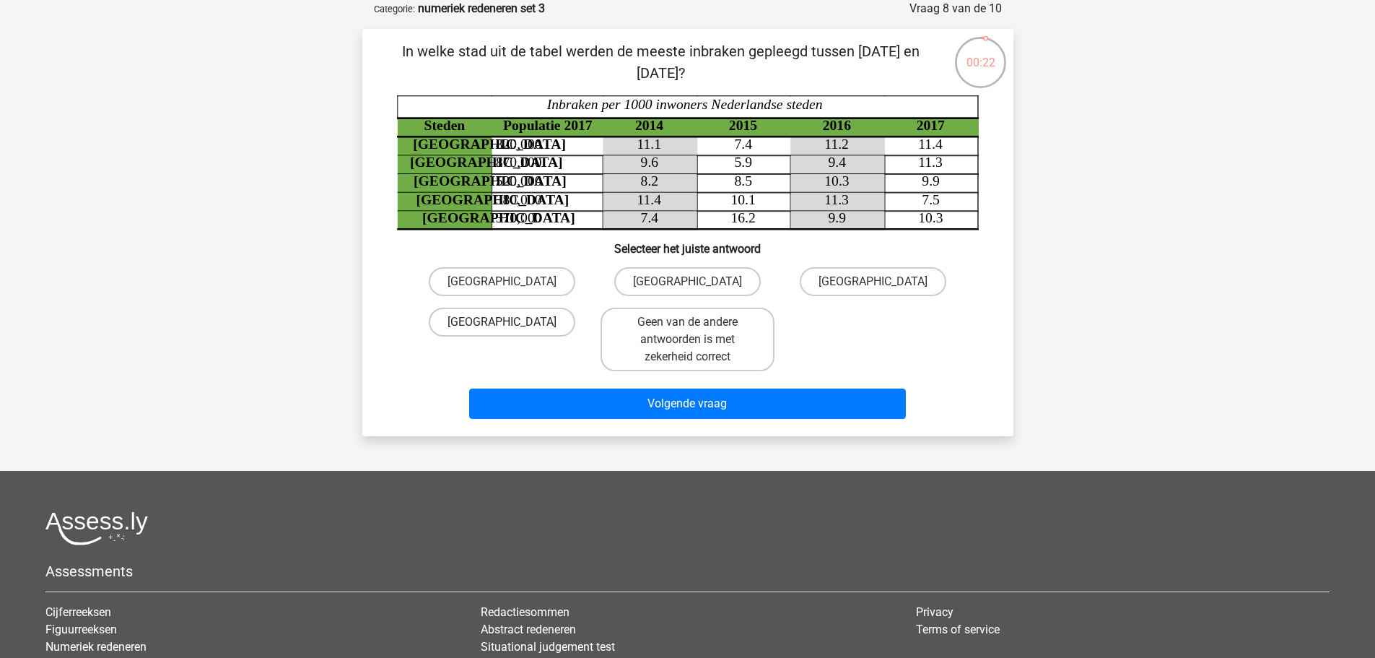
click at [530, 324] on label "Rotterdam" at bounding box center [502, 321] width 147 height 29
click at [511, 324] on input "Rotterdam" at bounding box center [506, 326] width 9 height 9
radio input "true"
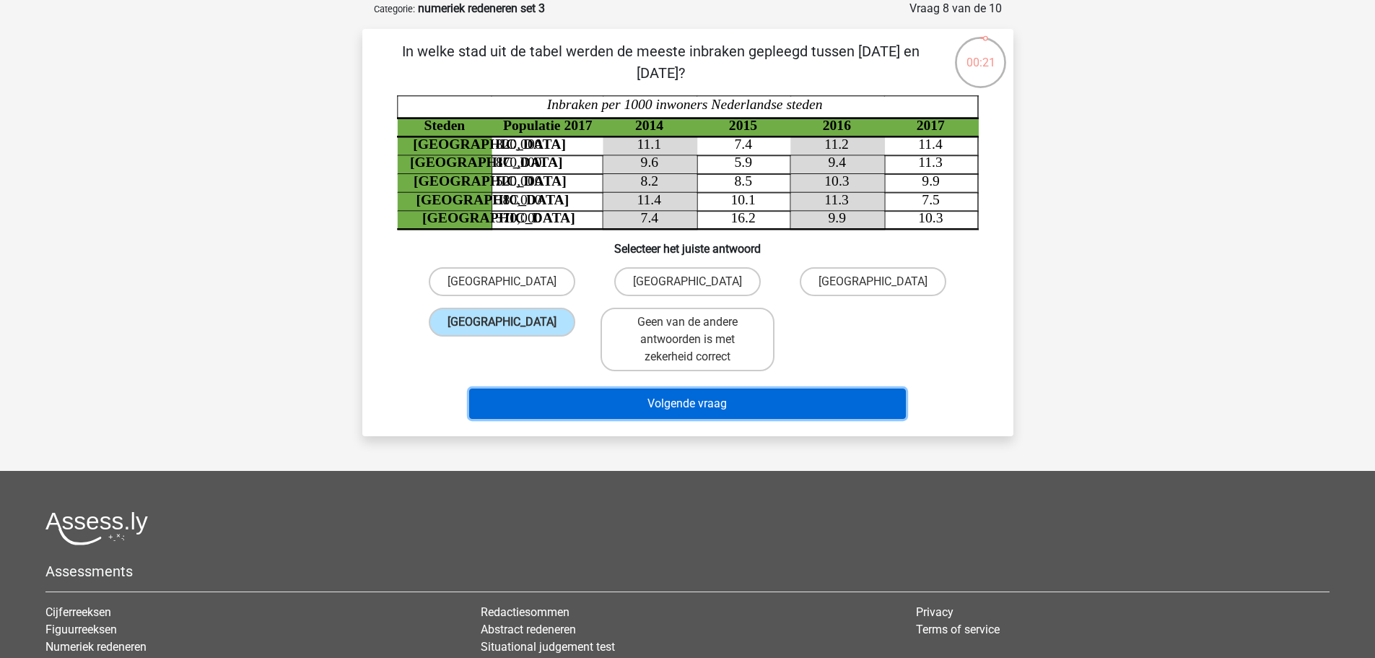
click at [717, 395] on button "Volgende vraag" at bounding box center [687, 403] width 437 height 30
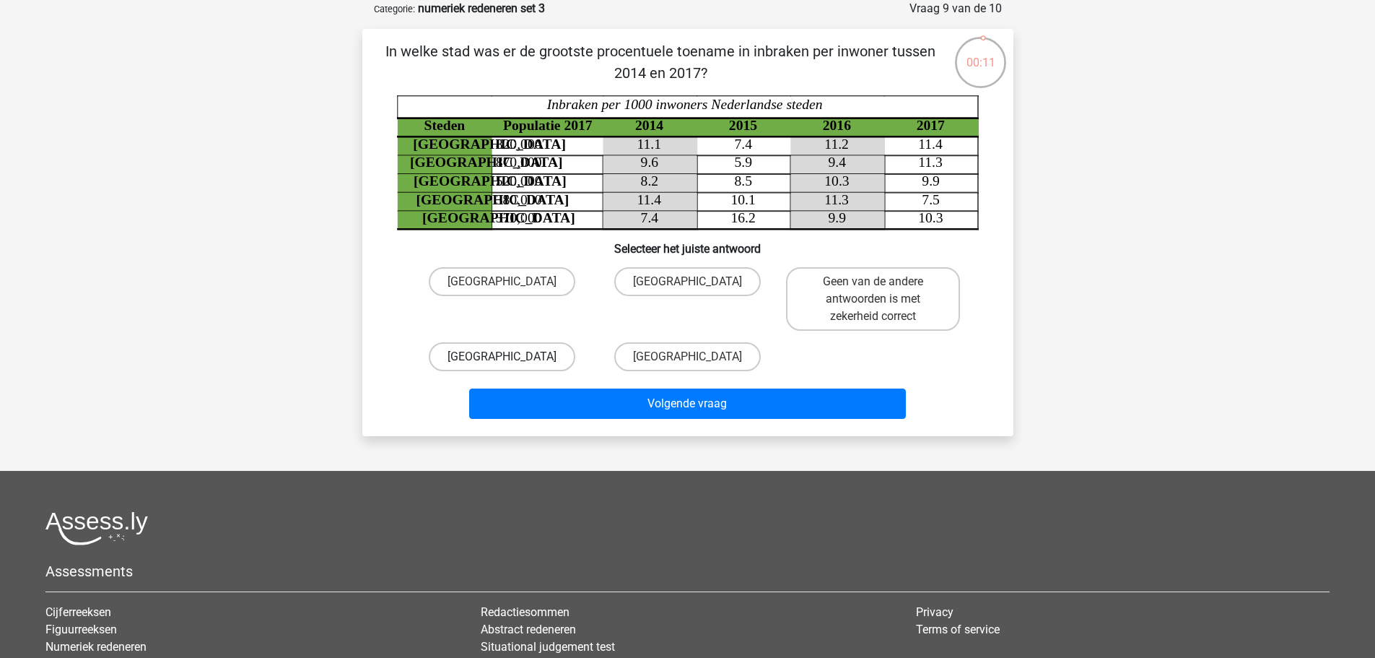
click at [523, 355] on label "Utrecht" at bounding box center [502, 356] width 147 height 29
click at [511, 357] on input "Utrecht" at bounding box center [506, 361] width 9 height 9
radio input "true"
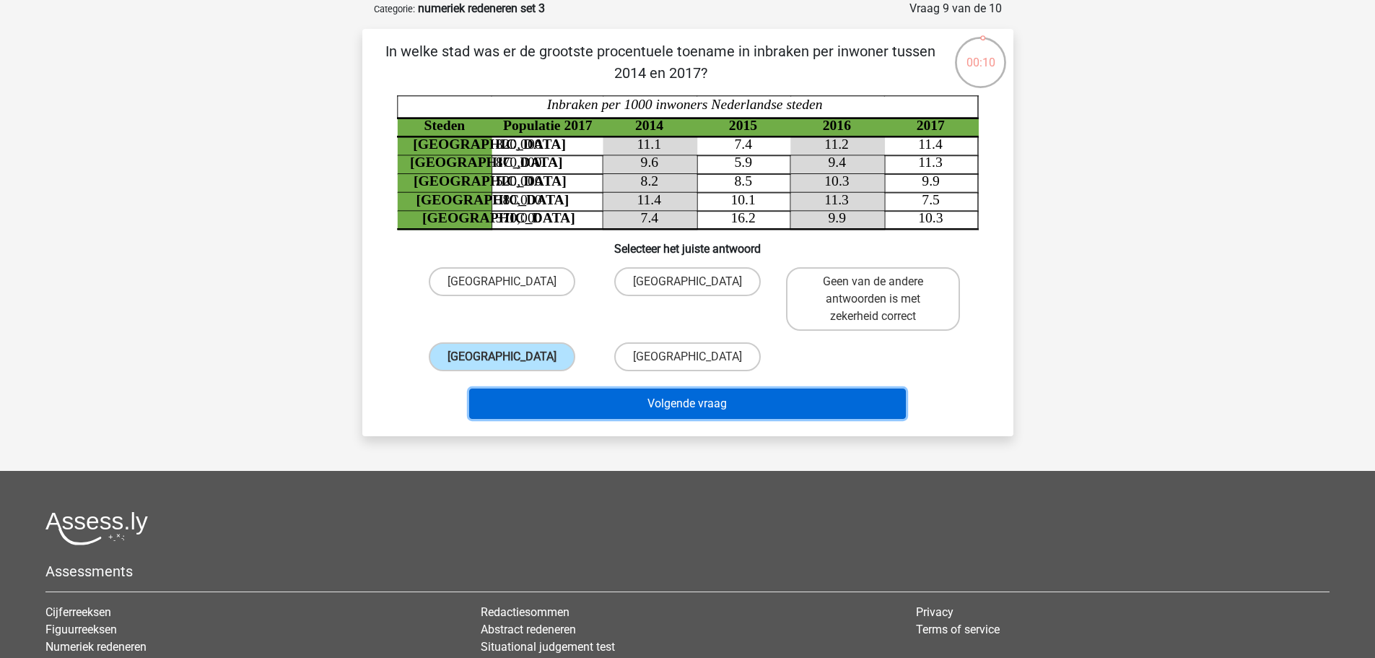
click at [777, 414] on button "Volgende vraag" at bounding box center [687, 403] width 437 height 30
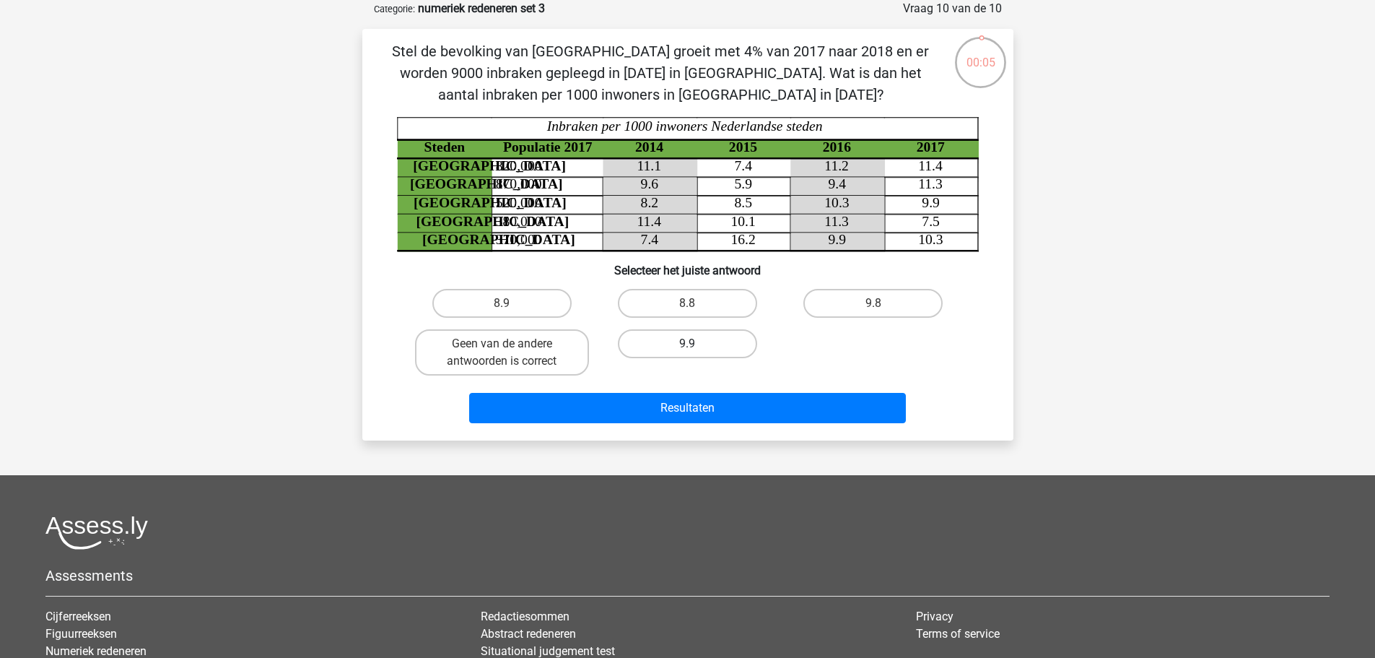
click at [702, 346] on label "9.9" at bounding box center [687, 343] width 139 height 29
click at [696, 346] on input "9.9" at bounding box center [691, 348] width 9 height 9
radio input "true"
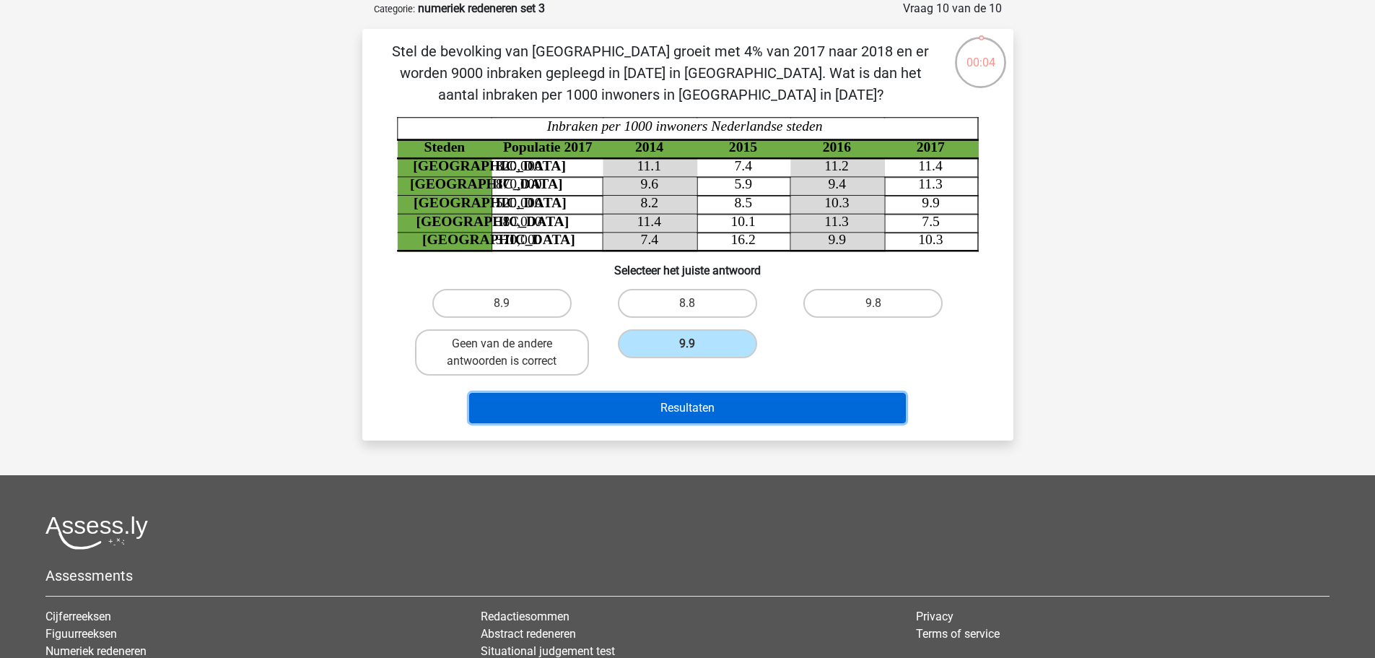
click at [730, 416] on button "Resultaten" at bounding box center [687, 408] width 437 height 30
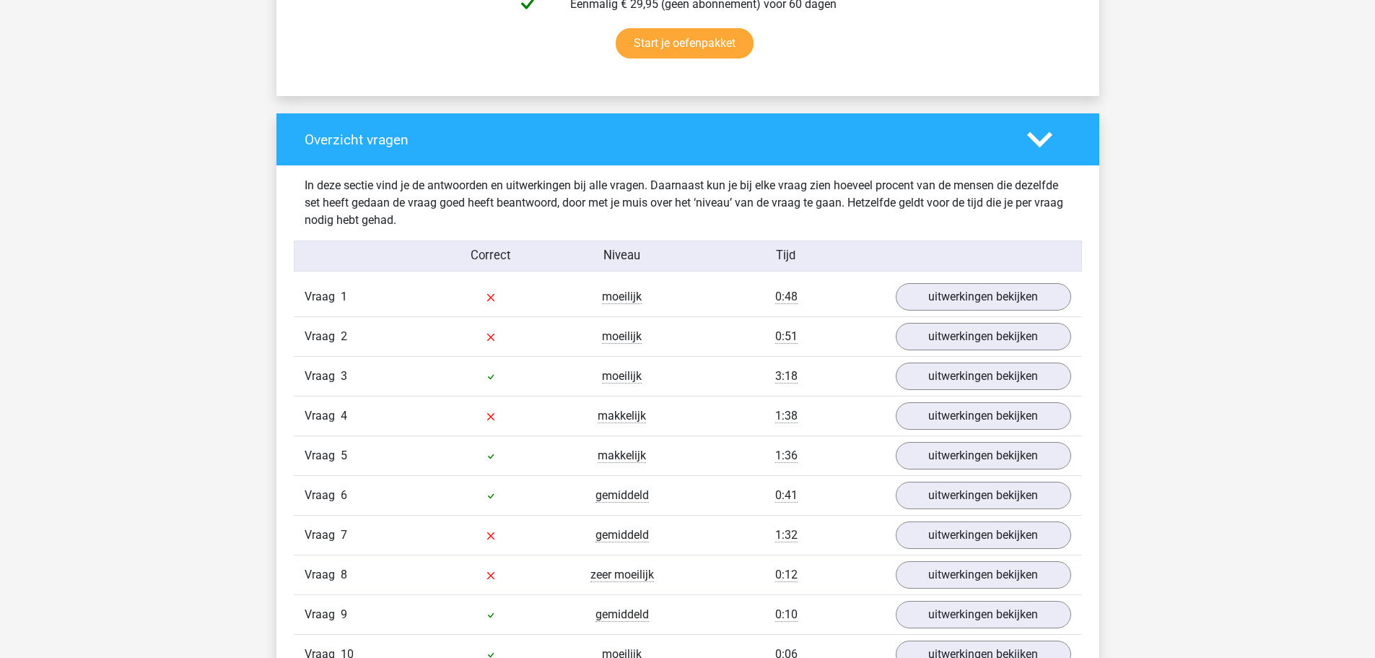
scroll to position [1059, 0]
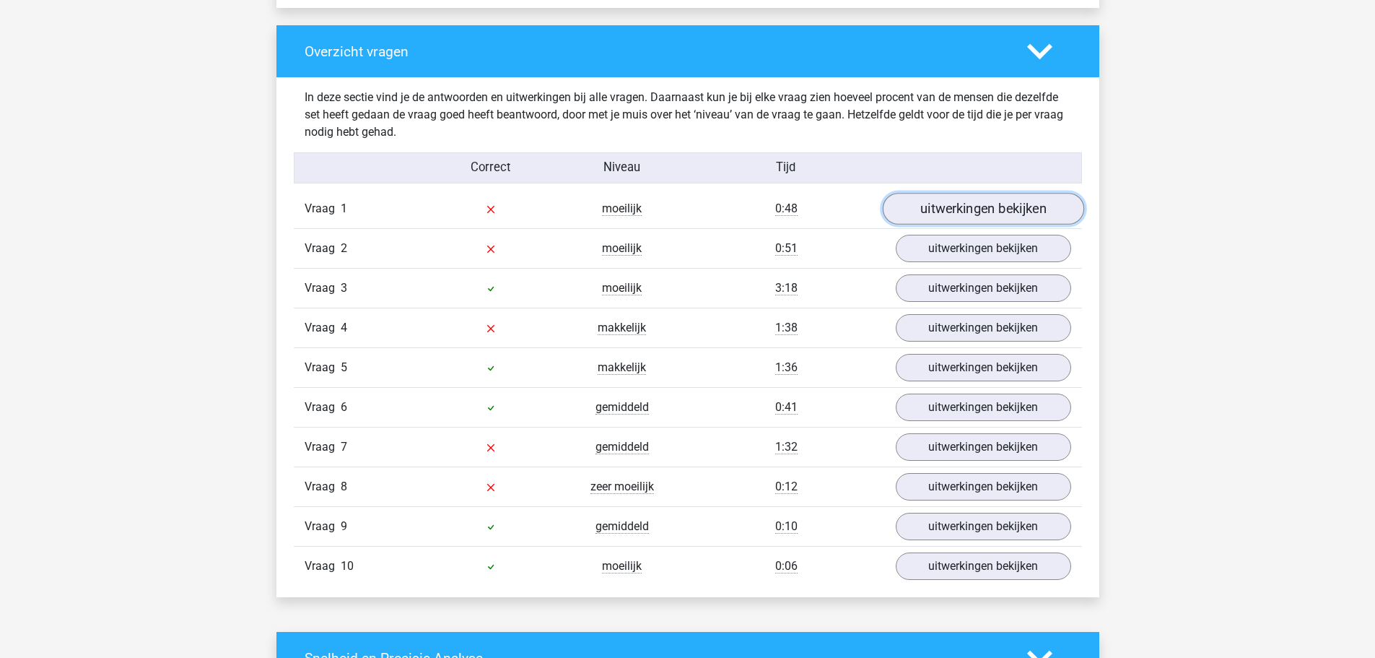
click at [969, 212] on link "uitwerkingen bekijken" at bounding box center [982, 209] width 201 height 32
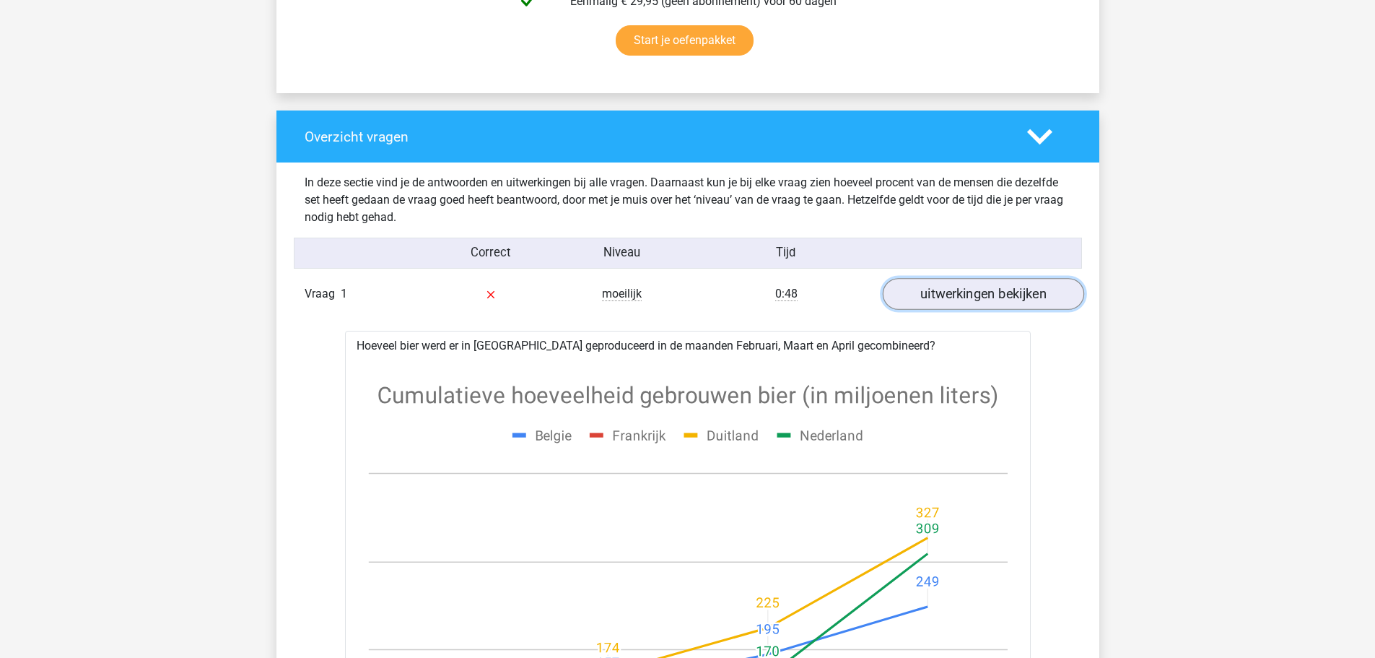
scroll to position [962, 0]
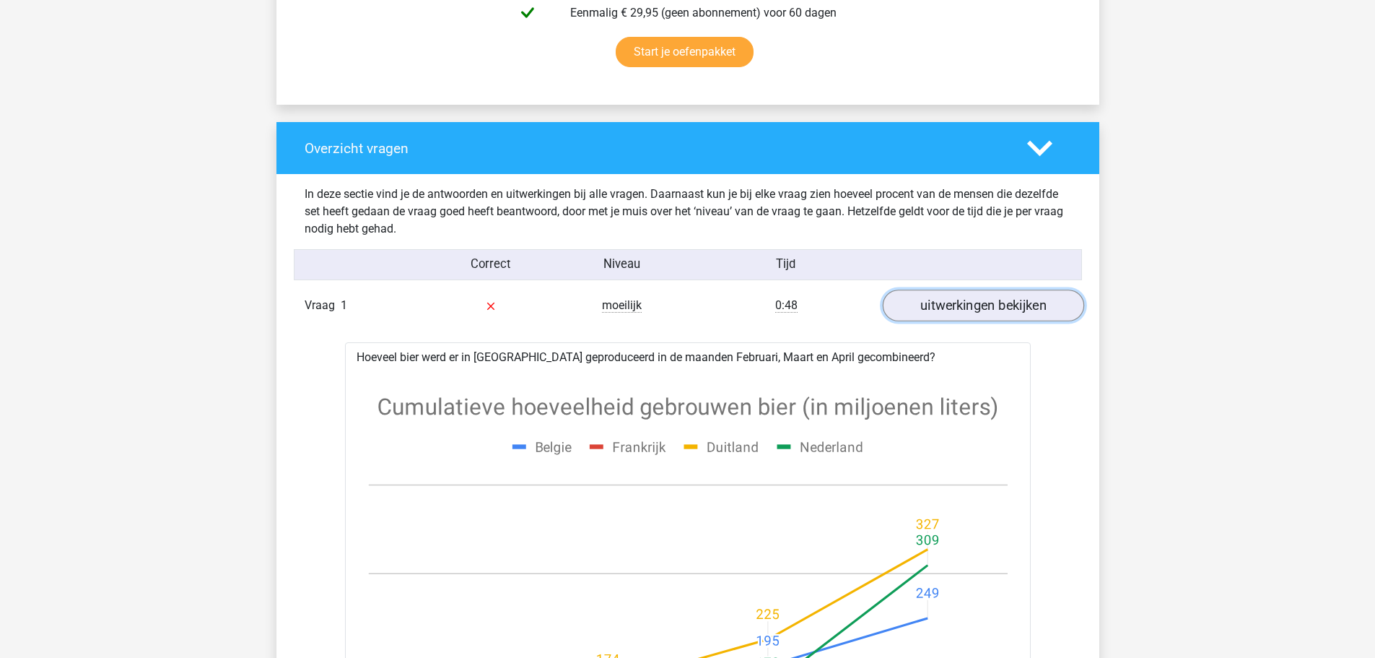
click at [966, 305] on link "uitwerkingen bekijken" at bounding box center [982, 306] width 201 height 32
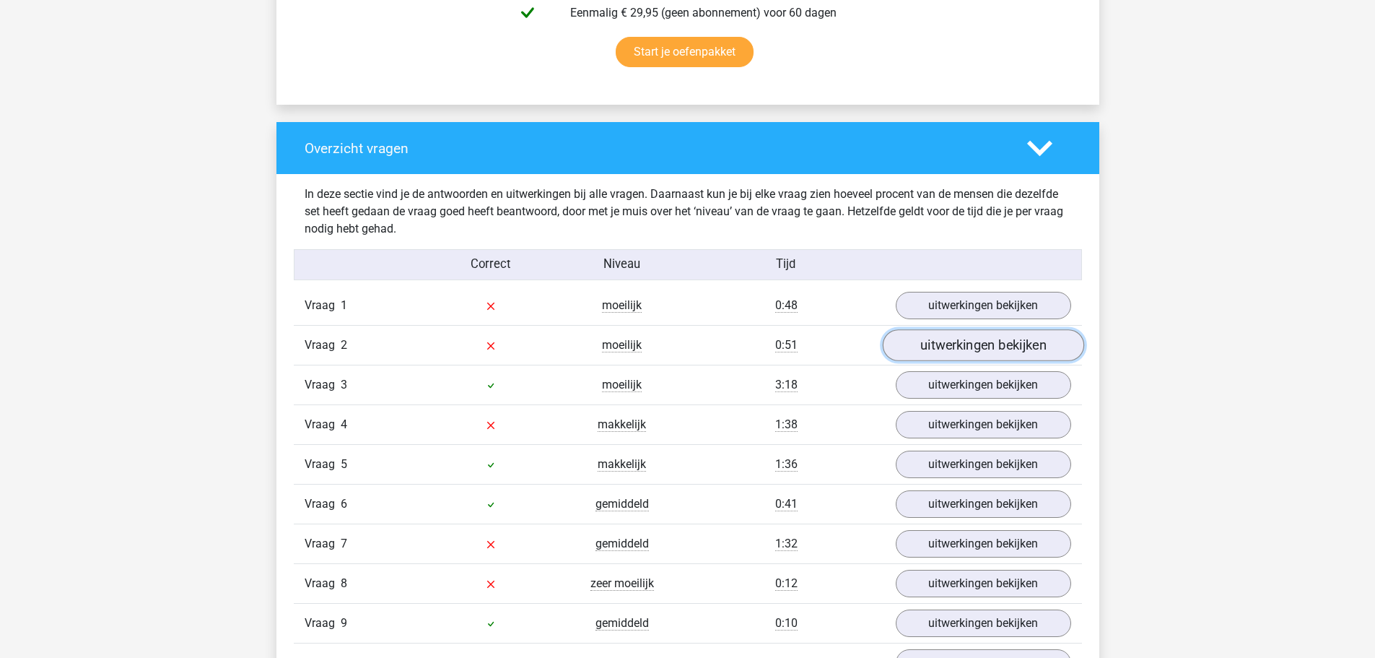
click at [961, 352] on link "uitwerkingen bekijken" at bounding box center [982, 346] width 201 height 32
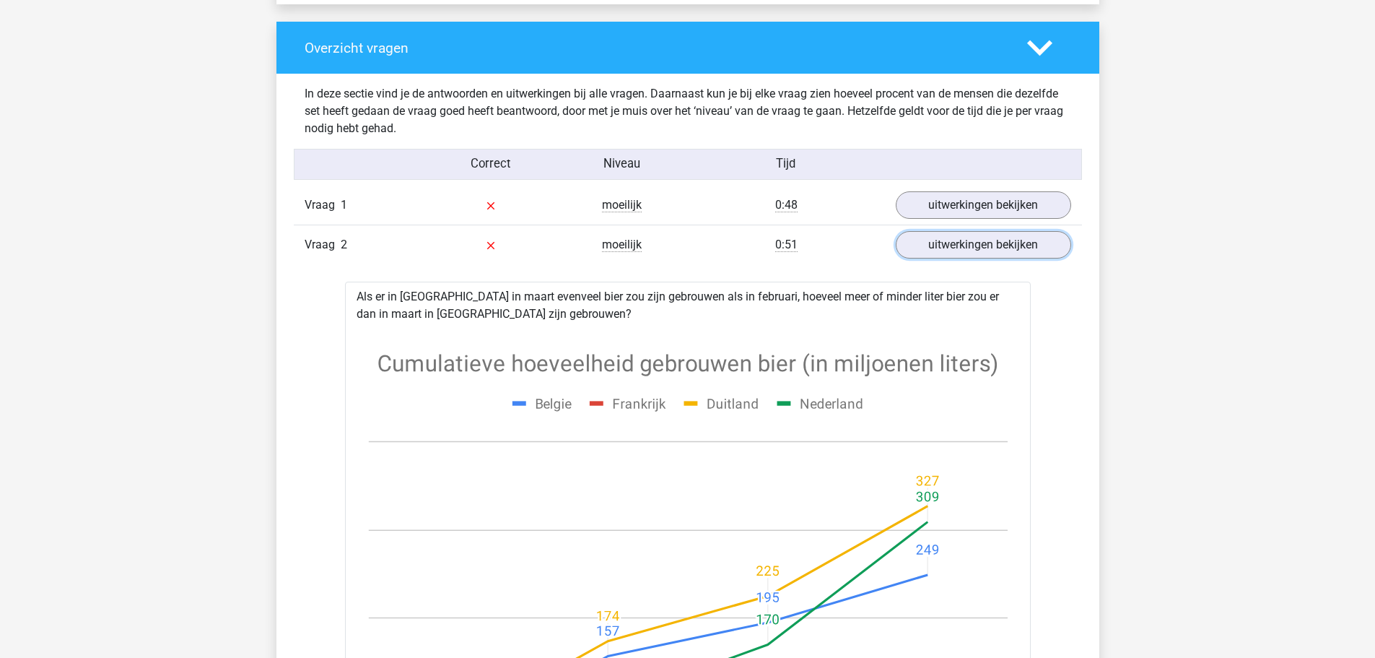
scroll to position [1059, 0]
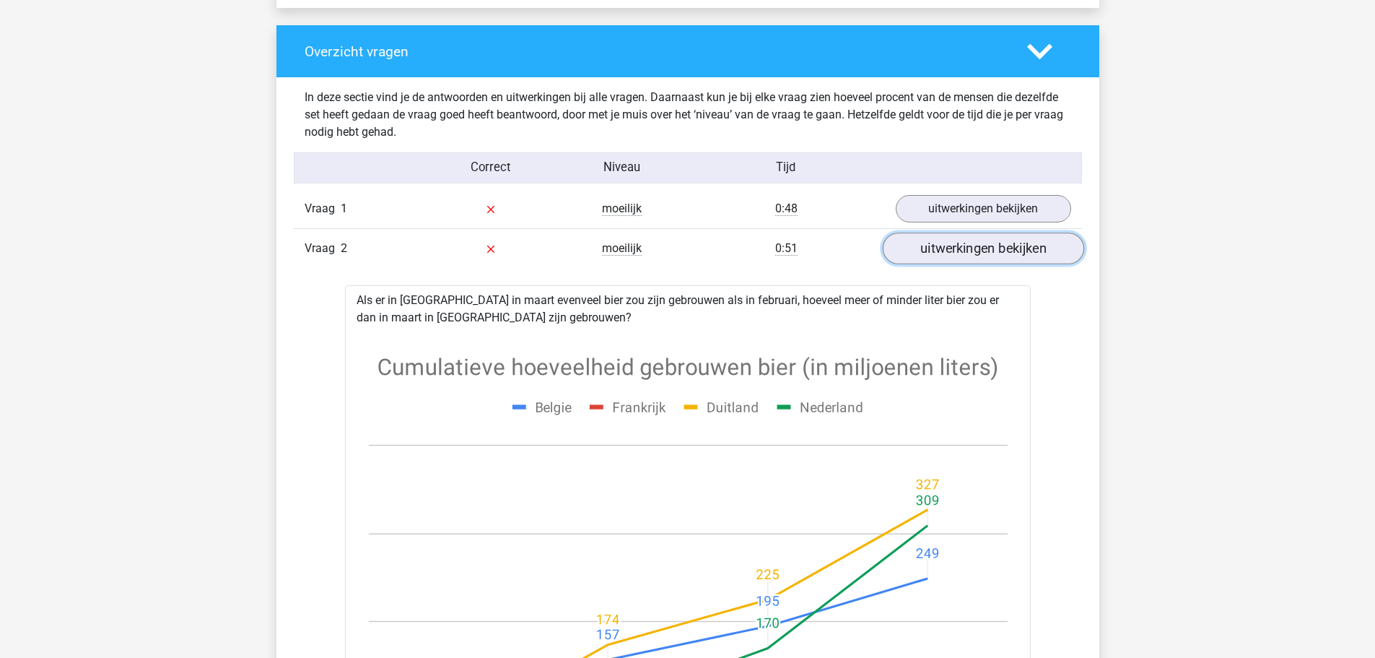
click at [984, 258] on link "uitwerkingen bekijken" at bounding box center [982, 249] width 201 height 32
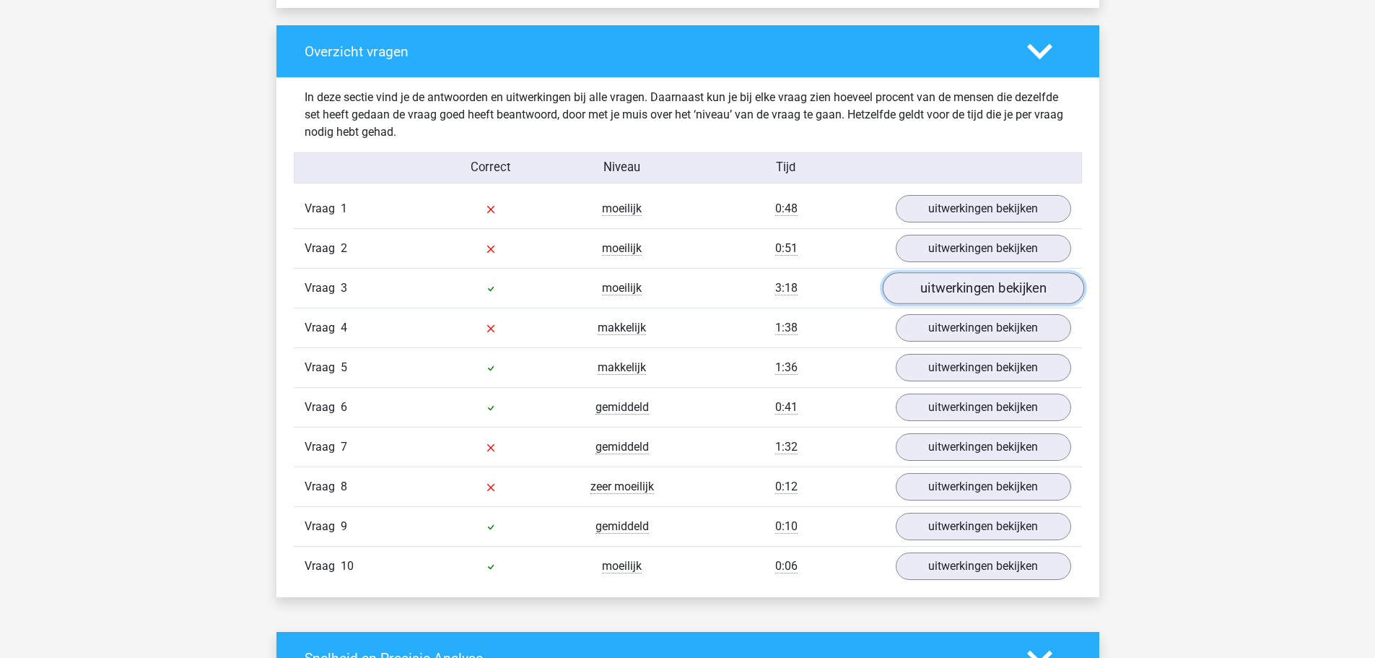
click at [982, 289] on link "uitwerkingen bekijken" at bounding box center [982, 289] width 201 height 32
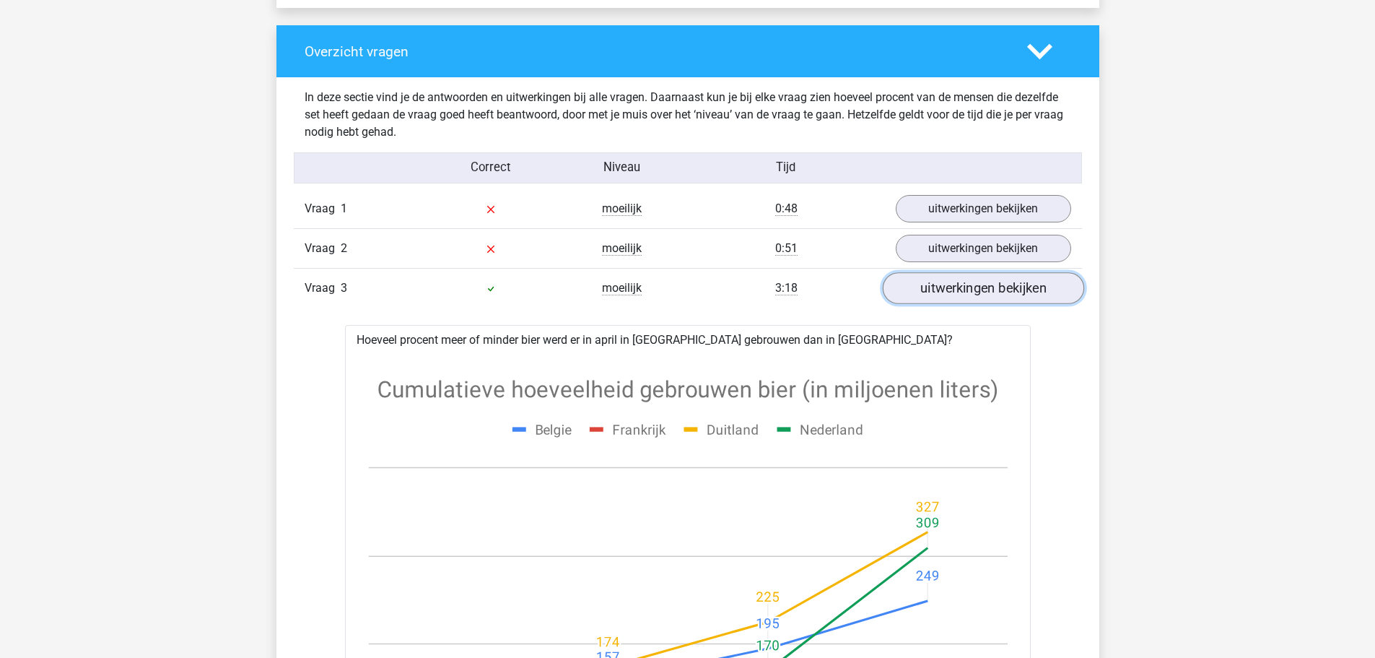
click at [982, 287] on link "uitwerkingen bekijken" at bounding box center [982, 289] width 201 height 32
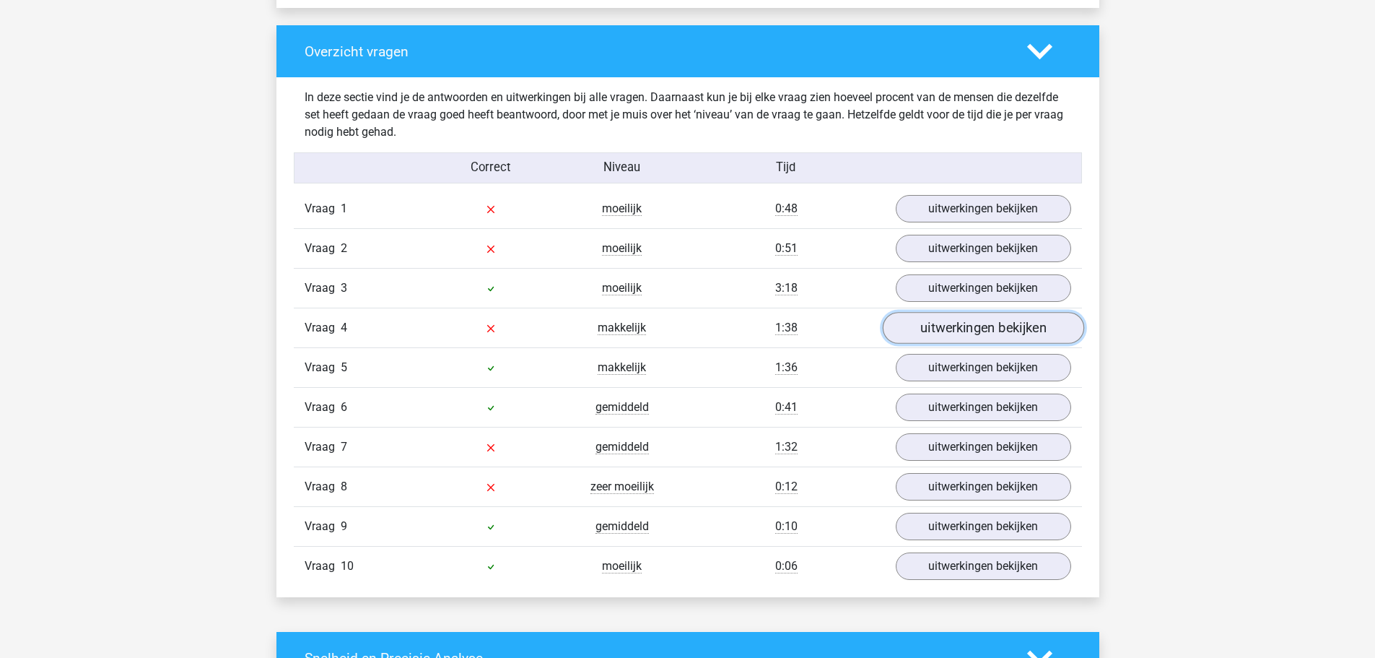
click at [978, 328] on link "uitwerkingen bekijken" at bounding box center [982, 329] width 201 height 32
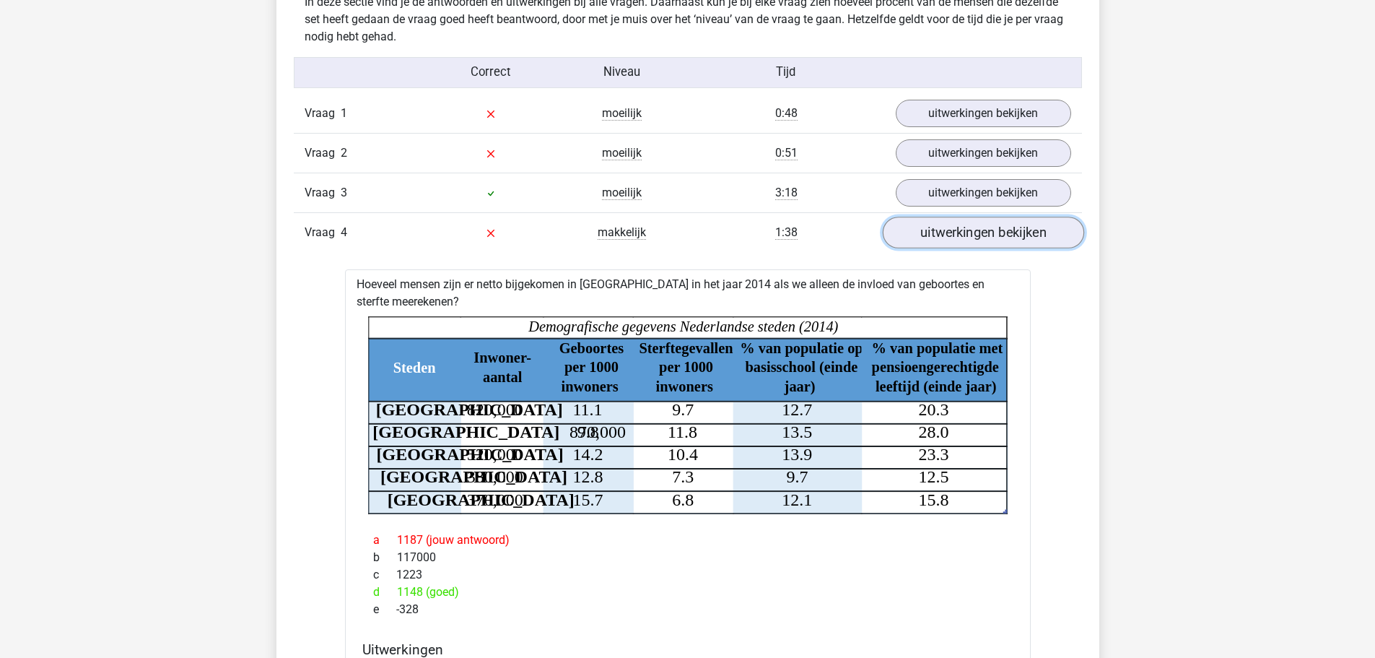
scroll to position [1155, 0]
click at [983, 239] on link "uitwerkingen bekijken" at bounding box center [982, 233] width 201 height 32
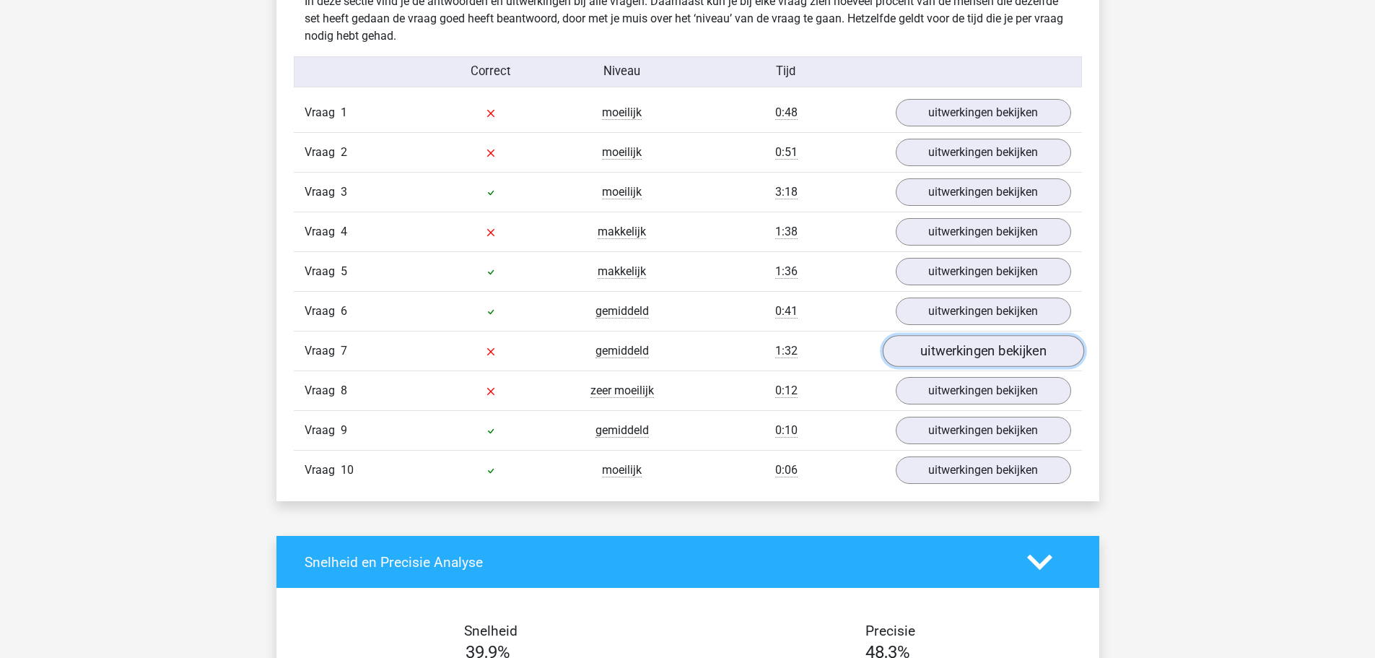
click at [971, 350] on link "uitwerkingen bekijken" at bounding box center [982, 352] width 201 height 32
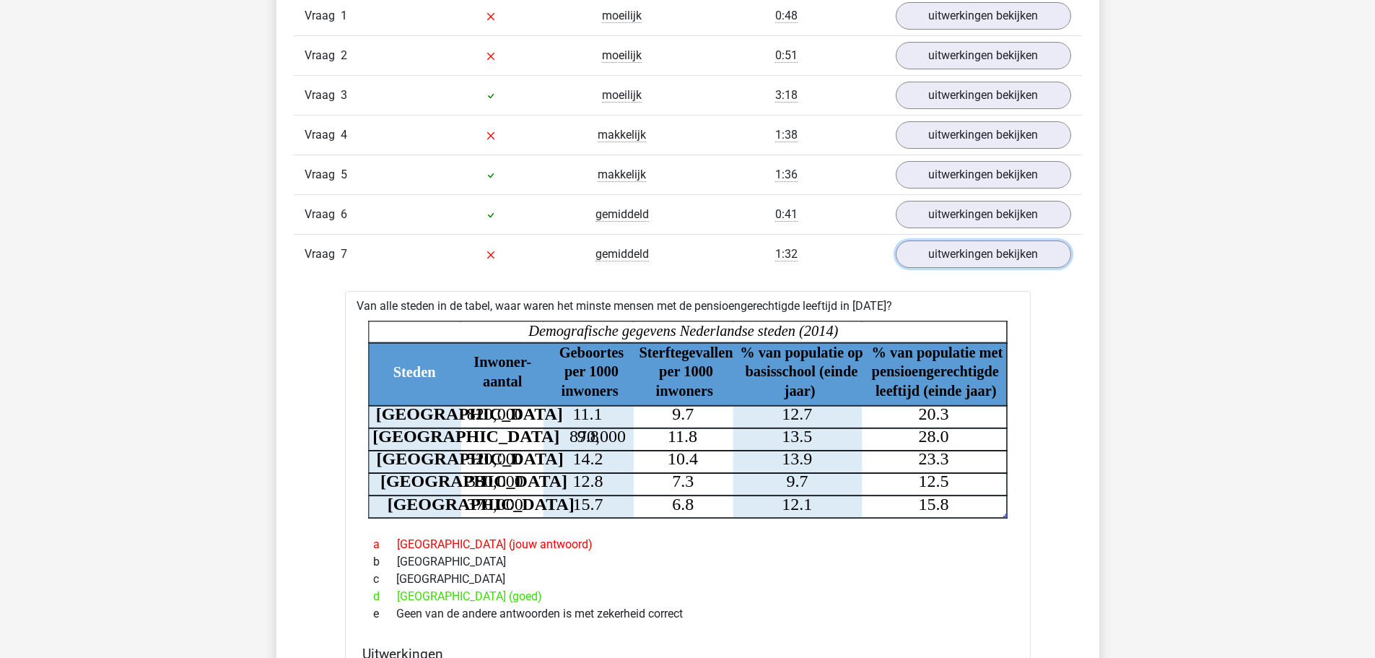
scroll to position [1251, 0]
click at [974, 260] on link "uitwerkingen bekijken" at bounding box center [982, 256] width 201 height 32
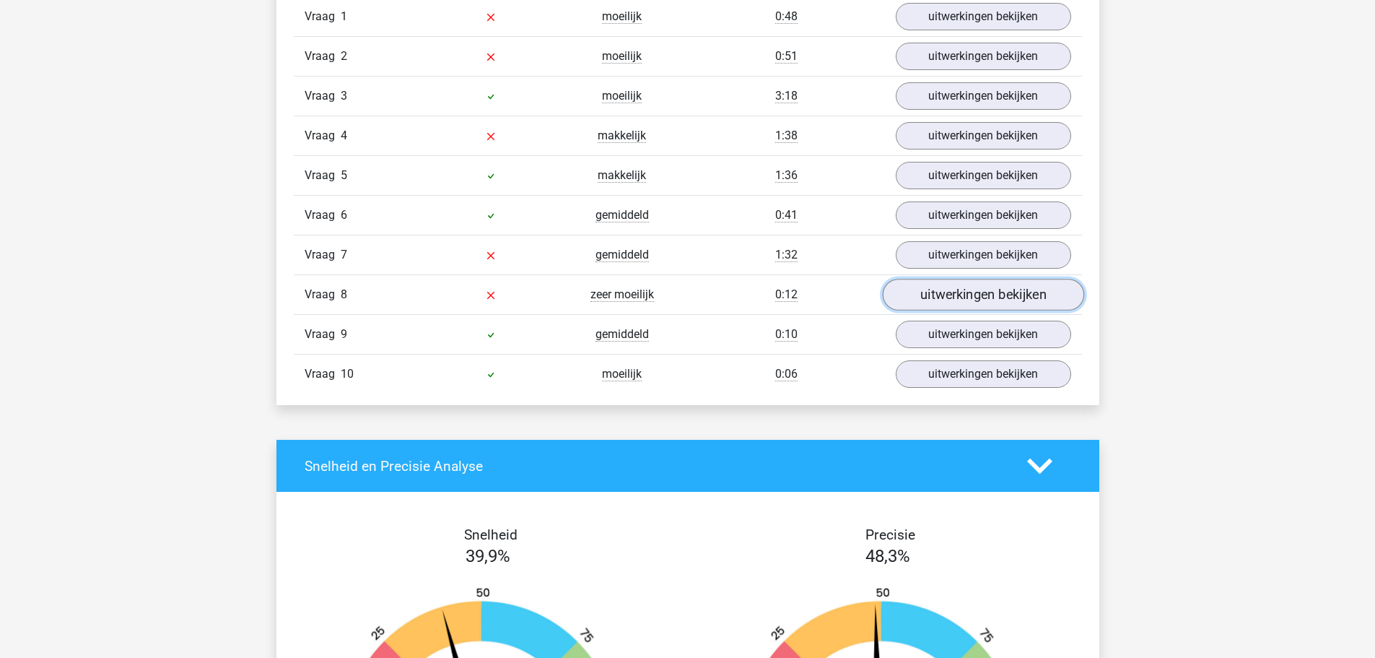
click at [968, 296] on link "uitwerkingen bekijken" at bounding box center [982, 295] width 201 height 32
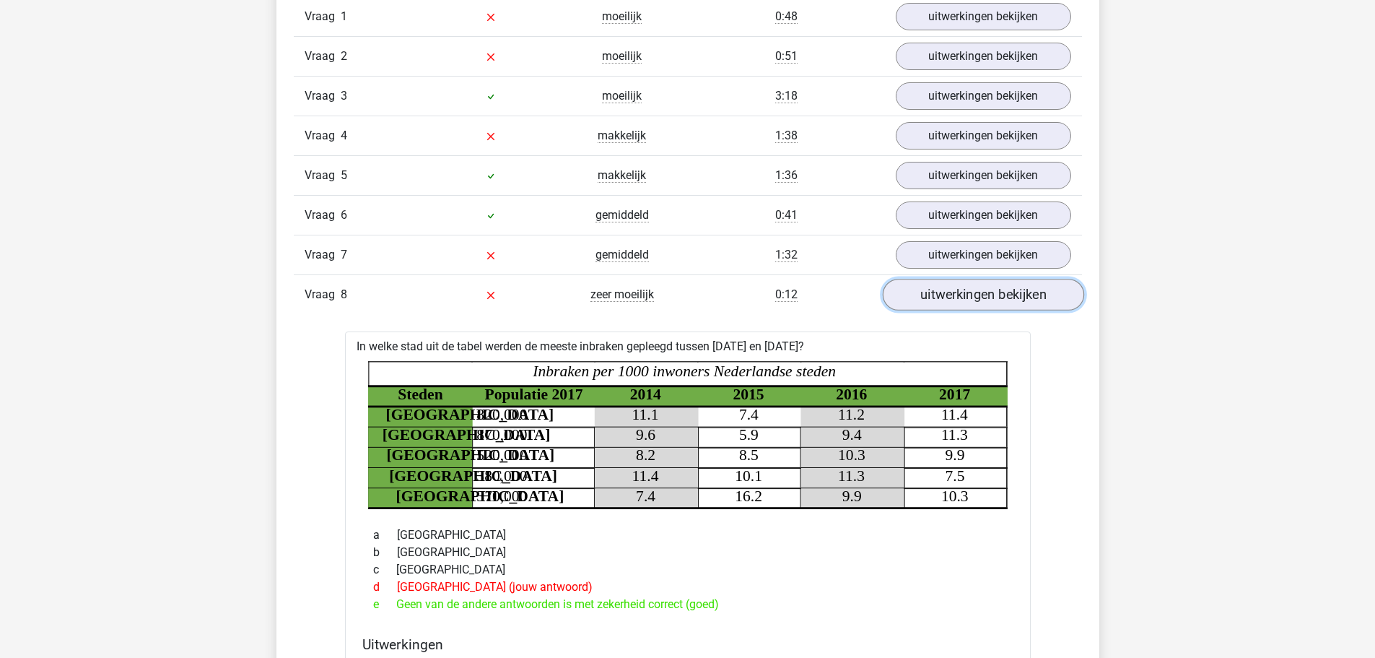
click at [966, 297] on link "uitwerkingen bekijken" at bounding box center [982, 295] width 201 height 32
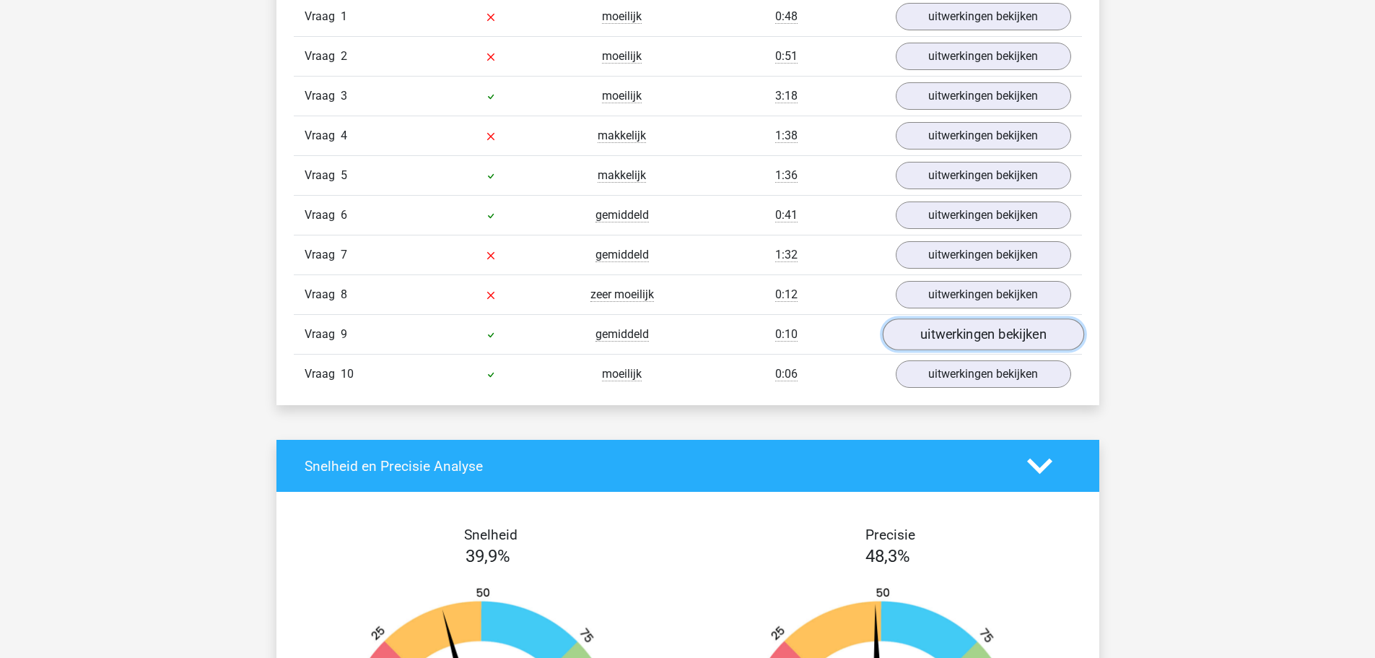
click at [959, 334] on link "uitwerkingen bekijken" at bounding box center [982, 335] width 201 height 32
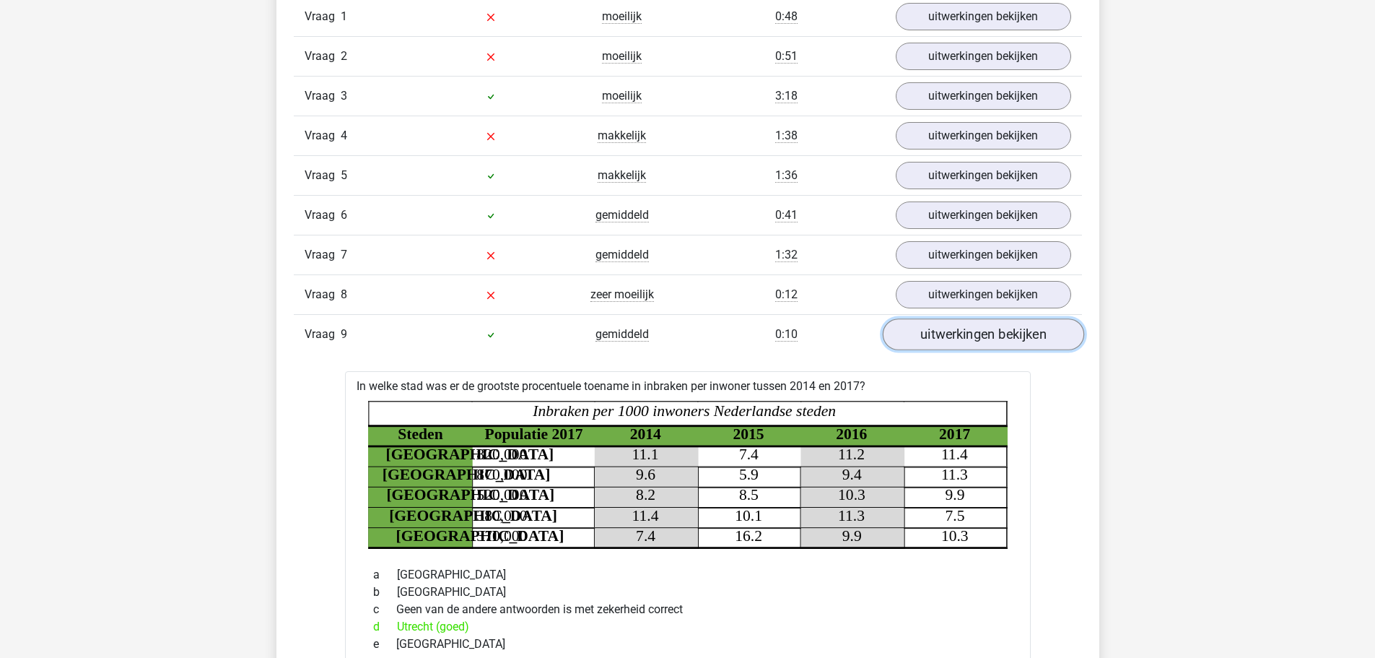
click at [959, 334] on link "uitwerkingen bekijken" at bounding box center [982, 335] width 201 height 32
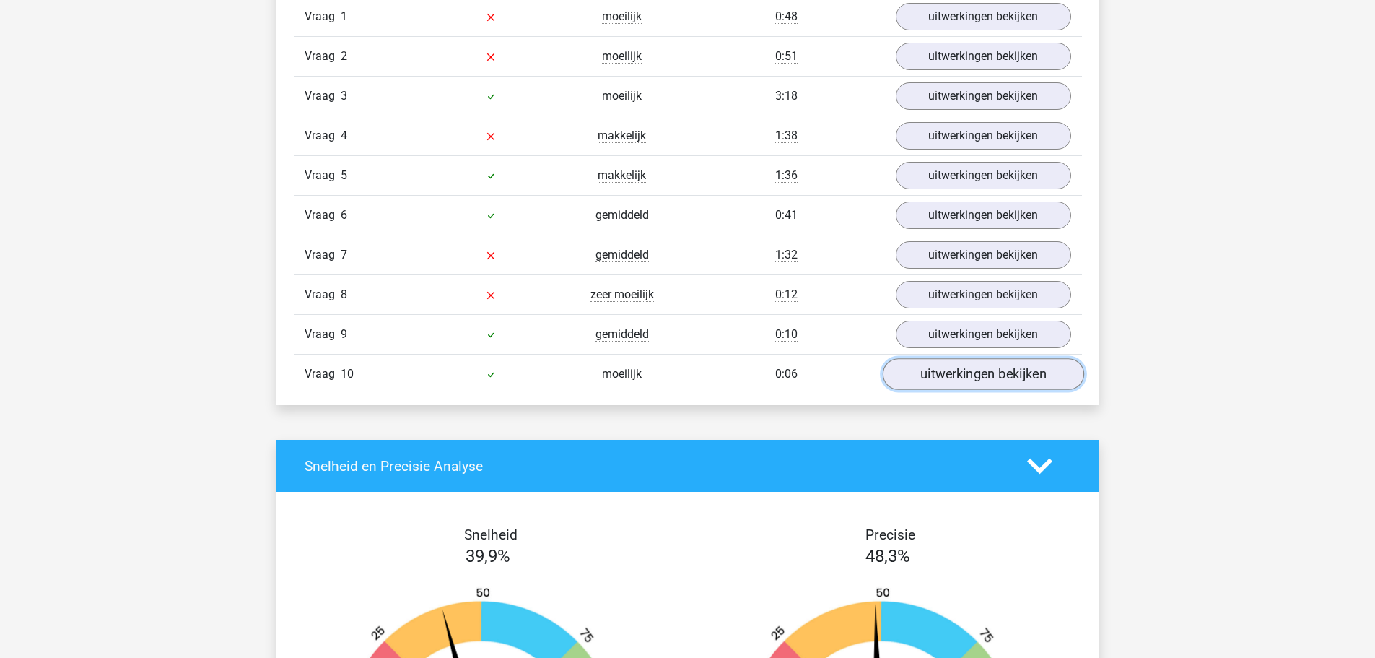
click at [954, 369] on link "uitwerkingen bekijken" at bounding box center [982, 375] width 201 height 32
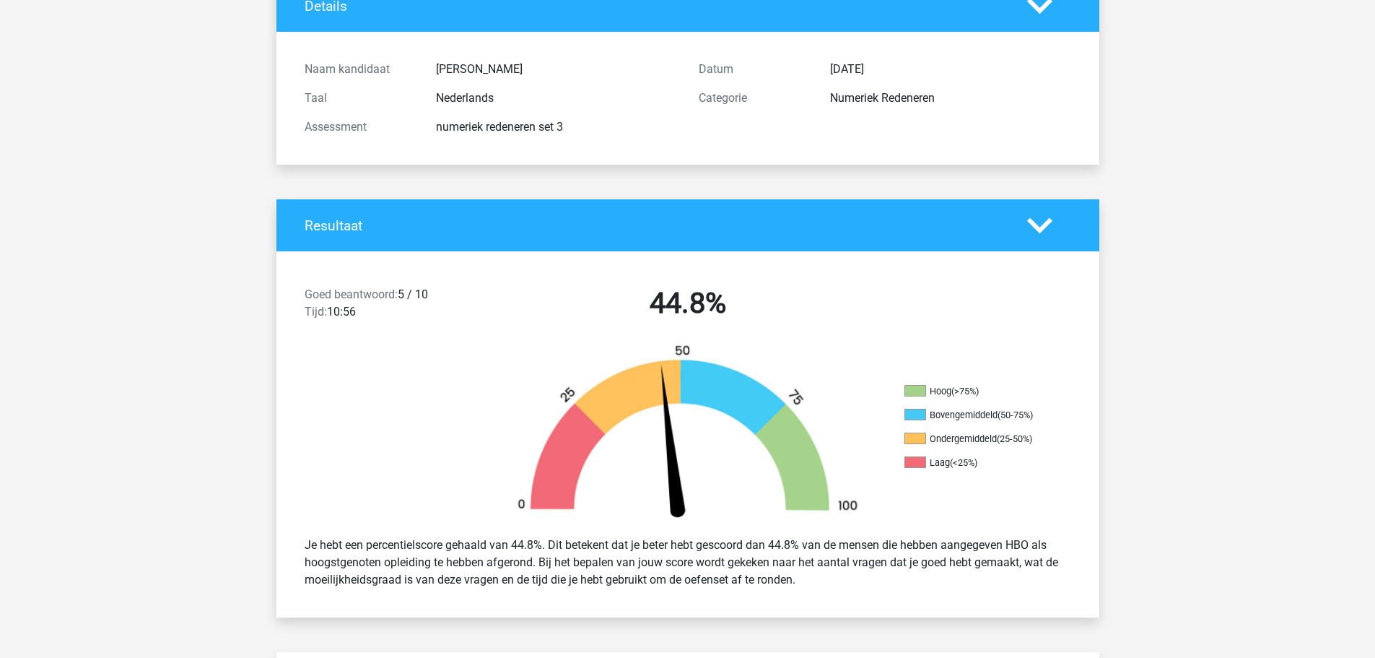
scroll to position [0, 0]
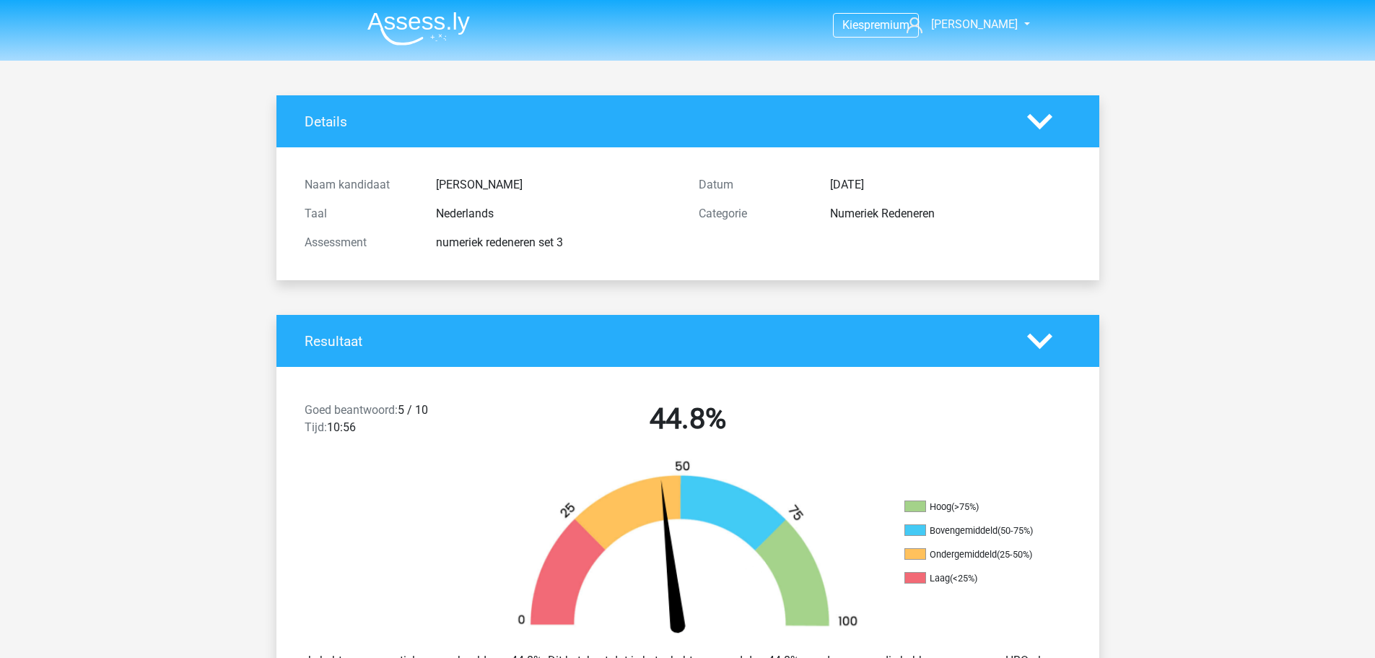
click at [1045, 341] on polygon at bounding box center [1039, 341] width 25 height 16
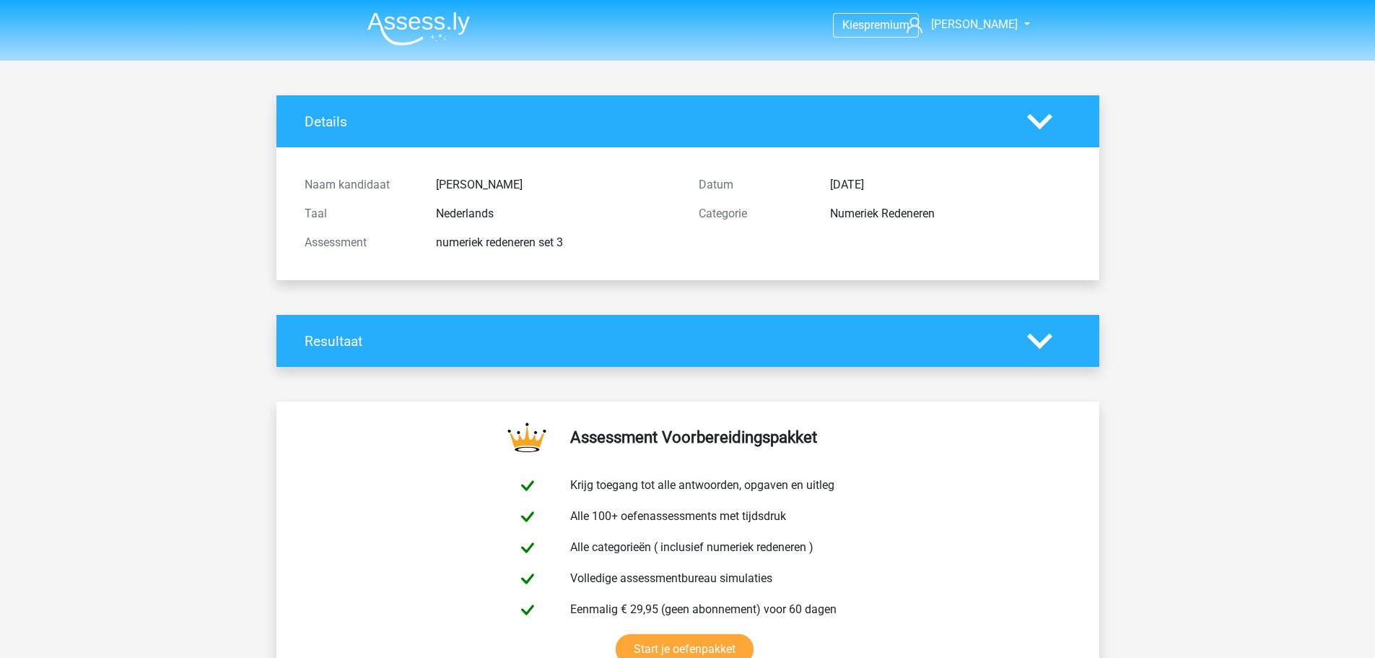
click at [1044, 126] on icon at bounding box center [1039, 121] width 25 height 25
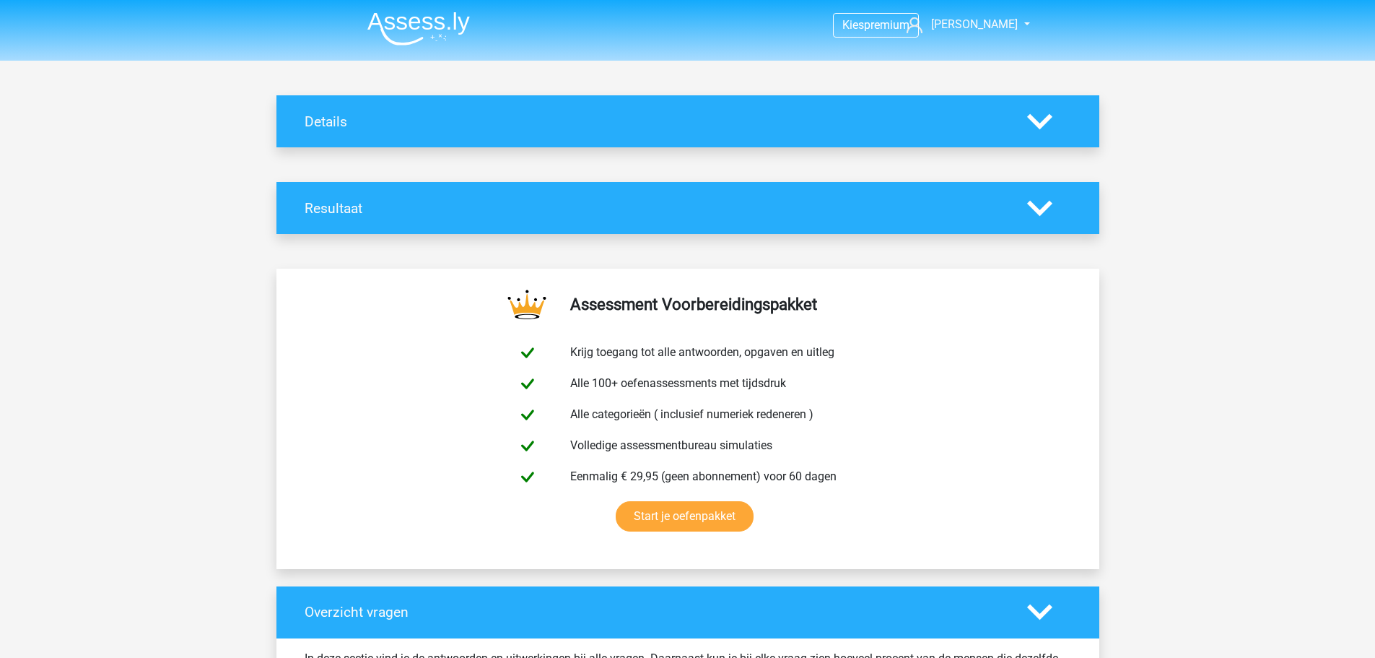
click at [1028, 124] on icon at bounding box center [1039, 121] width 25 height 25
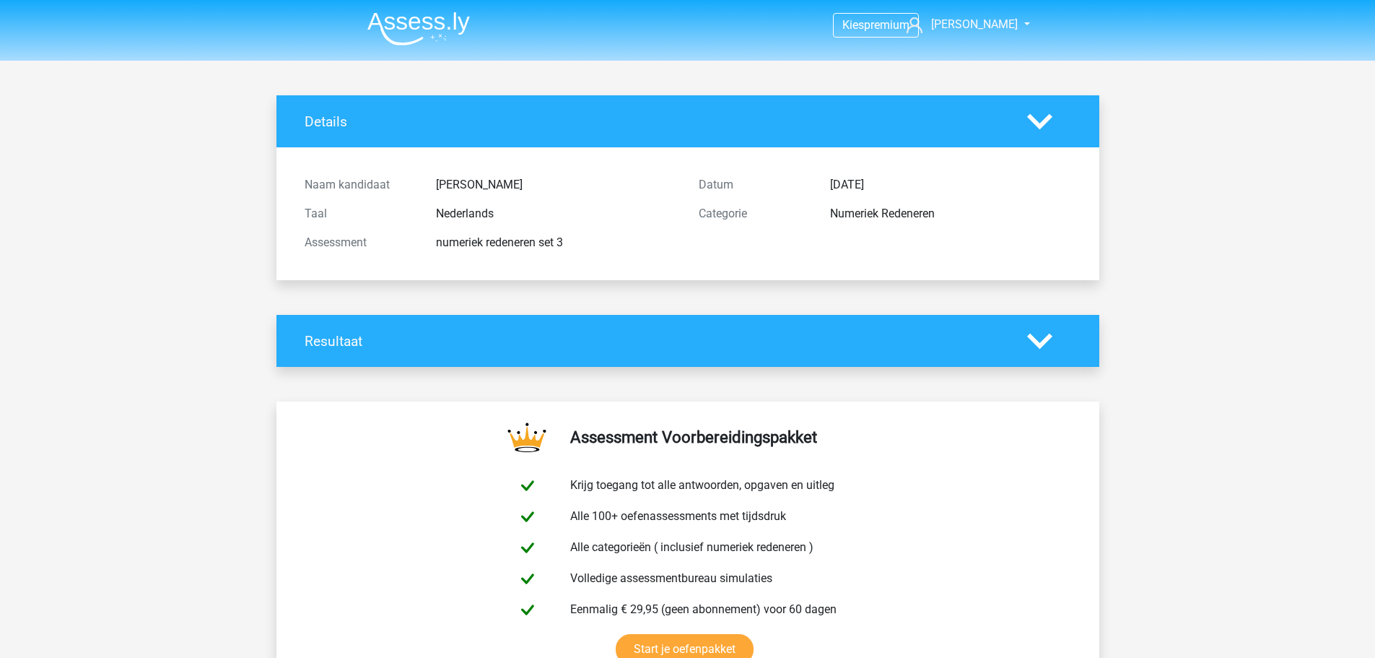
click at [1040, 336] on icon at bounding box center [1039, 340] width 25 height 25
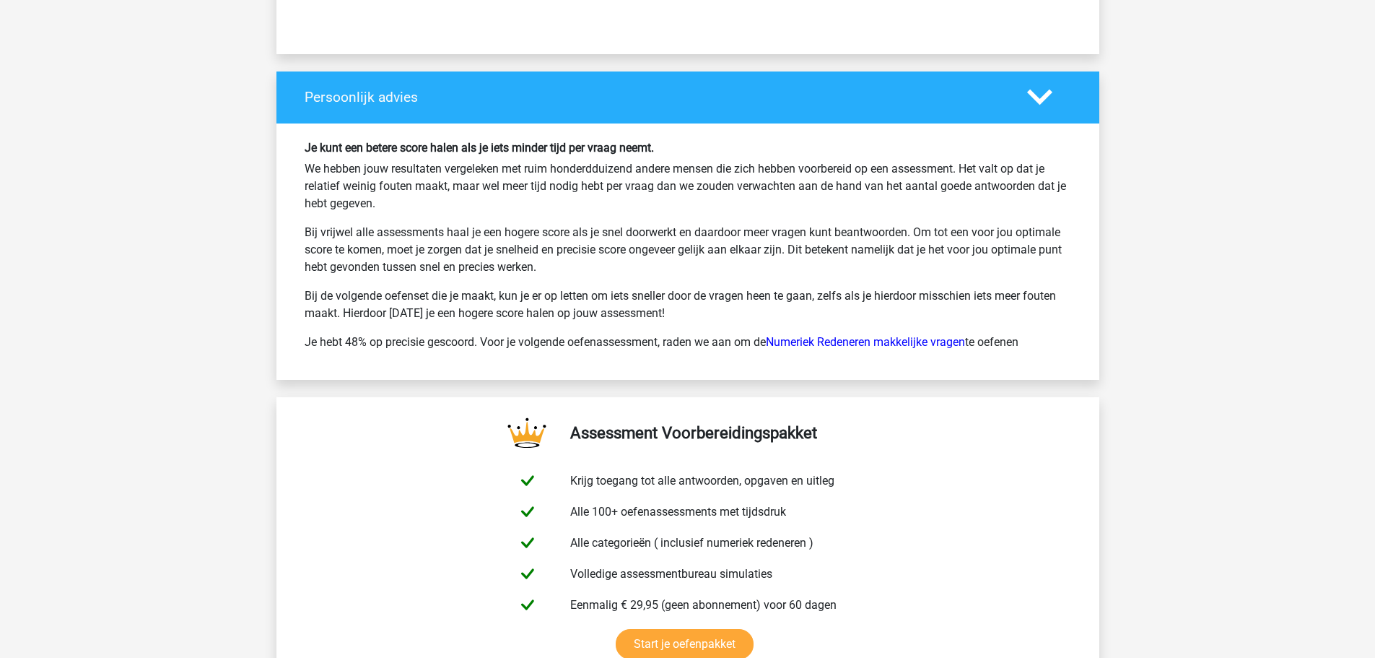
scroll to position [3272, 0]
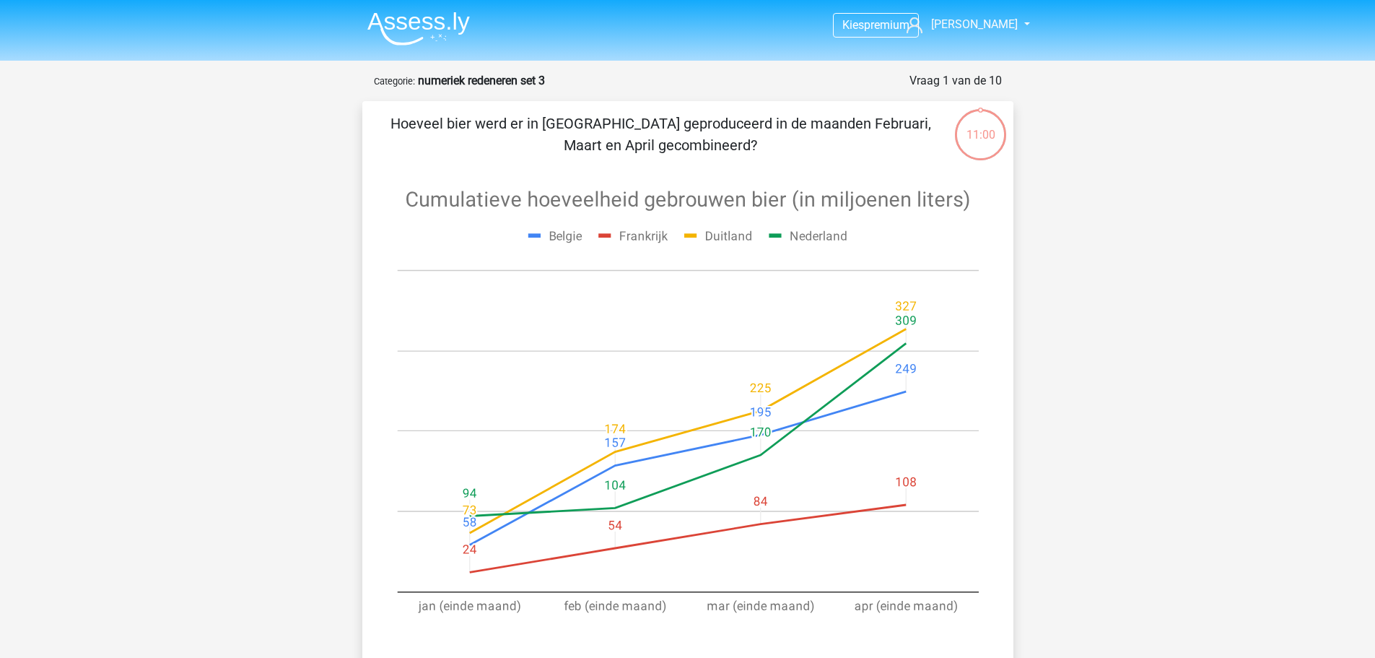
scroll to position [72, 0]
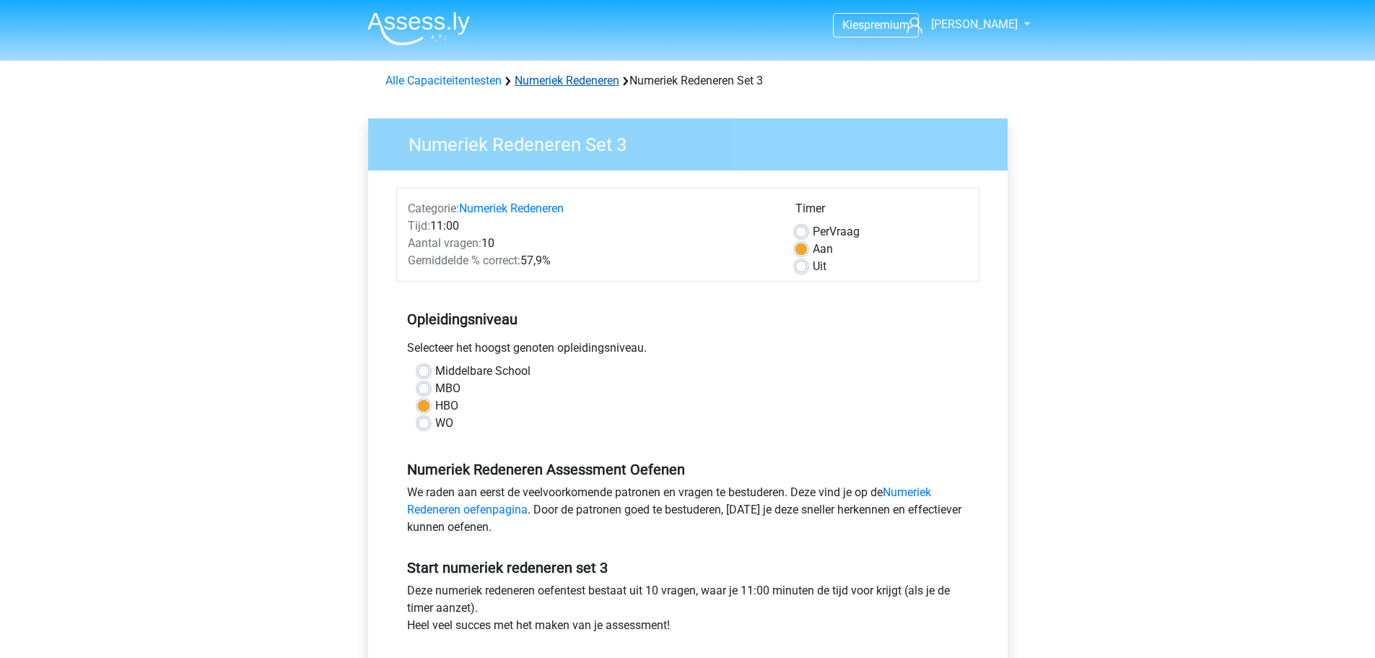
click at [576, 75] on link "Numeriek Redeneren" at bounding box center [567, 81] width 105 height 14
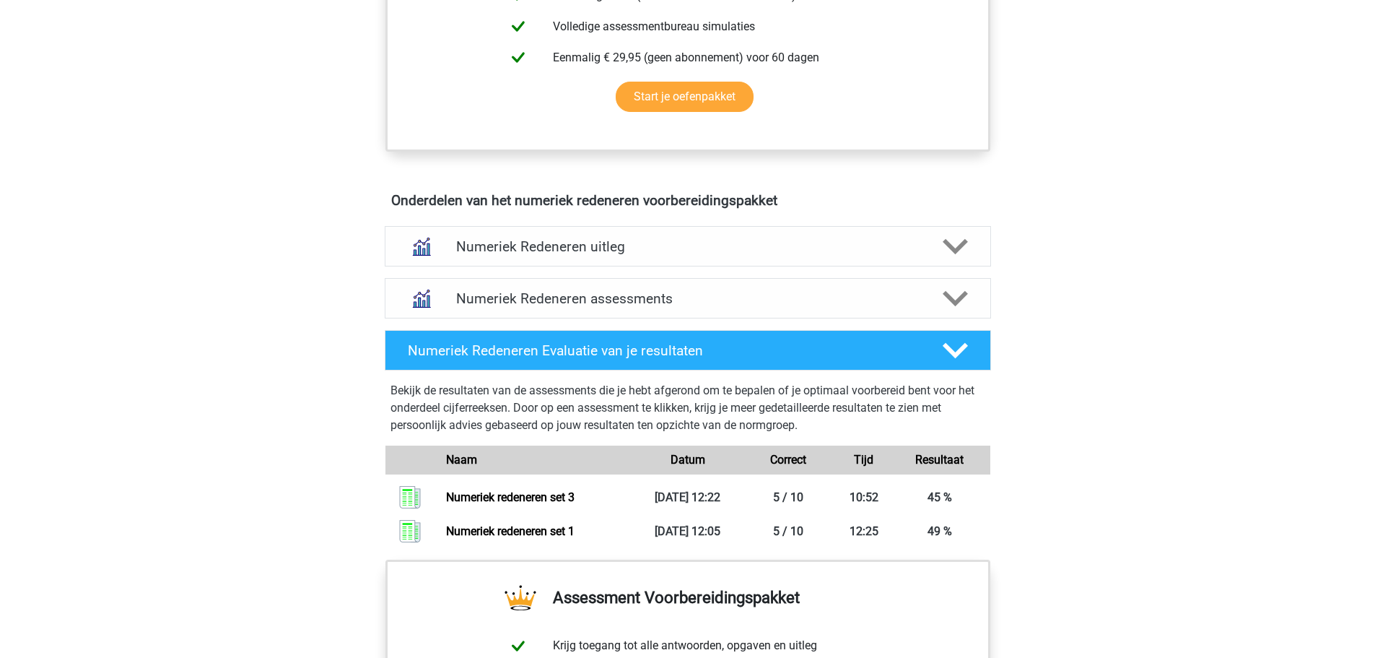
scroll to position [866, 0]
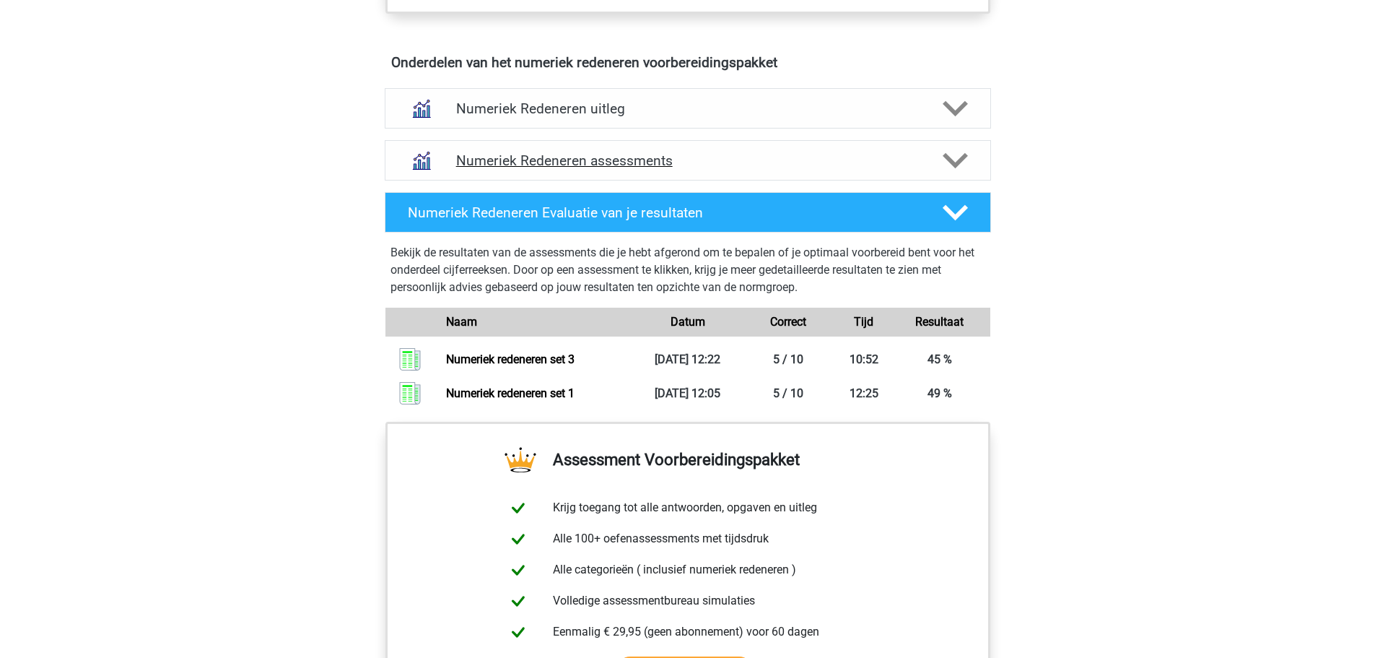
click at [640, 162] on h4 "Numeriek Redeneren assessments" at bounding box center [687, 160] width 463 height 17
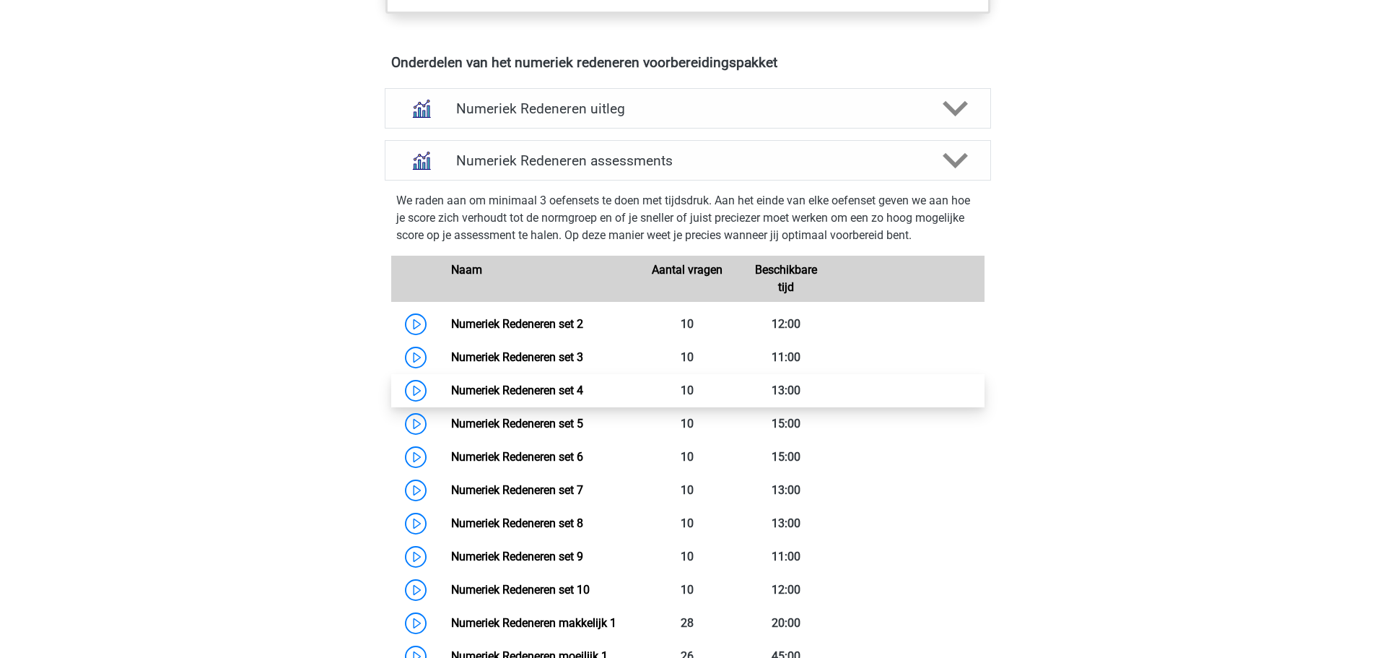
click at [535, 385] on link "Numeriek Redeneren set 4" at bounding box center [517, 390] width 132 height 14
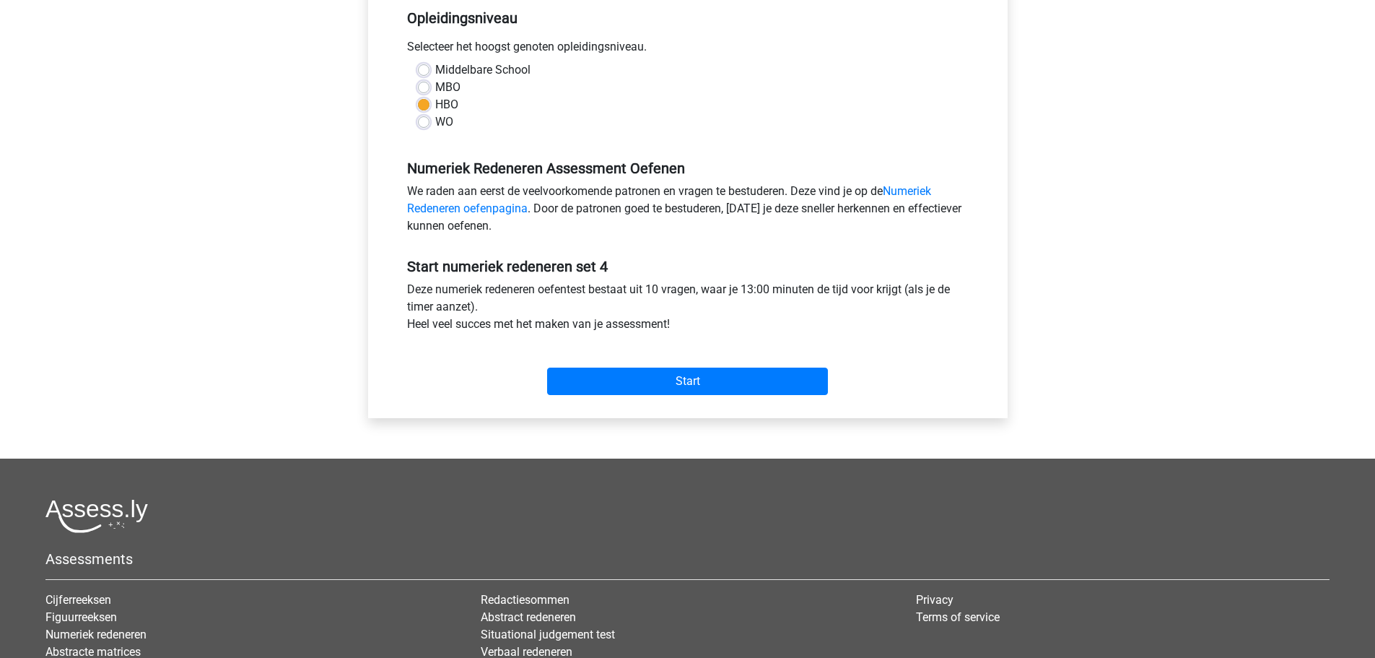
scroll to position [385, 0]
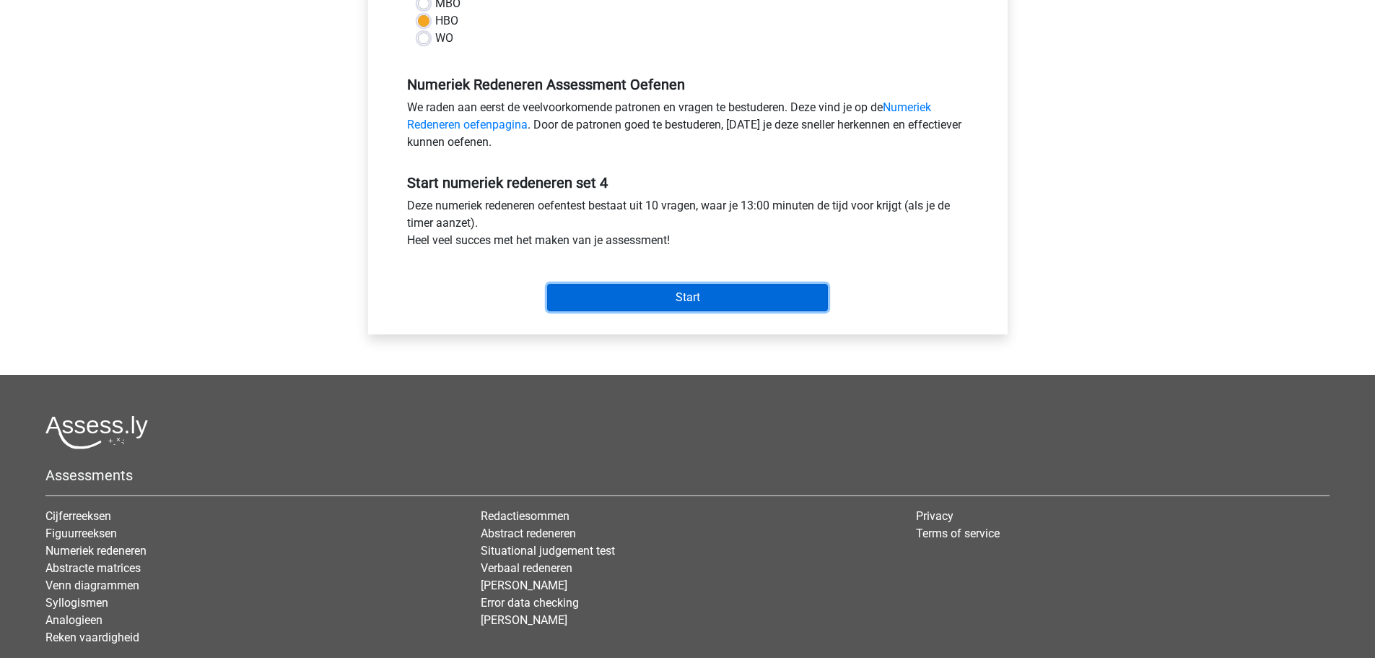
click at [702, 305] on input "Start" at bounding box center [687, 297] width 281 height 27
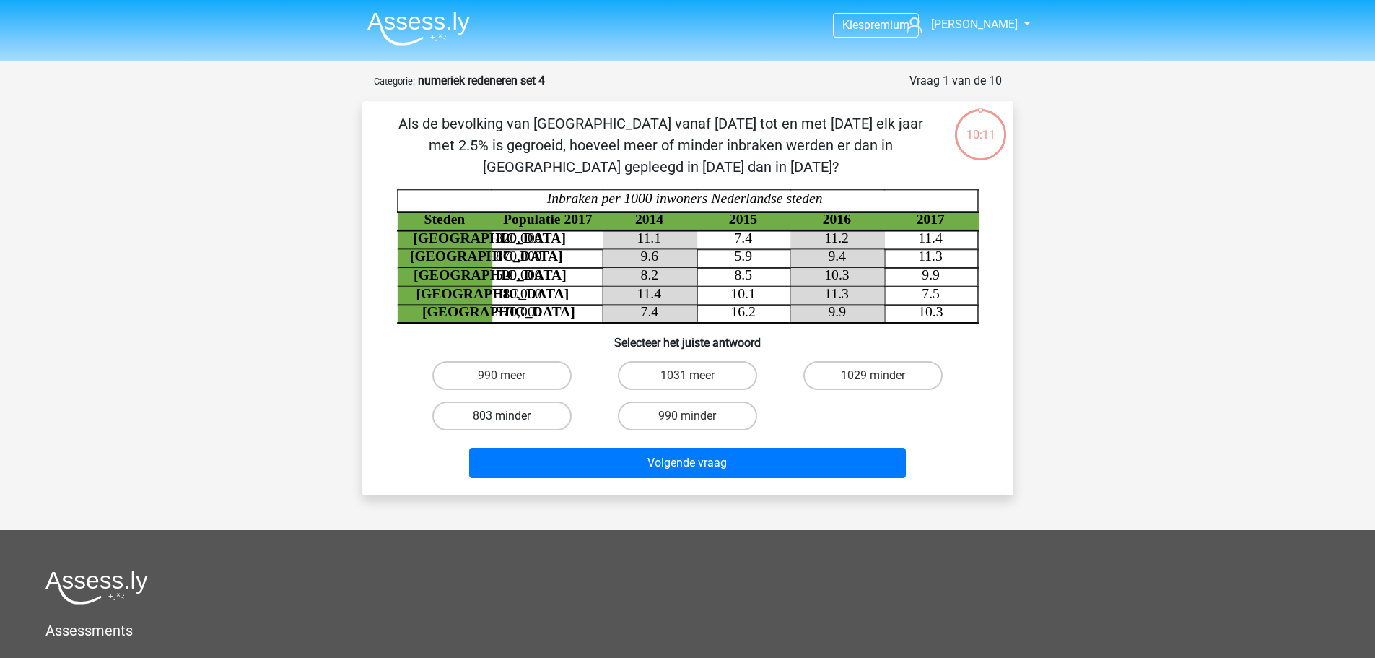
click at [537, 417] on label "803 minder" at bounding box center [501, 415] width 139 height 29
click at [511, 417] on input "803 minder" at bounding box center [506, 420] width 9 height 9
radio input "true"
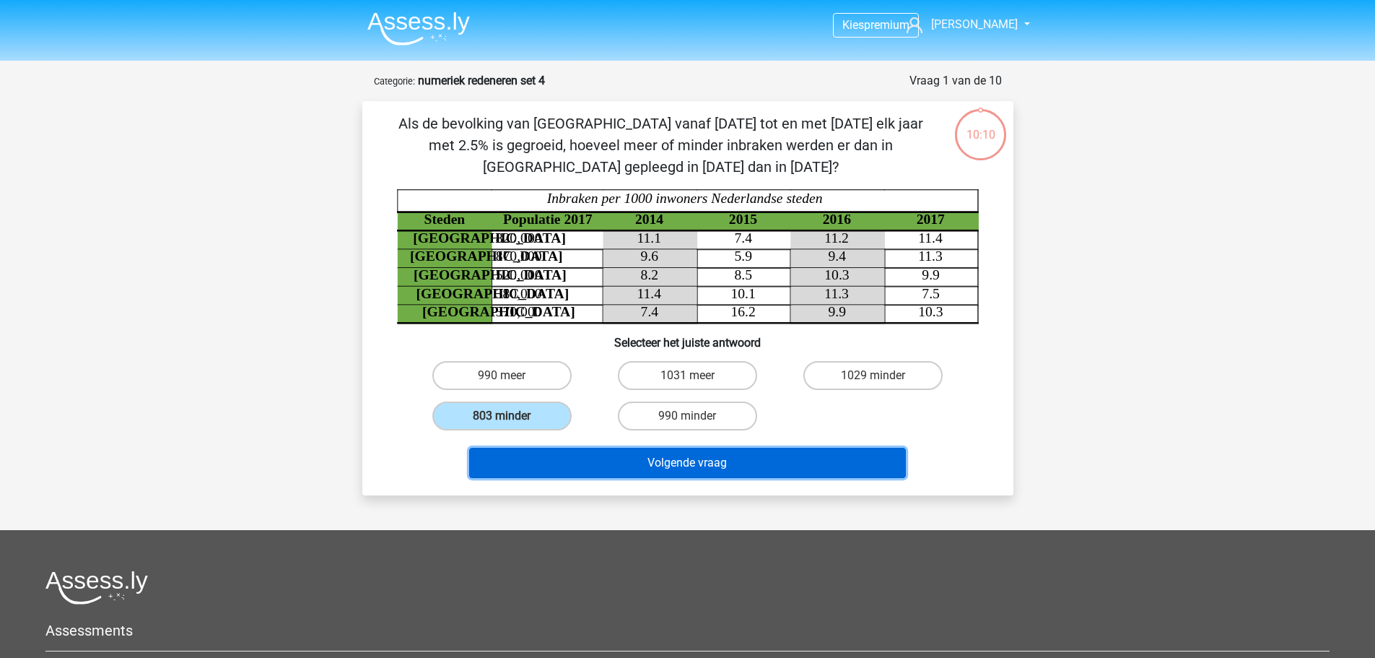
click at [686, 458] on button "Volgende vraag" at bounding box center [687, 462] width 437 height 30
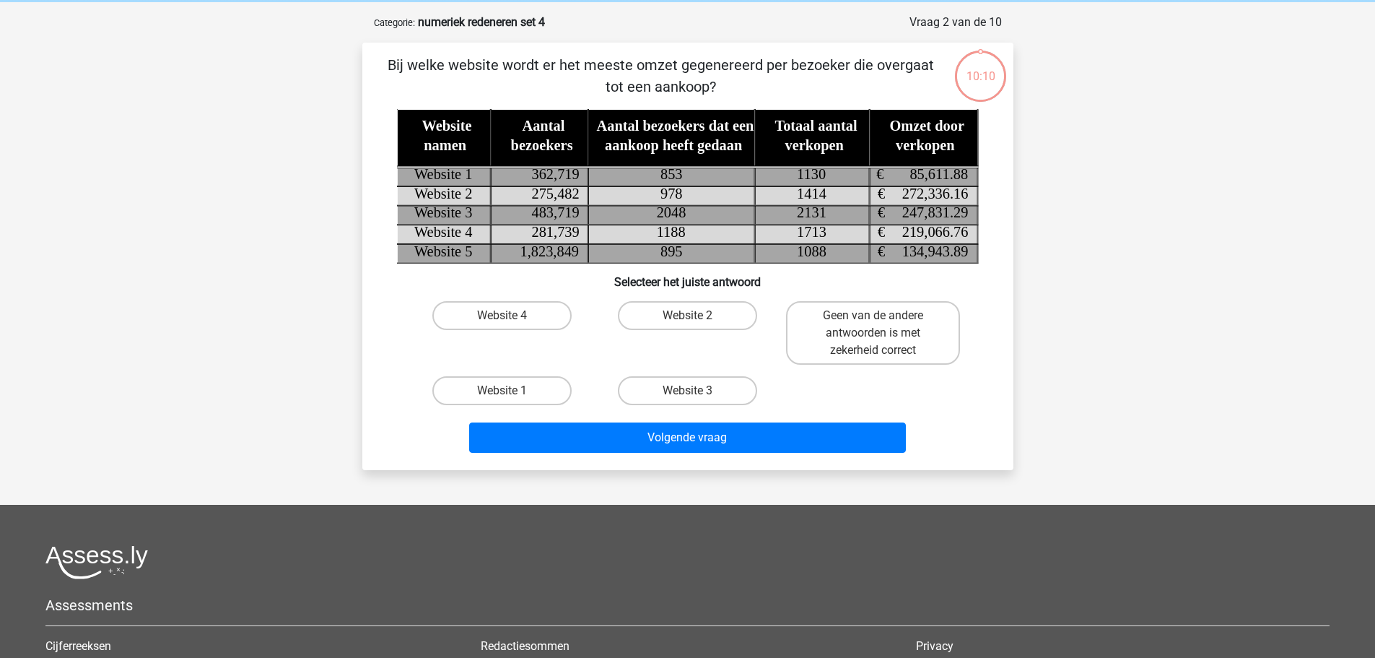
scroll to position [72, 0]
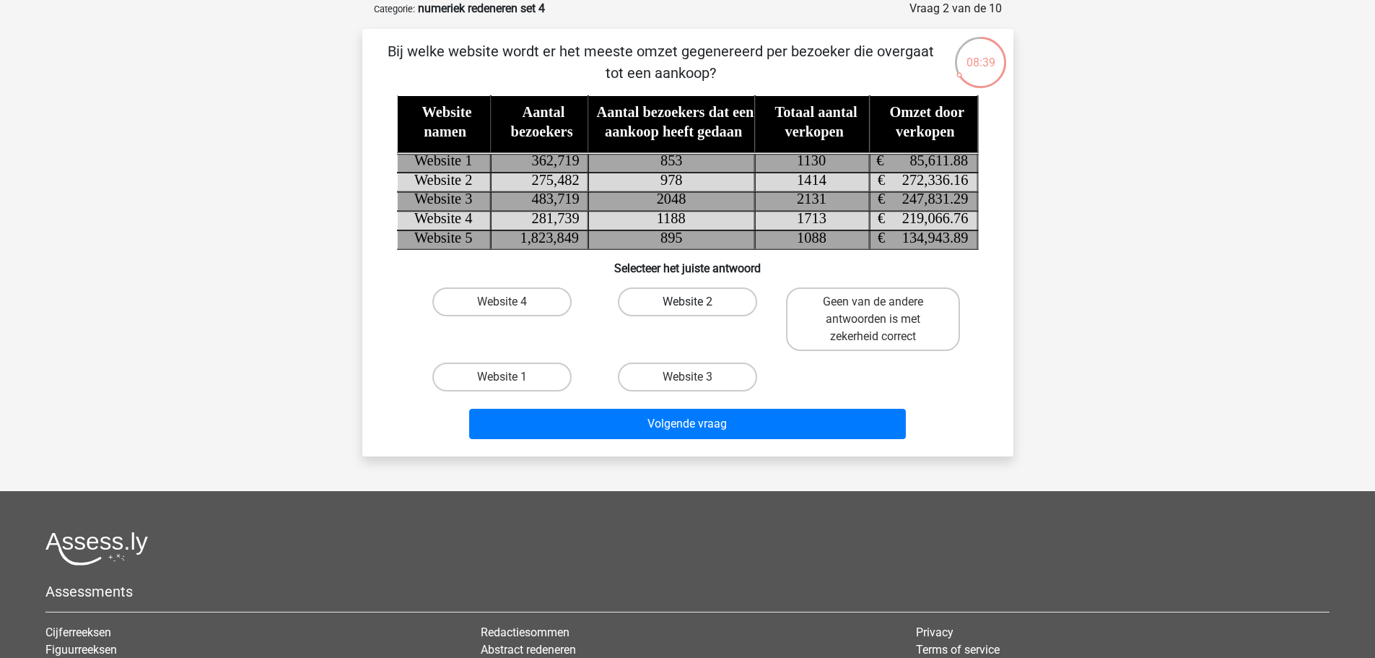
click at [709, 297] on label "Website 2" at bounding box center [687, 301] width 139 height 29
click at [696, 302] on input "Website 2" at bounding box center [691, 306] width 9 height 9
radio input "true"
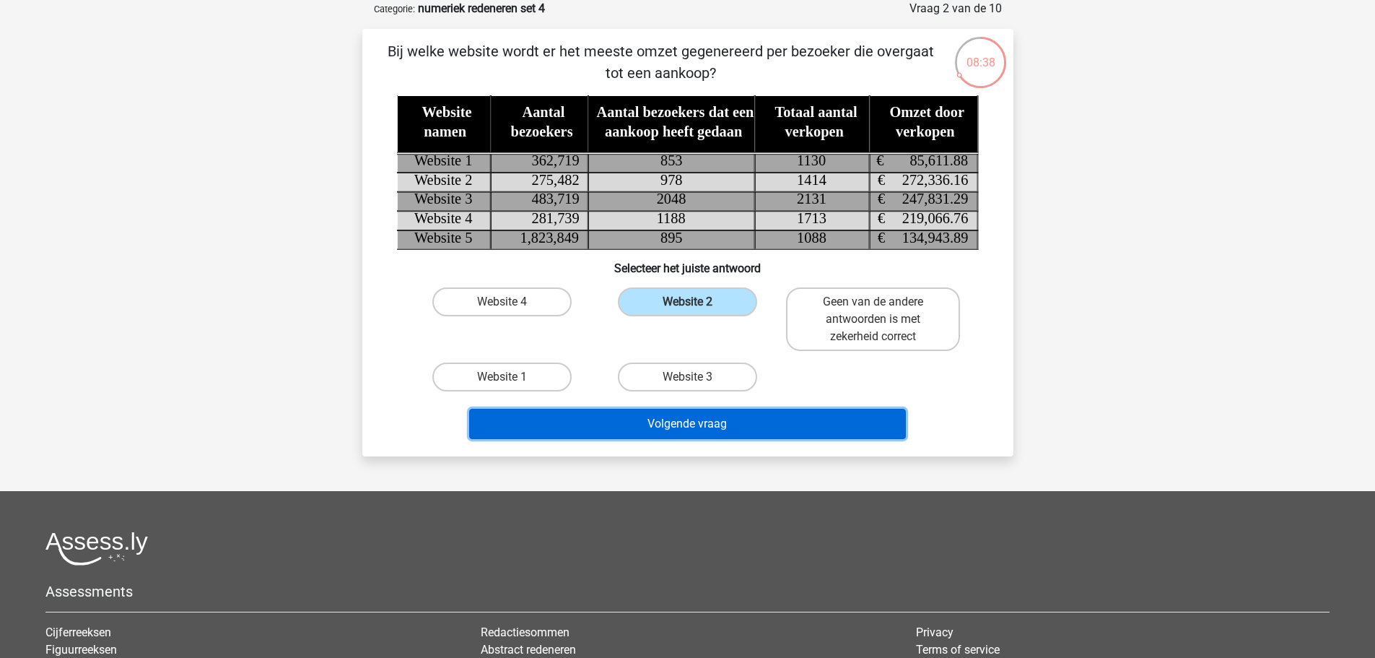
click at [715, 424] on button "Volgende vraag" at bounding box center [687, 424] width 437 height 30
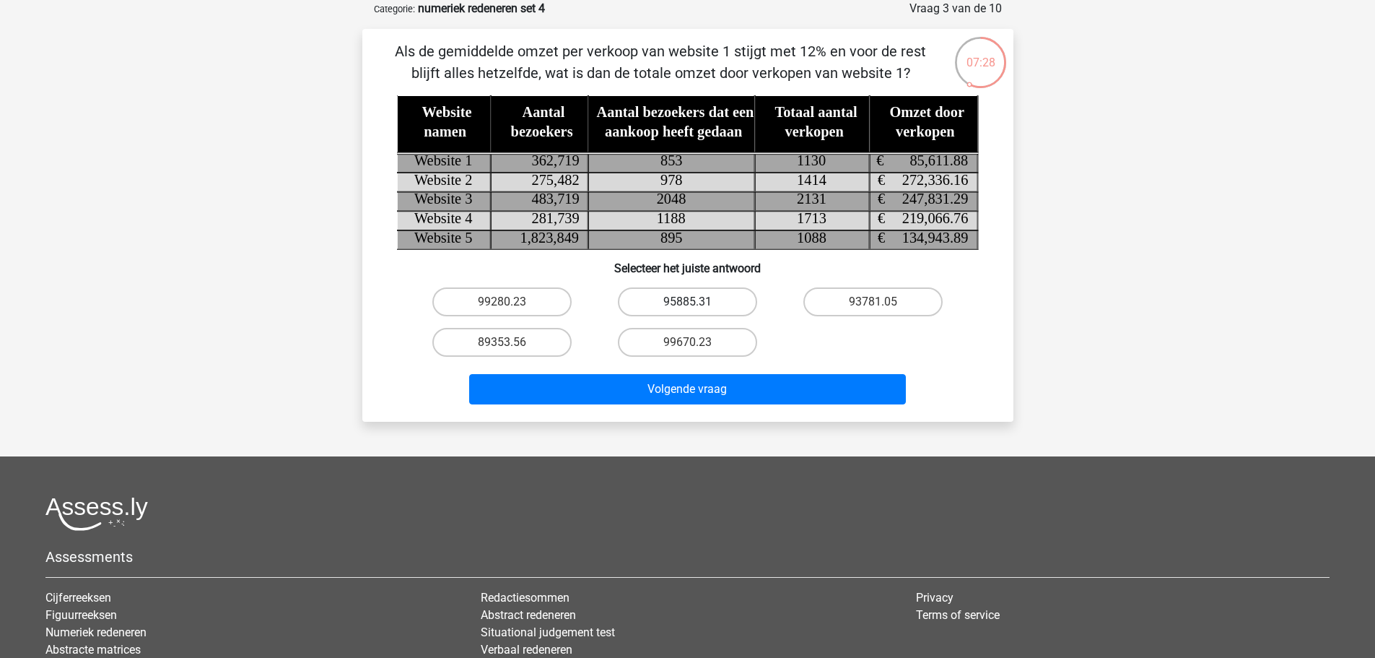
click at [699, 304] on label "95885.31" at bounding box center [687, 301] width 139 height 29
click at [696, 304] on input "95885.31" at bounding box center [691, 306] width 9 height 9
radio input "true"
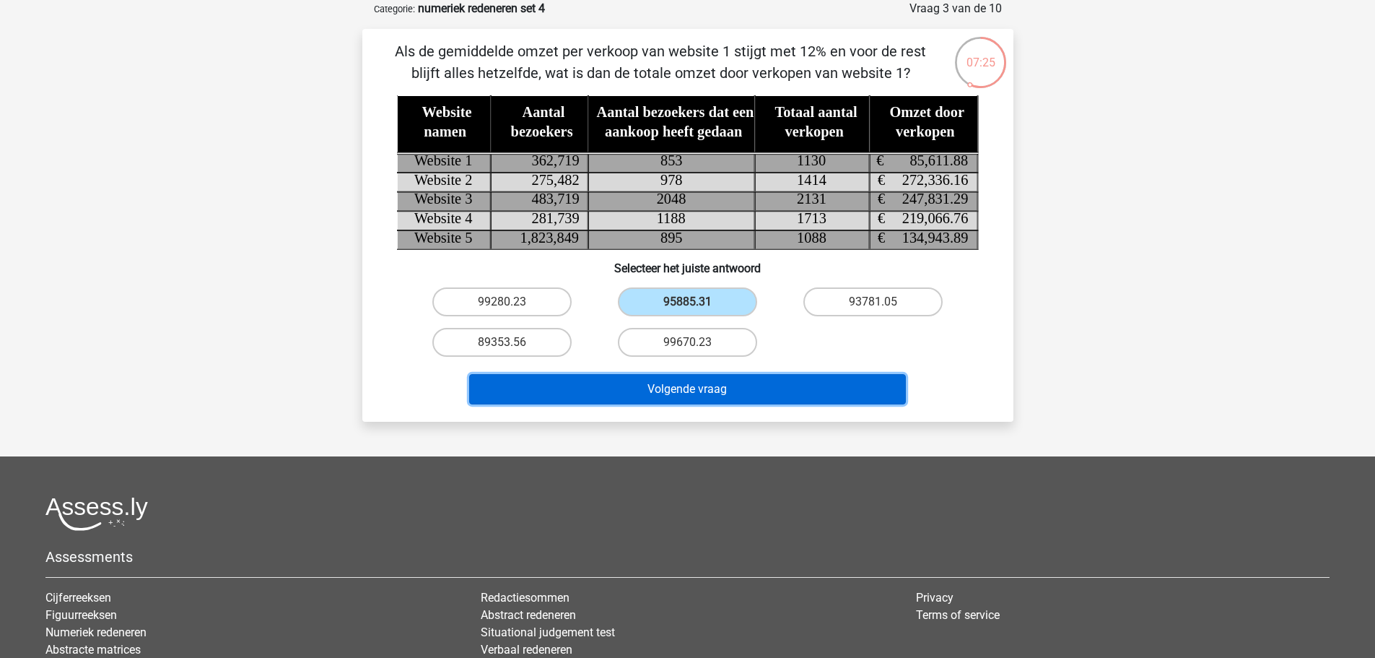
click at [725, 393] on button "Volgende vraag" at bounding box center [687, 389] width 437 height 30
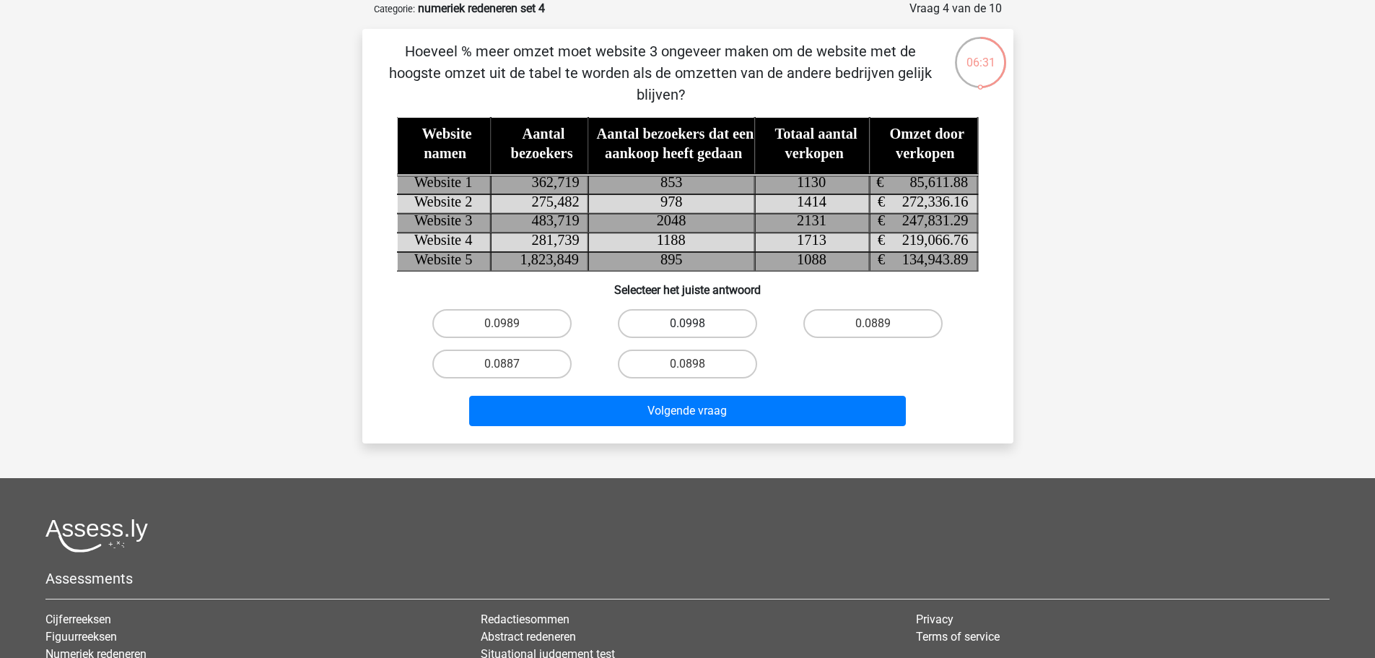
click at [709, 328] on label "0.0998" at bounding box center [687, 323] width 139 height 29
click at [696, 328] on input "0.0998" at bounding box center [691, 327] width 9 height 9
radio input "true"
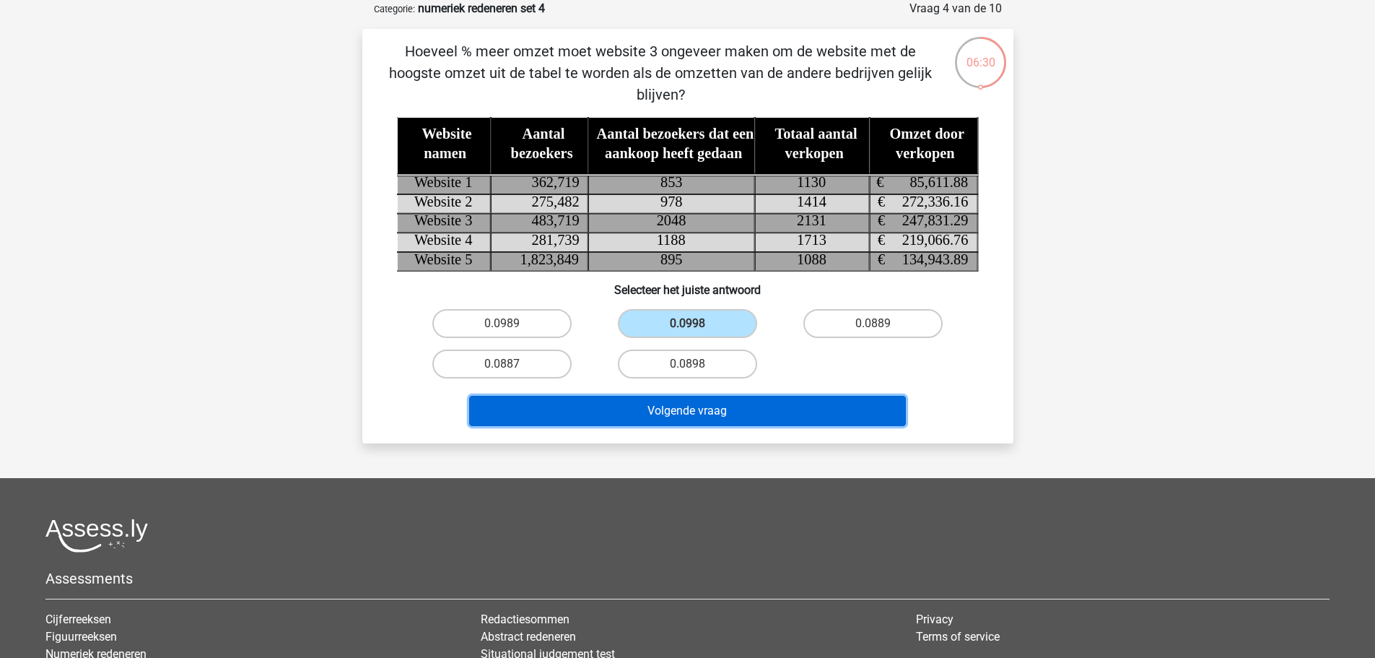
click at [715, 407] on button "Volgende vraag" at bounding box center [687, 411] width 437 height 30
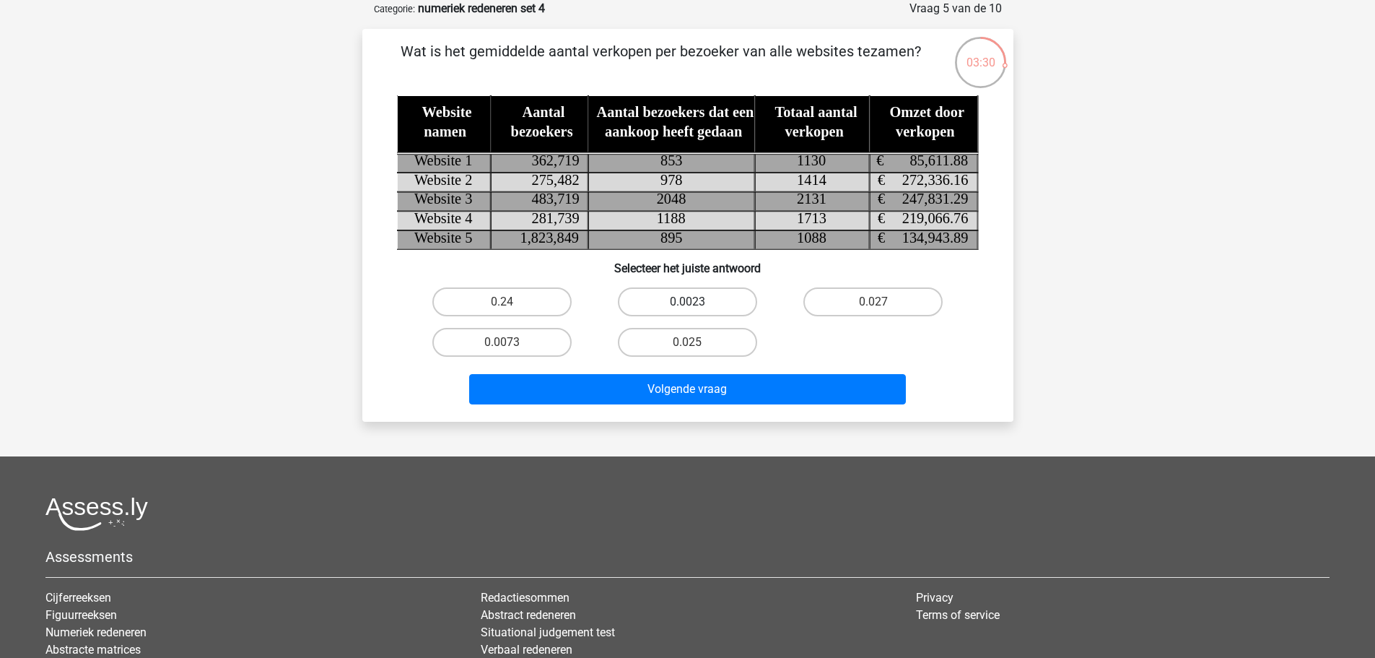
click at [699, 306] on label "0.0023" at bounding box center [687, 301] width 139 height 29
click at [696, 306] on input "0.0023" at bounding box center [691, 306] width 9 height 9
radio input "true"
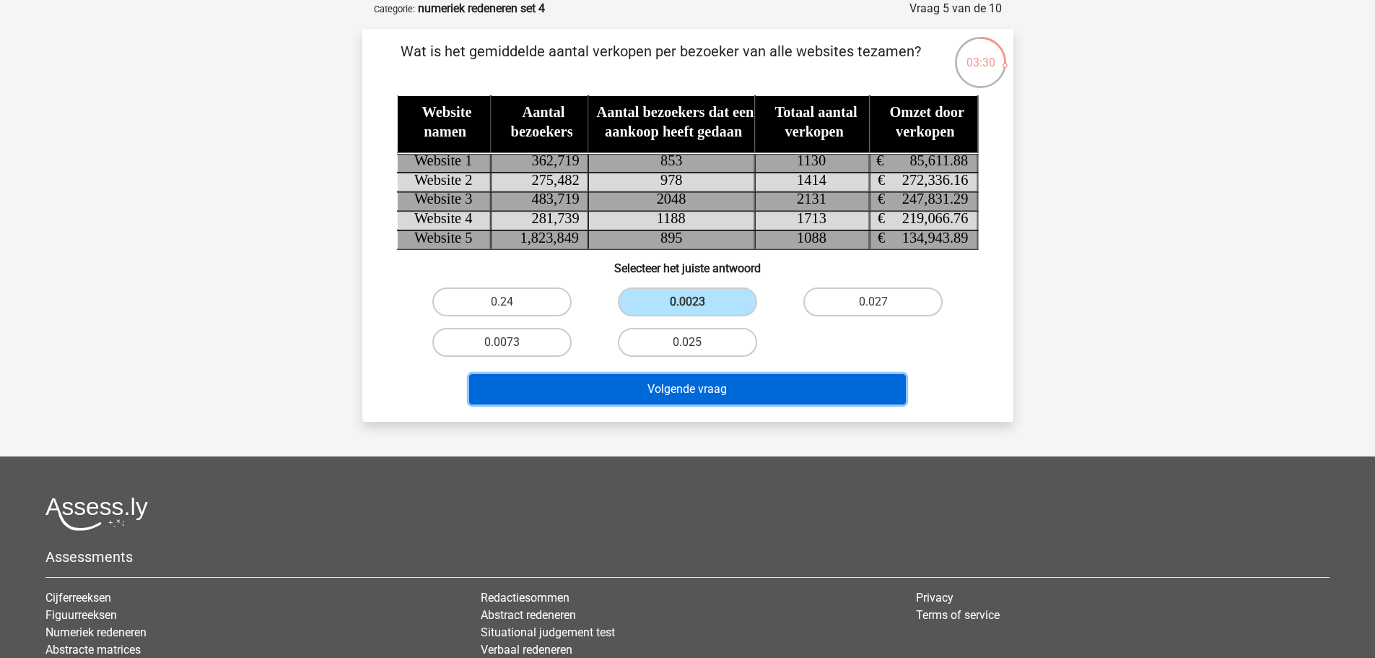
click at [746, 402] on button "Volgende vraag" at bounding box center [687, 389] width 437 height 30
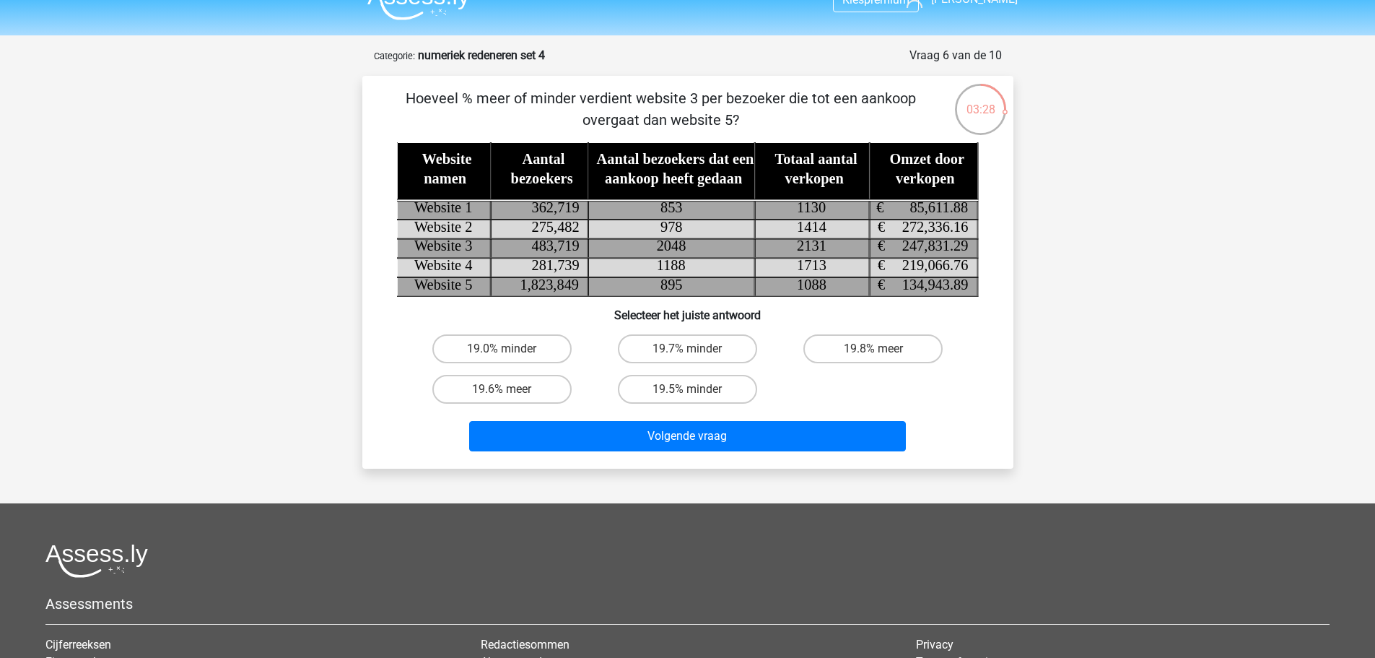
scroll to position [0, 0]
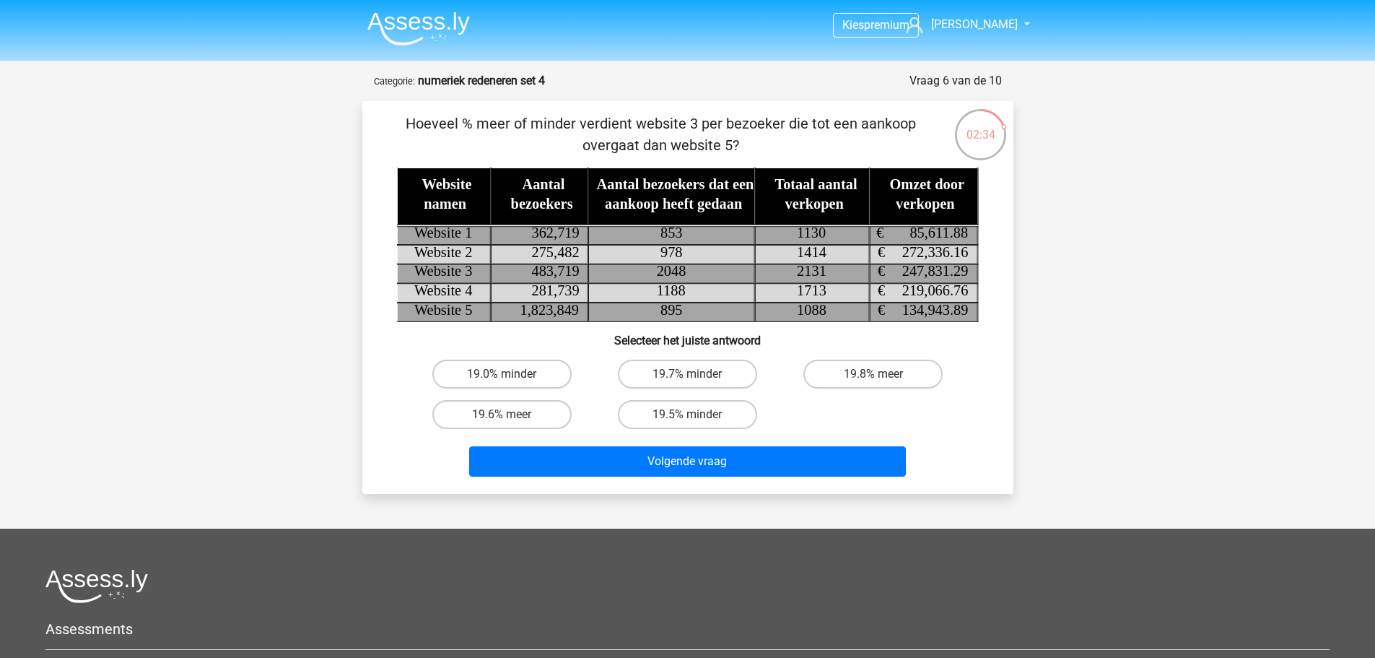
click at [505, 374] on input "19.0% minder" at bounding box center [506, 378] width 9 height 9
radio input "true"
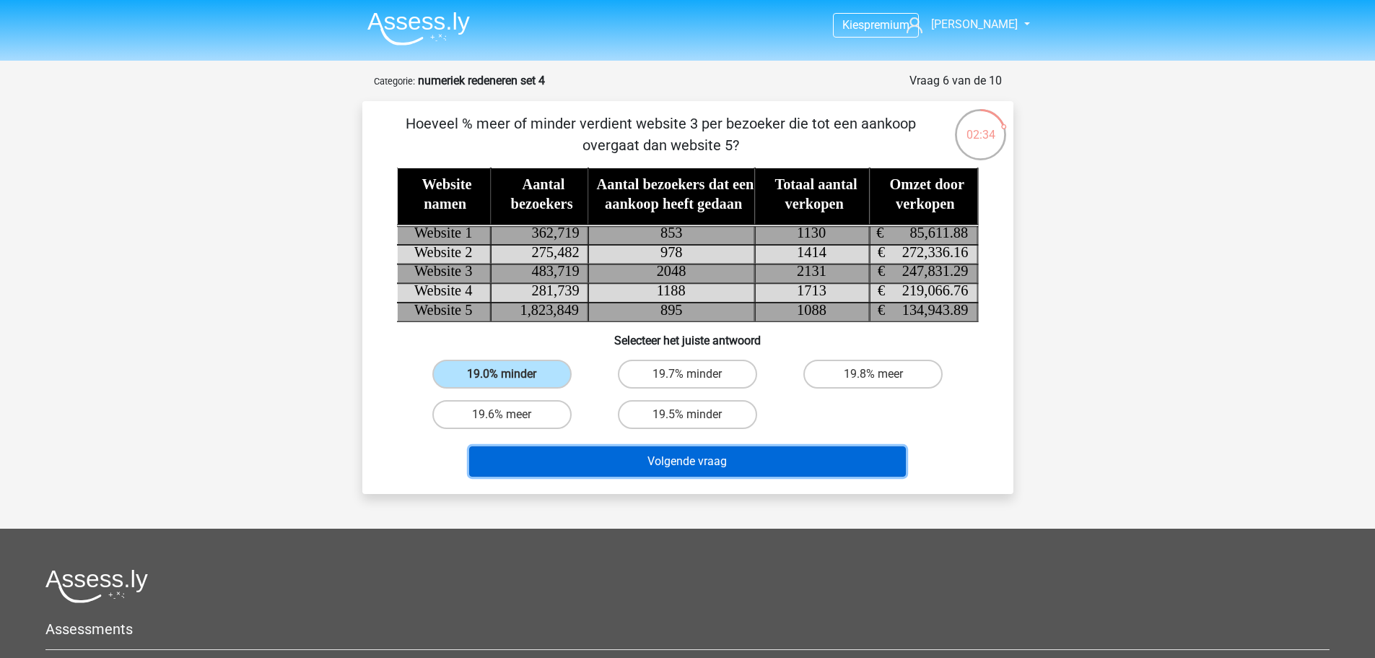
click at [673, 460] on button "Volgende vraag" at bounding box center [687, 461] width 437 height 30
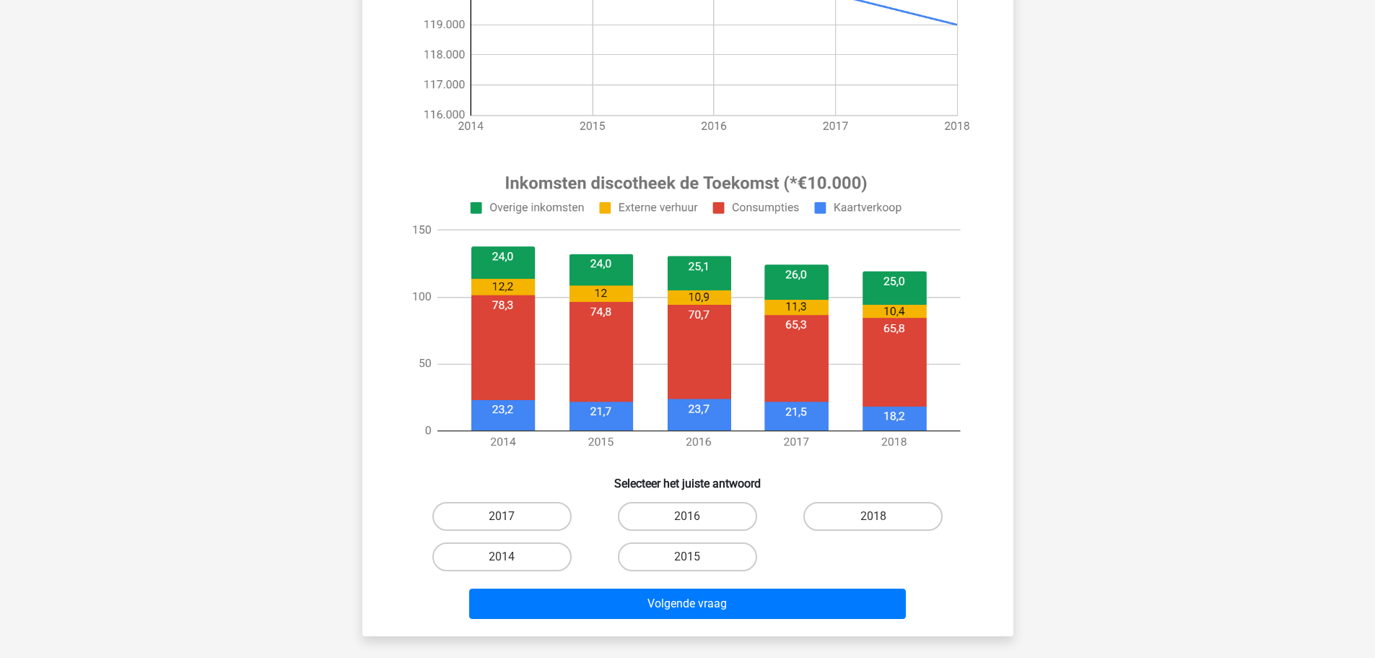
scroll to position [458, 0]
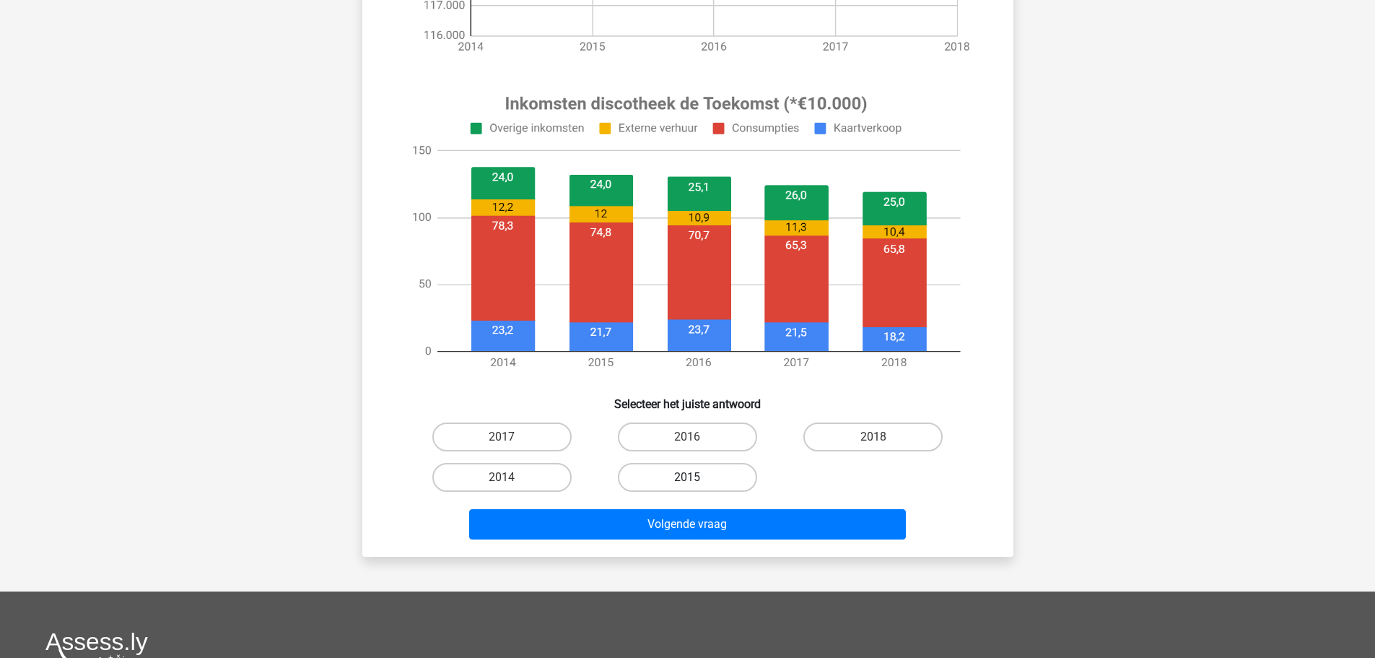
click at [701, 480] on label "2015" at bounding box center [687, 477] width 139 height 29
click at [696, 480] on input "2015" at bounding box center [691, 481] width 9 height 9
radio input "true"
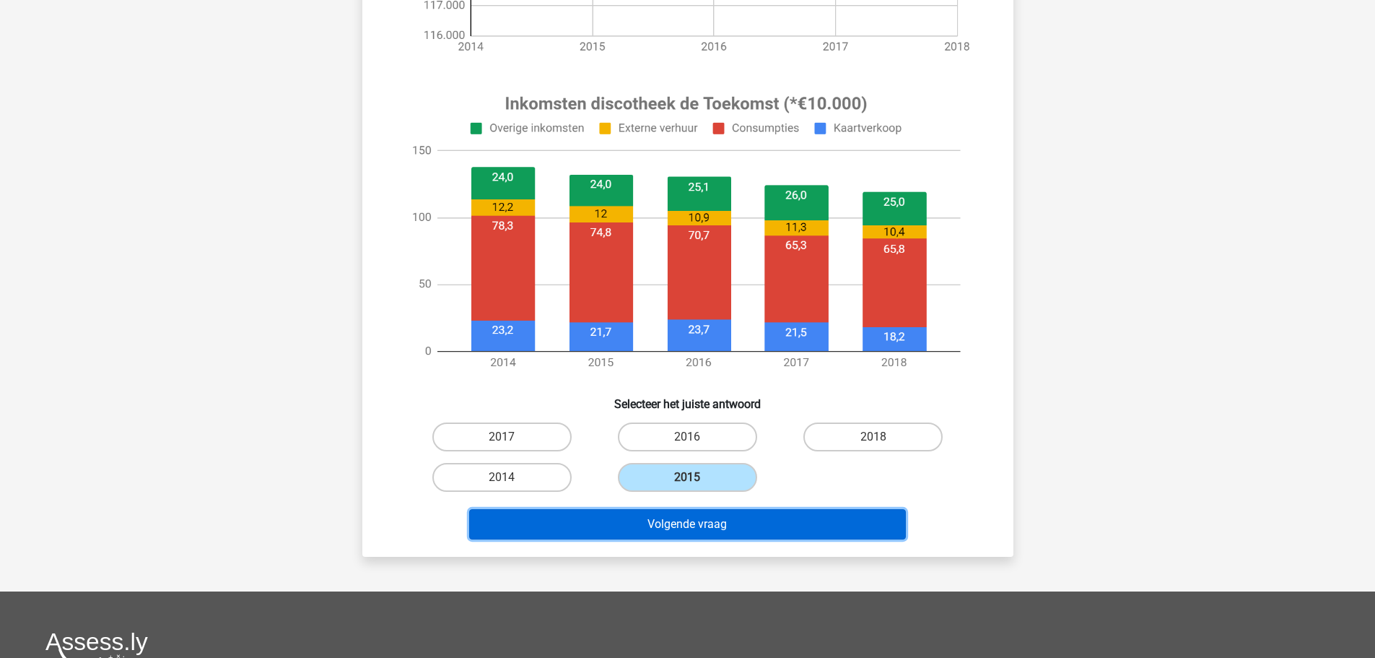
click at [743, 527] on button "Volgende vraag" at bounding box center [687, 524] width 437 height 30
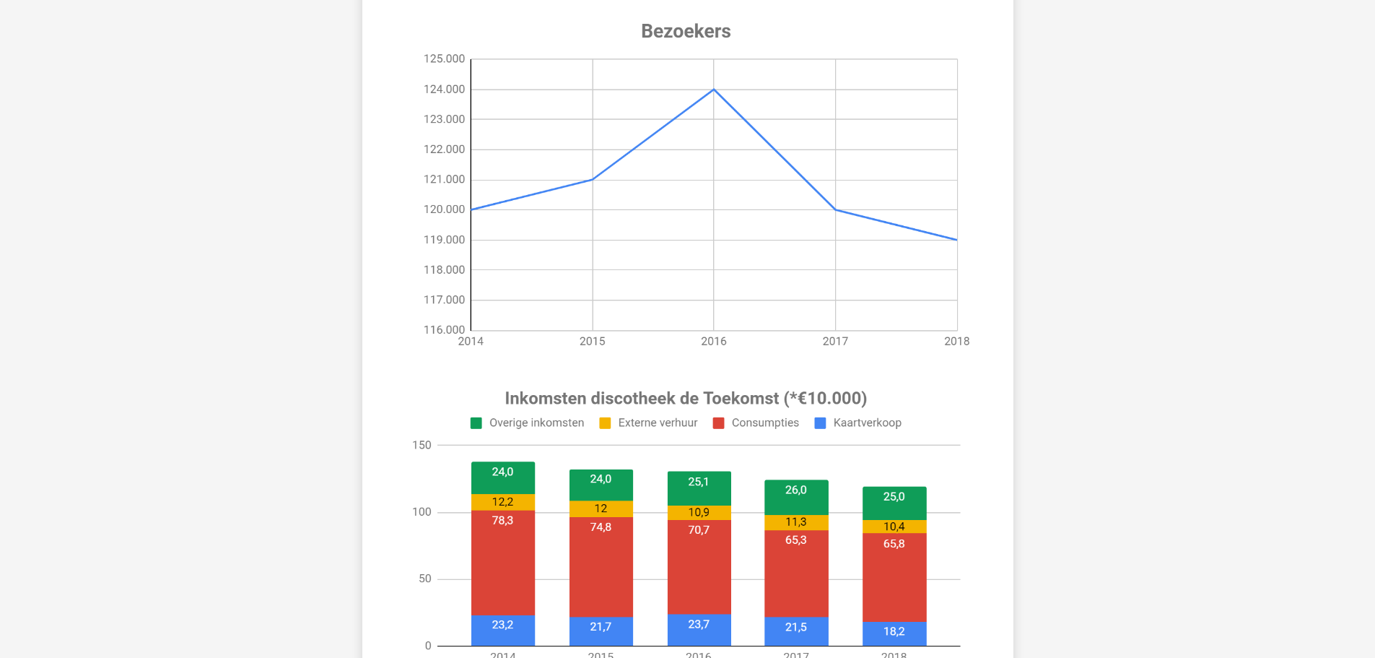
scroll to position [265, 0]
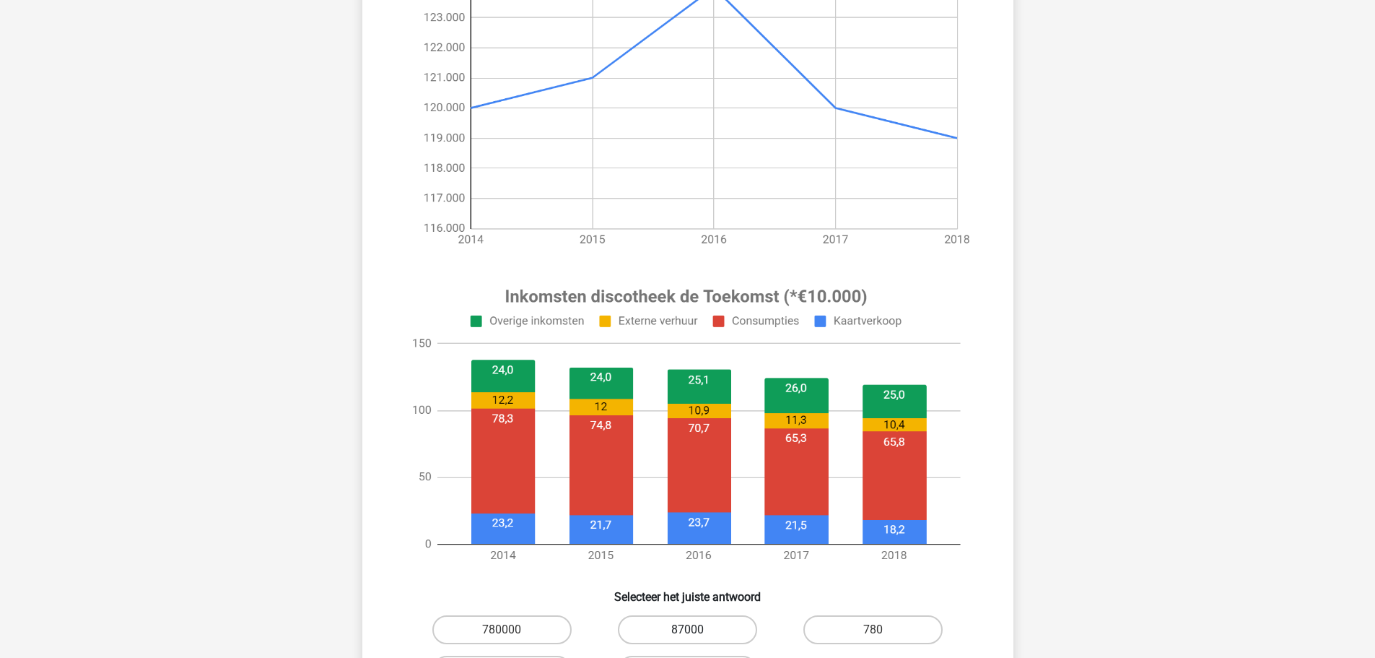
click at [714, 625] on label "87000" at bounding box center [687, 629] width 139 height 29
click at [696, 629] on input "87000" at bounding box center [691, 633] width 9 height 9
radio input "true"
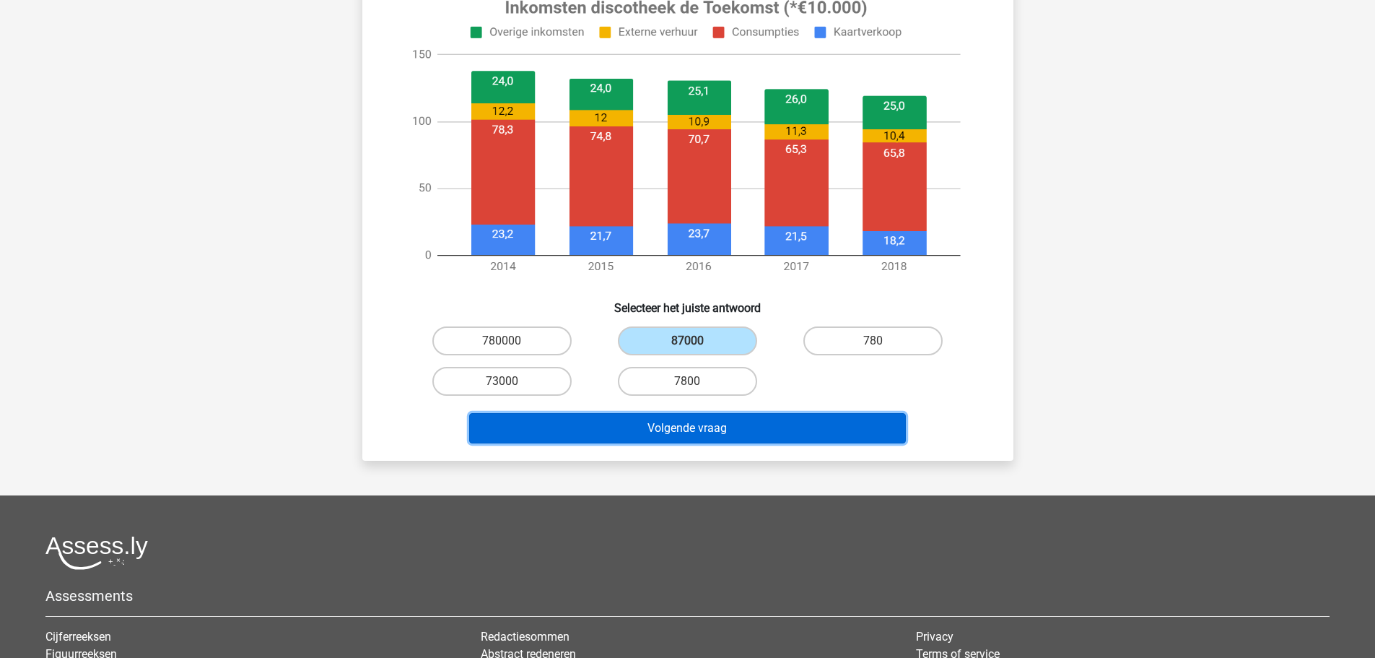
click at [705, 425] on button "Volgende vraag" at bounding box center [687, 428] width 437 height 30
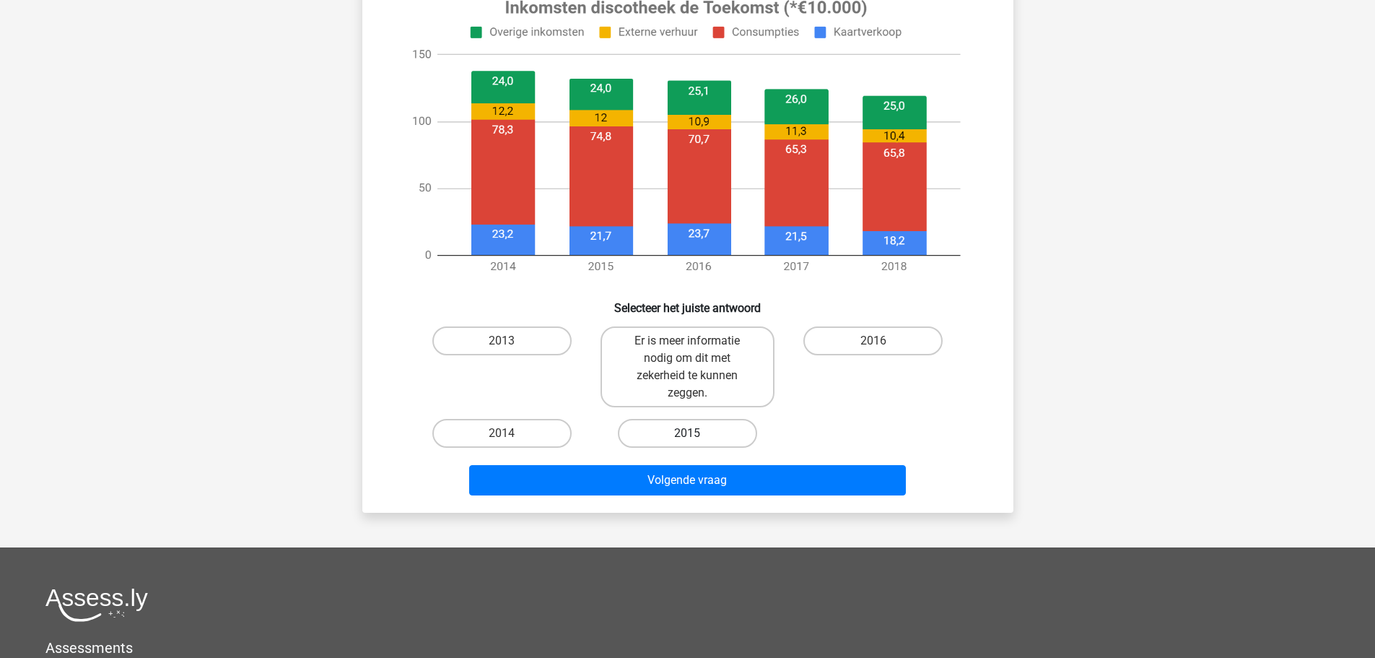
click at [700, 435] on label "2015" at bounding box center [687, 433] width 139 height 29
click at [696, 435] on input "2015" at bounding box center [691, 437] width 9 height 9
radio input "true"
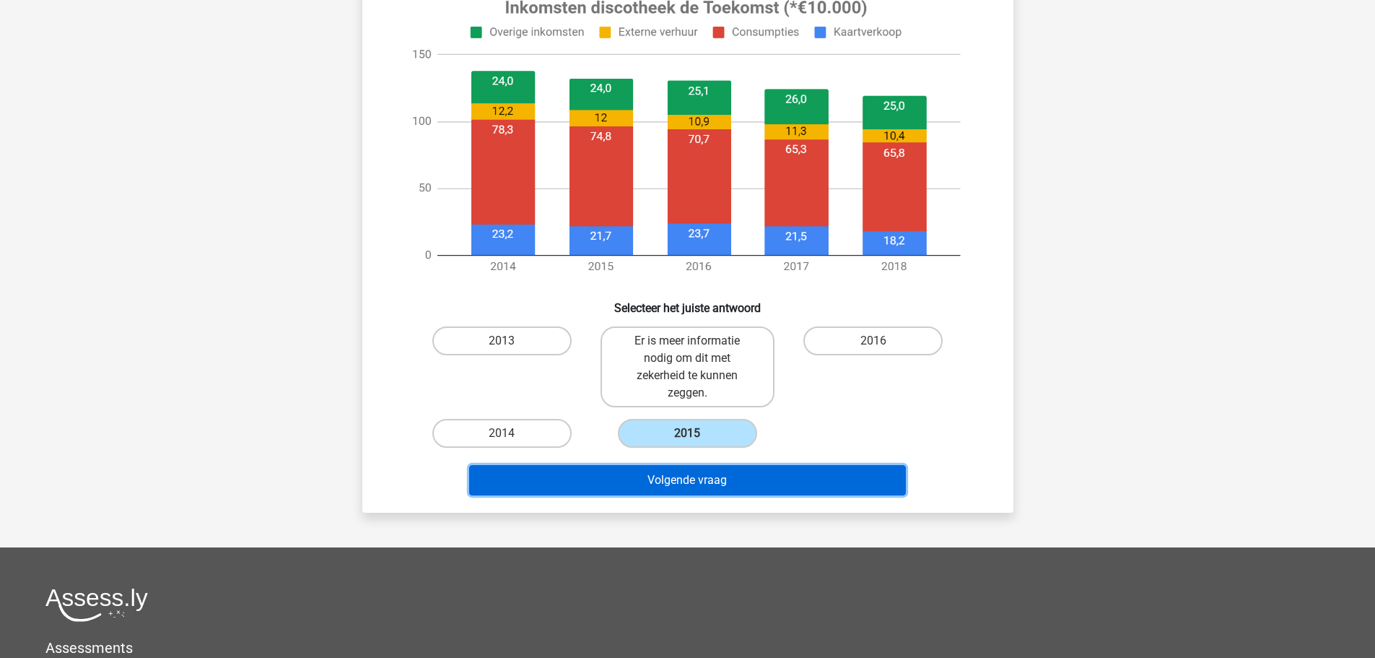
click at [720, 473] on button "Volgende vraag" at bounding box center [687, 480] width 437 height 30
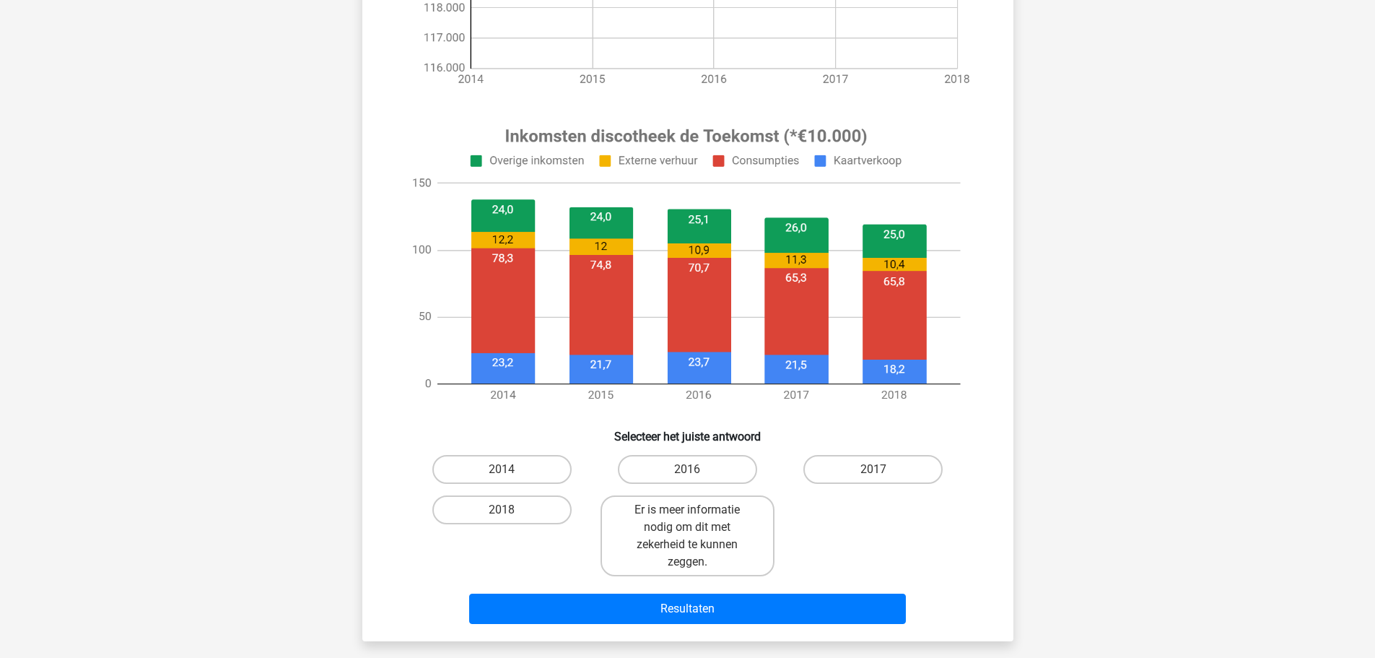
scroll to position [458, 0]
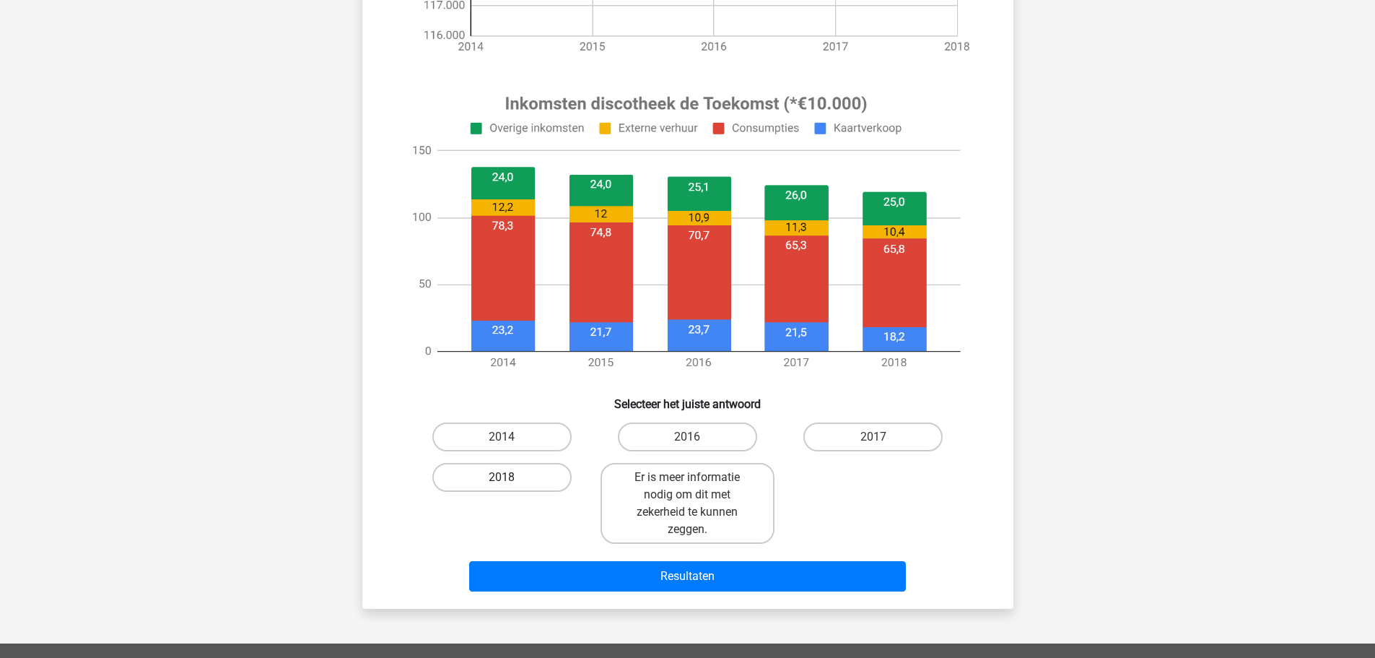
click at [525, 481] on label "2018" at bounding box center [501, 477] width 139 height 29
click at [511, 481] on input "2018" at bounding box center [506, 481] width 9 height 9
radio input "true"
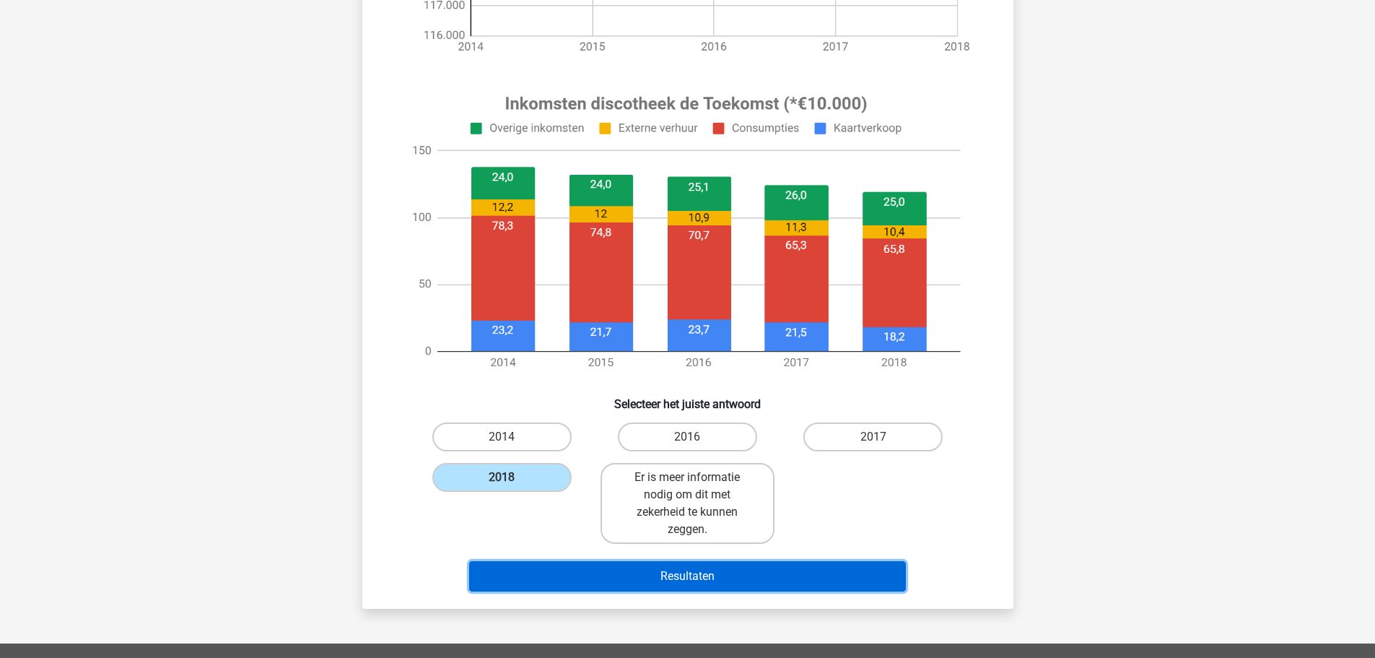
click at [746, 590] on button "Resultaten" at bounding box center [687, 576] width 437 height 30
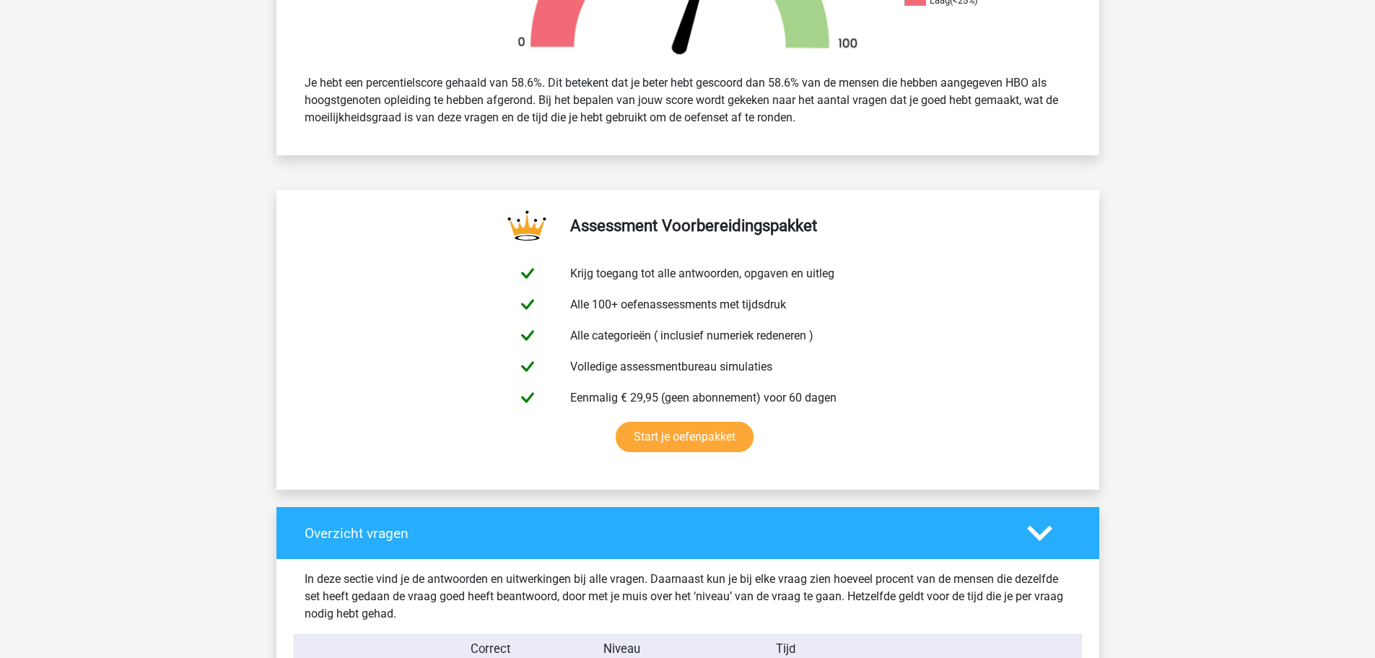
scroll to position [1059, 0]
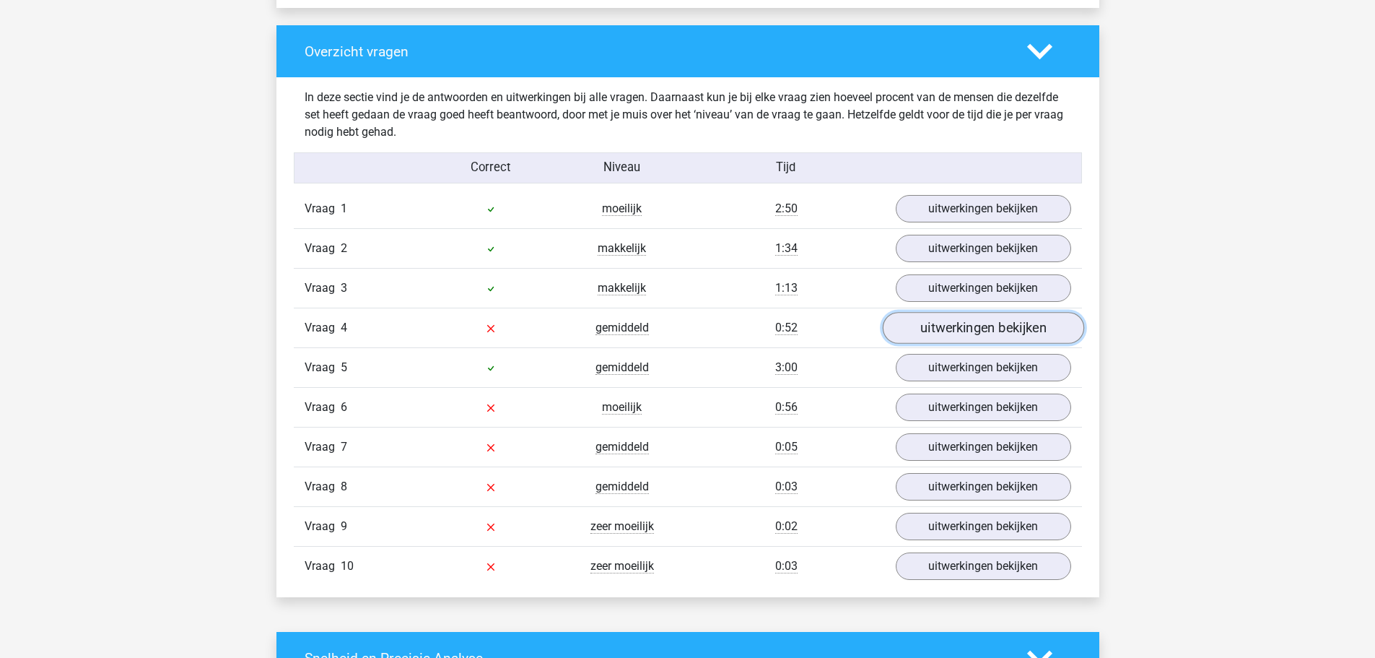
click at [983, 329] on link "uitwerkingen bekijken" at bounding box center [982, 329] width 201 height 32
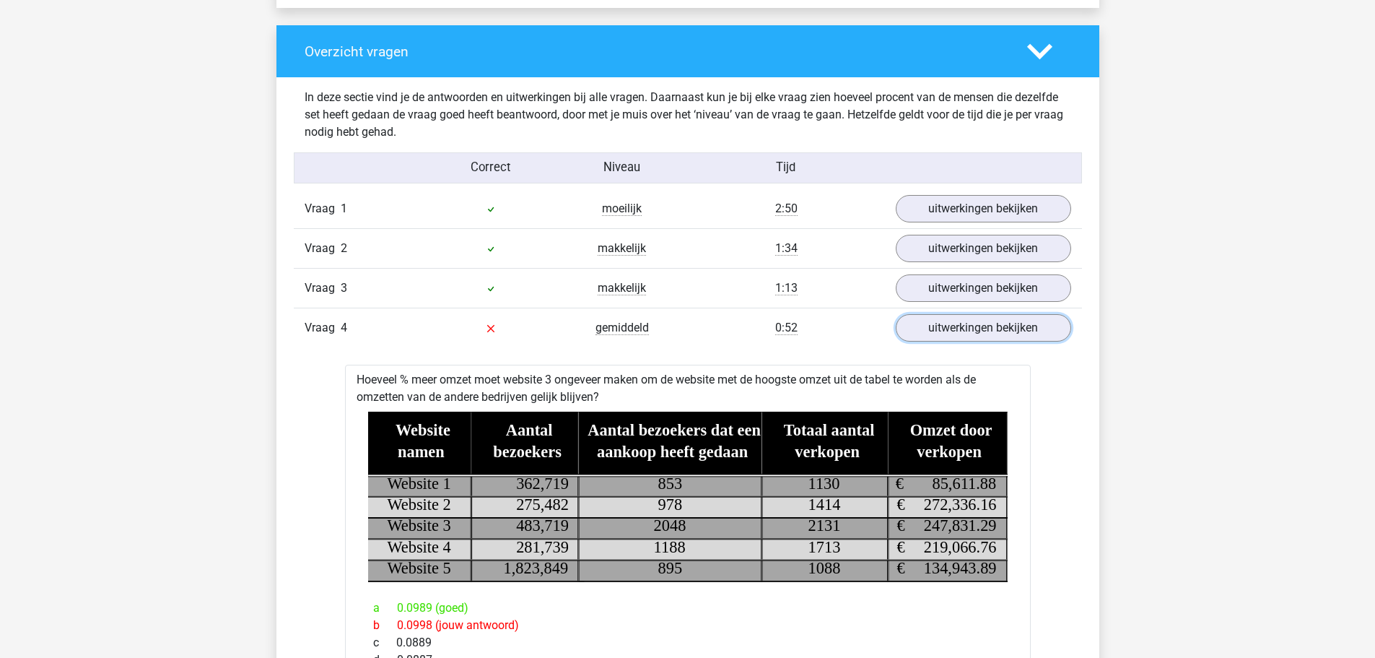
scroll to position [1155, 0]
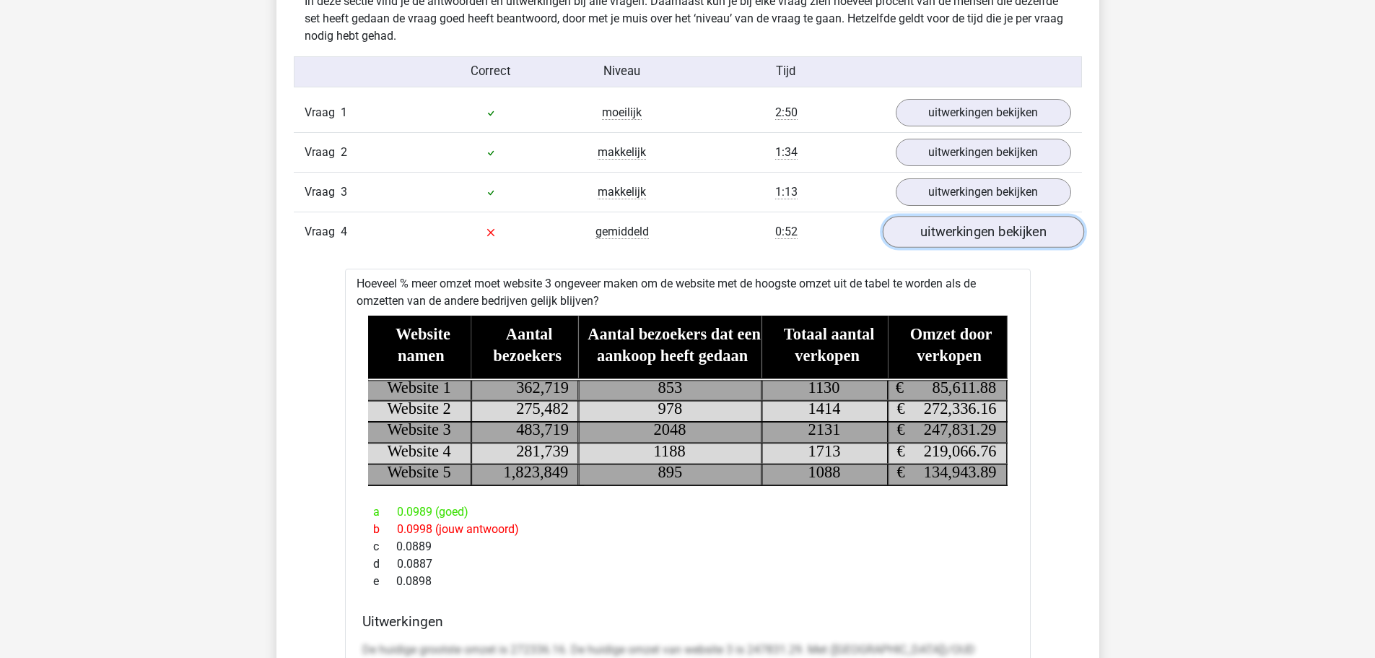
click at [956, 237] on link "uitwerkingen bekijken" at bounding box center [982, 233] width 201 height 32
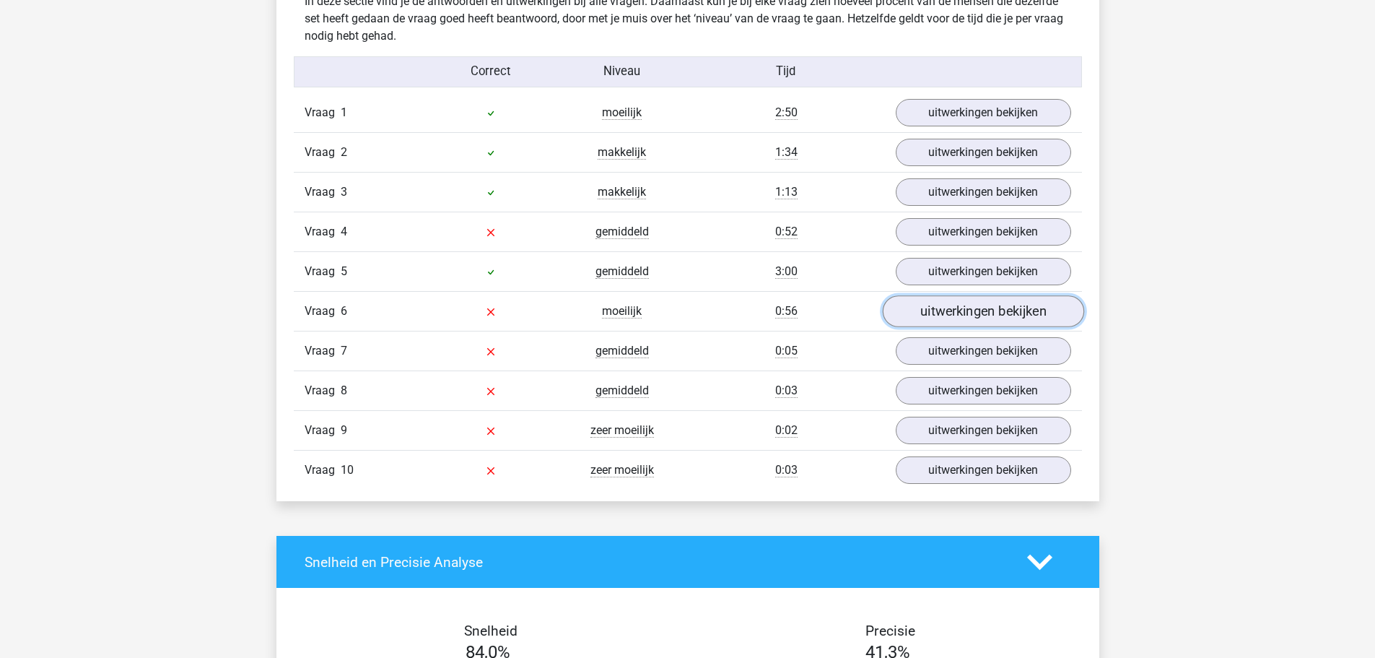
click at [958, 313] on link "uitwerkingen bekijken" at bounding box center [982, 312] width 201 height 32
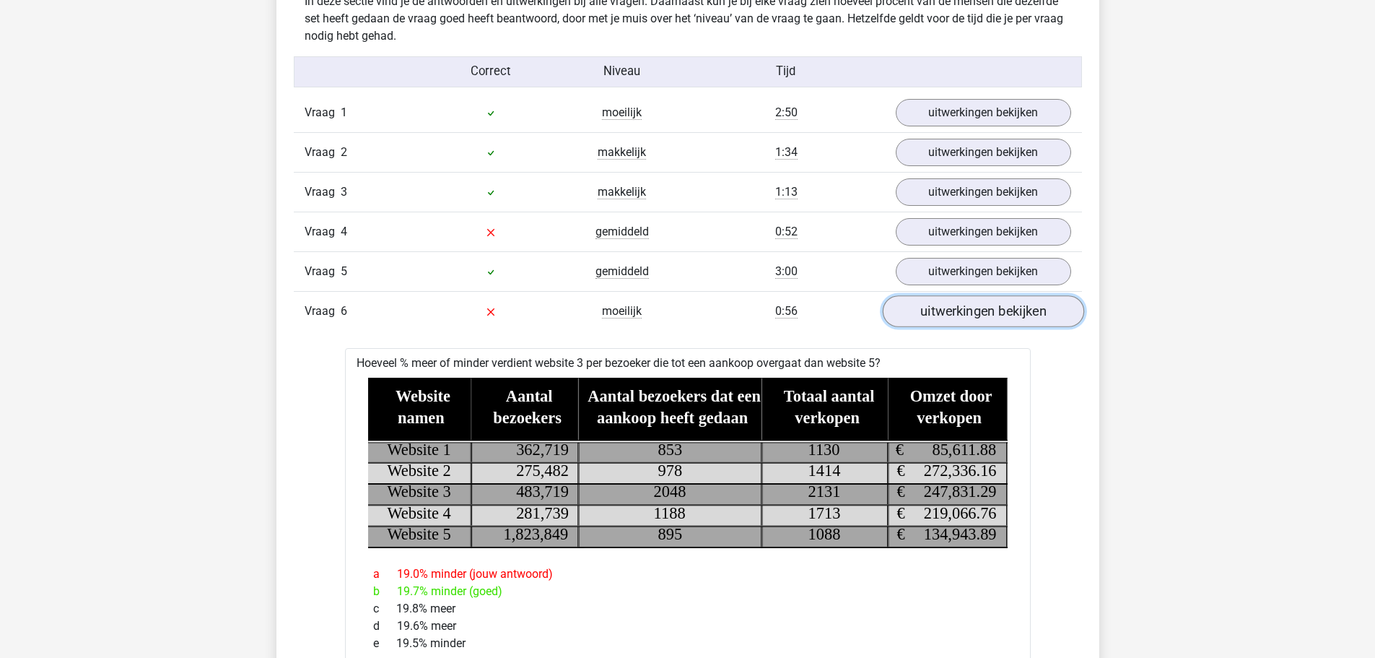
click at [959, 302] on link "uitwerkingen bekijken" at bounding box center [982, 312] width 201 height 32
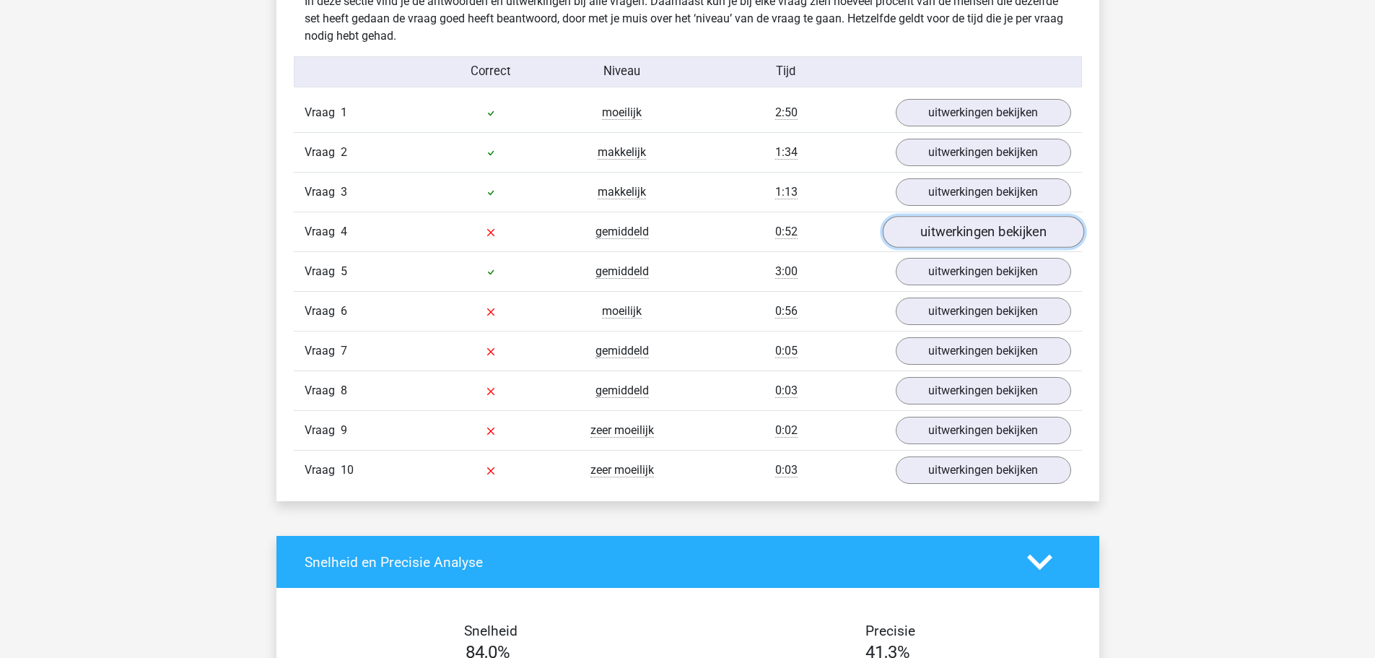
click at [948, 223] on link "uitwerkingen bekijken" at bounding box center [982, 233] width 201 height 32
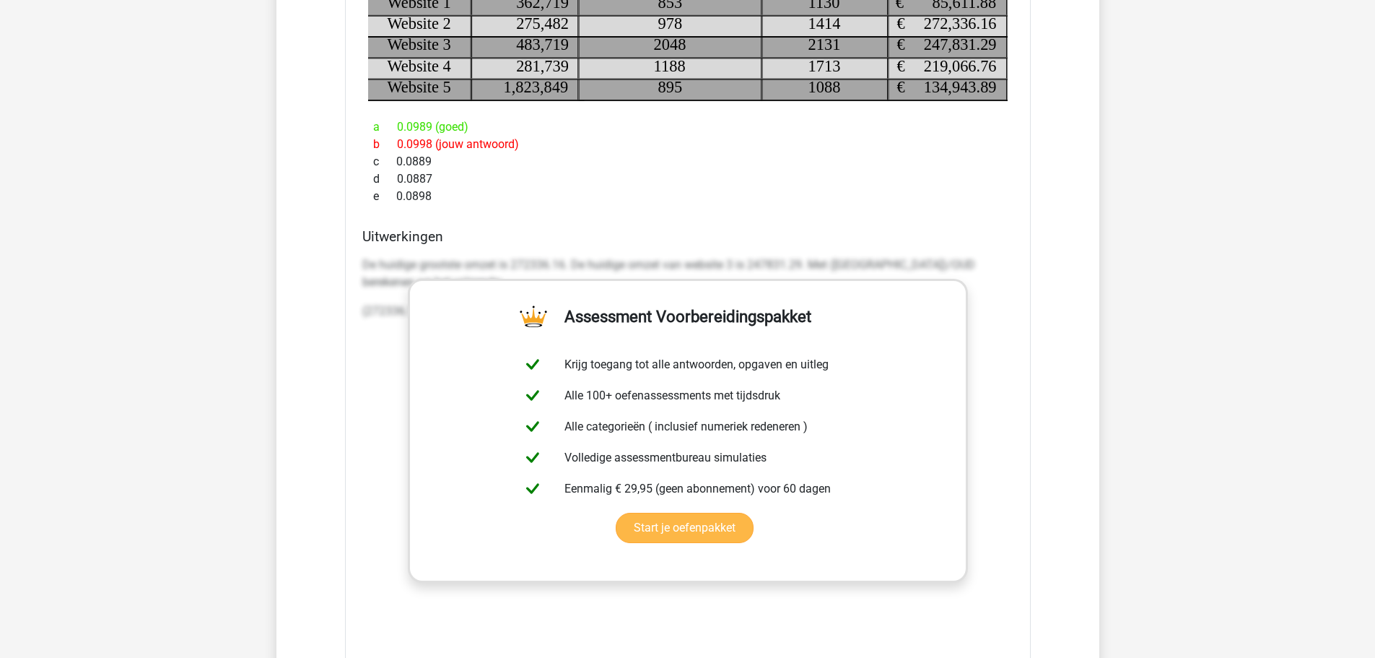
scroll to position [1348, 0]
